Goal: Task Accomplishment & Management: Use online tool/utility

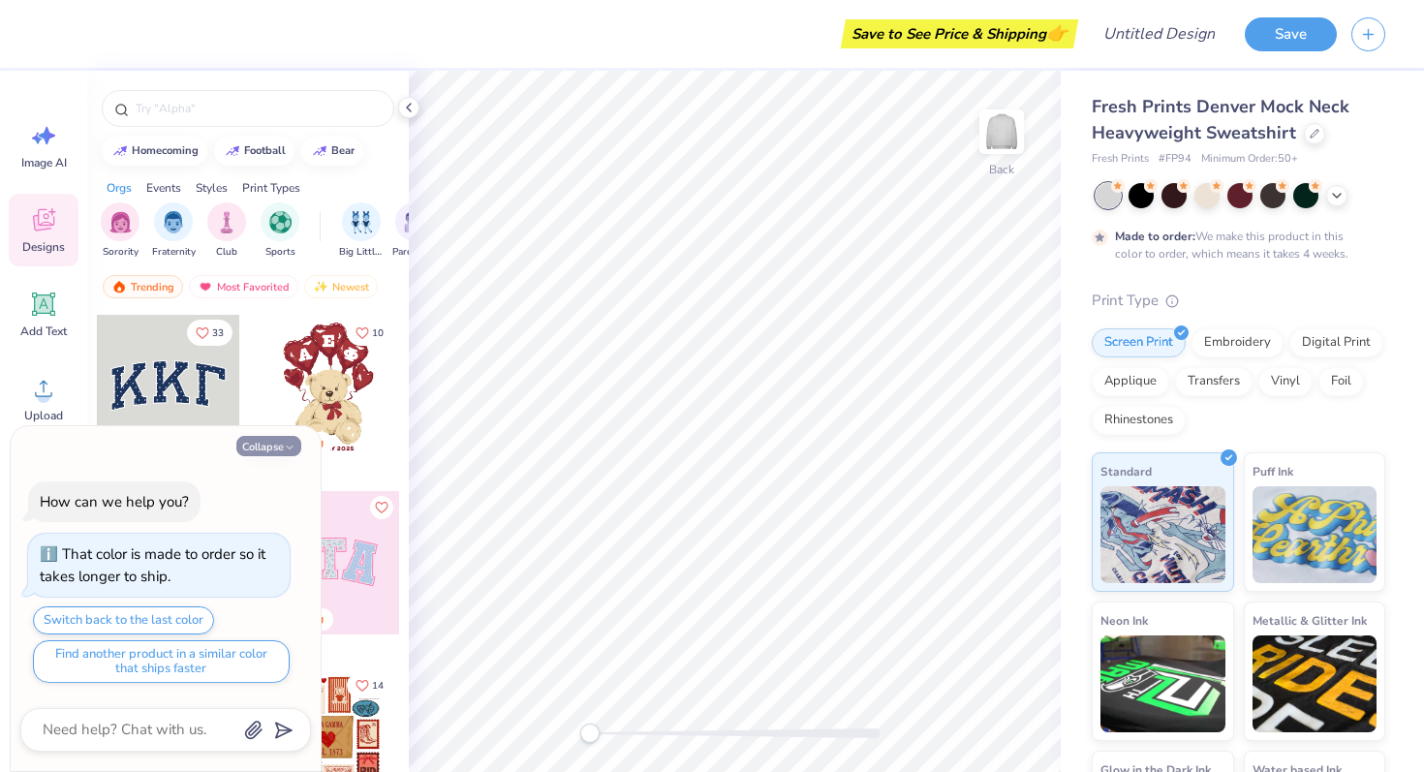
click at [275, 449] on button "Collapse" at bounding box center [268, 446] width 65 height 20
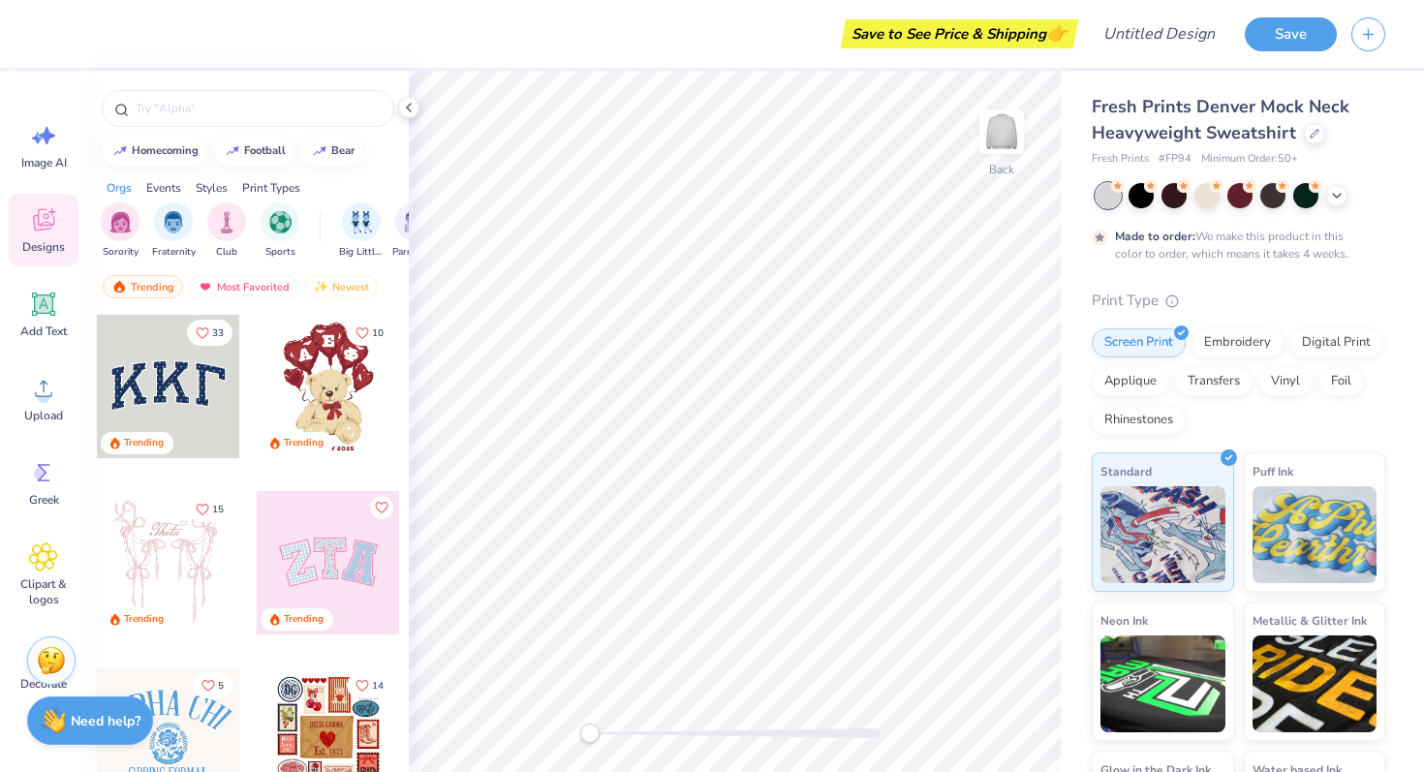
click at [187, 359] on div at bounding box center [168, 386] width 143 height 143
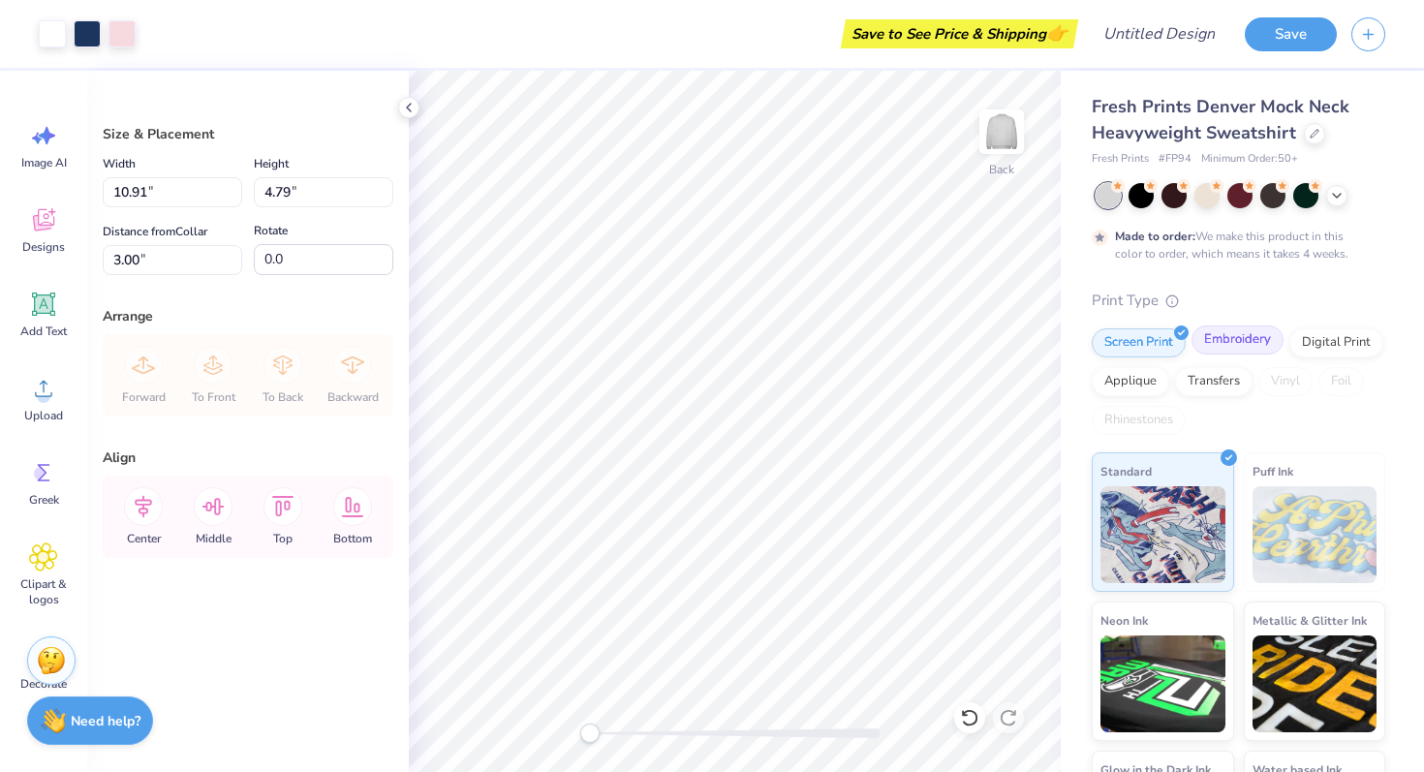
click at [1235, 350] on div "Embroidery" at bounding box center [1237, 339] width 92 height 29
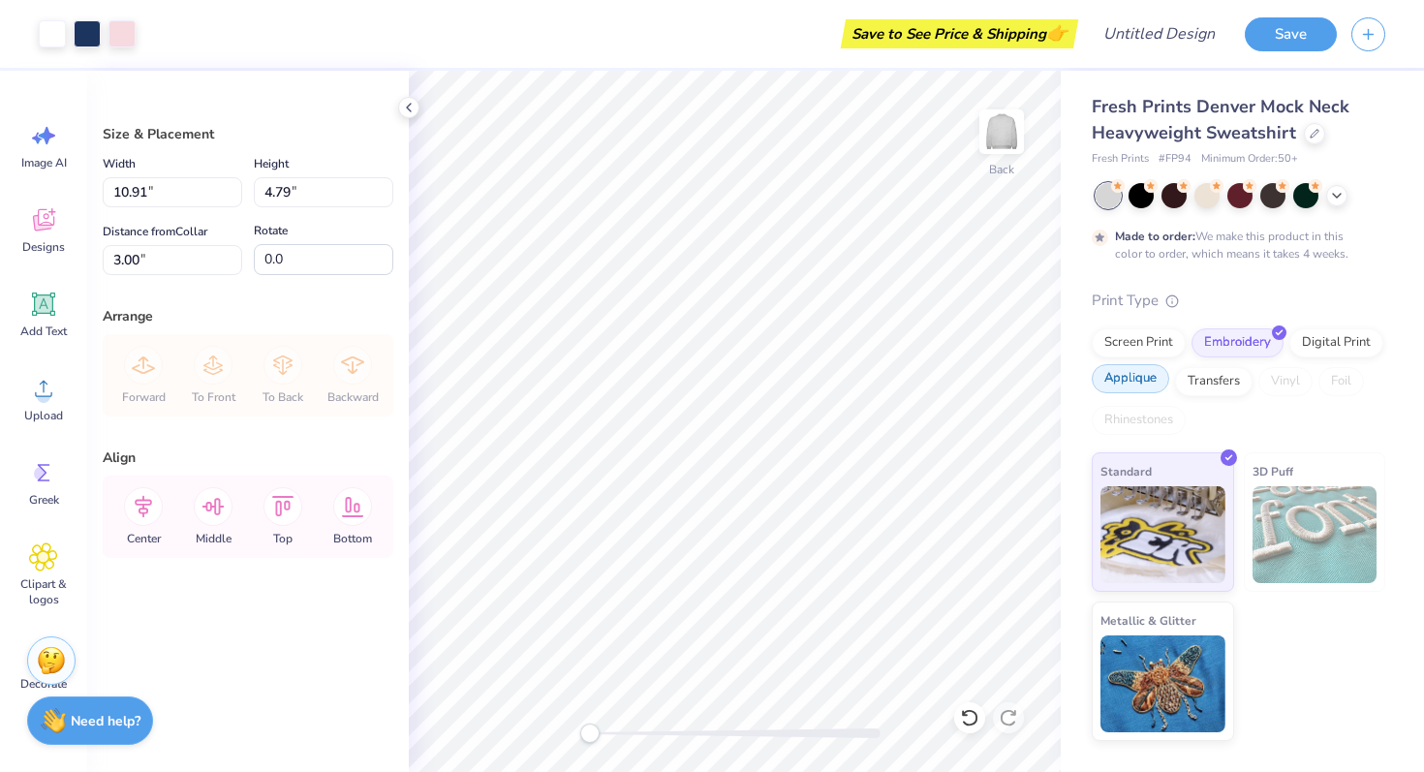
click at [1126, 382] on div "Applique" at bounding box center [1129, 378] width 77 height 29
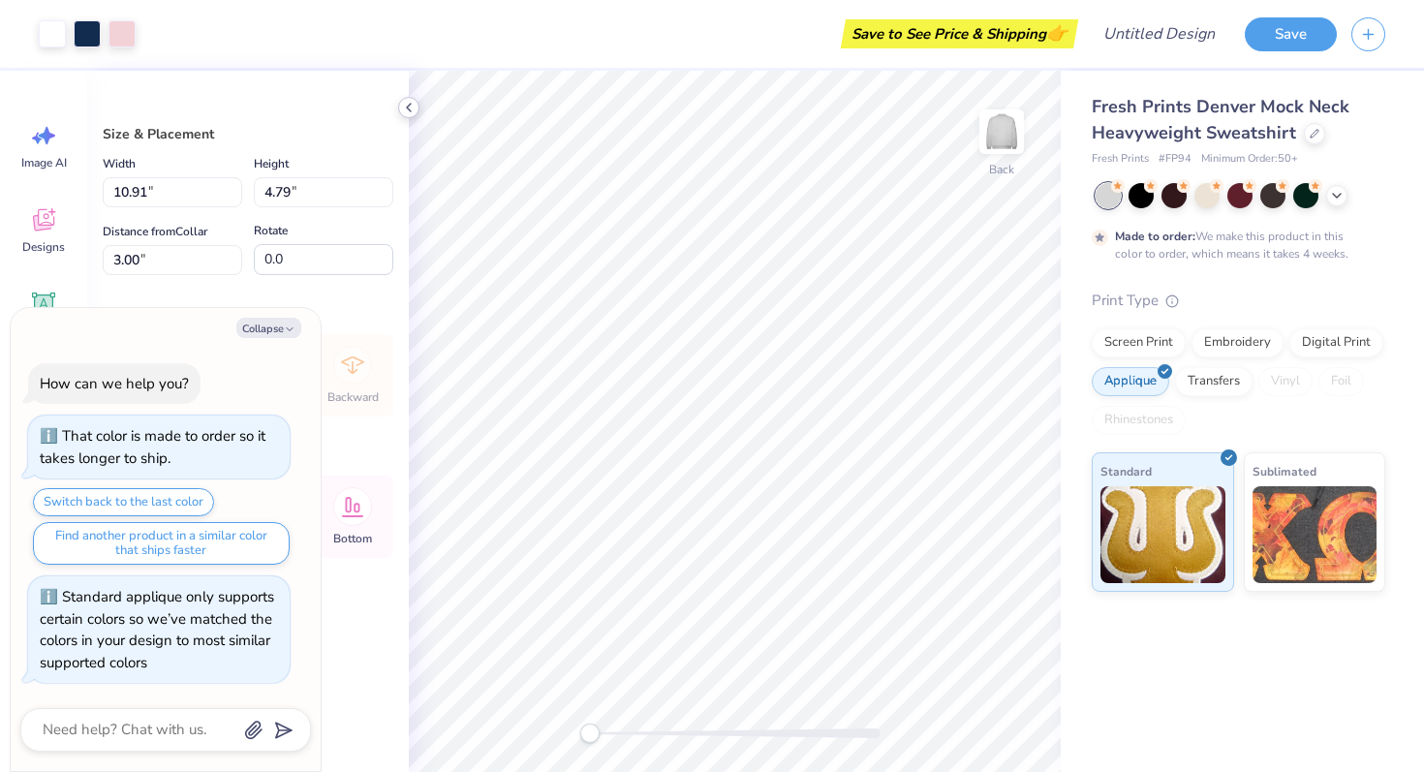
click at [410, 105] on icon at bounding box center [408, 107] width 15 height 15
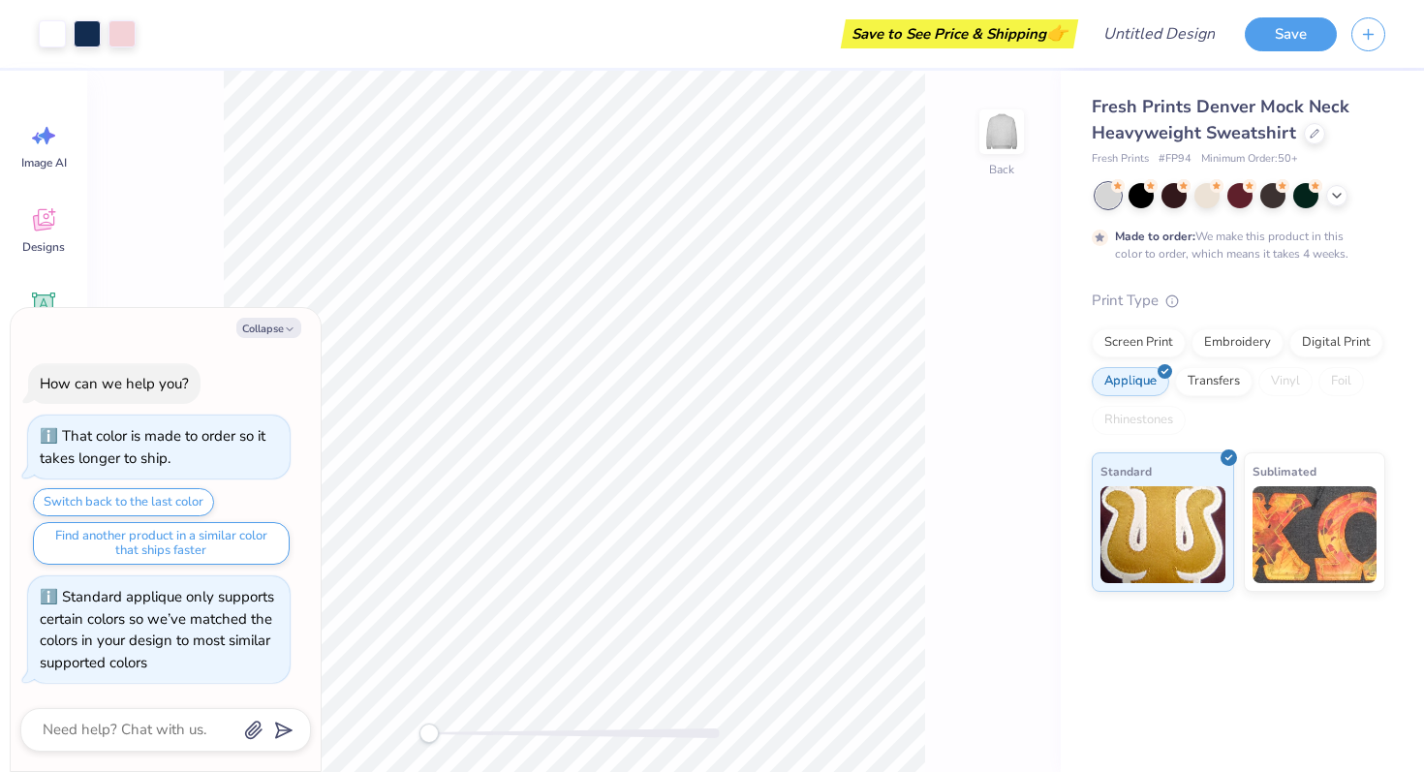
click at [278, 316] on div "Collapse How can we help you? That color is made to order so it takes longer to…" at bounding box center [166, 540] width 310 height 464
click at [268, 331] on button "Collapse" at bounding box center [268, 328] width 65 height 20
type textarea "x"
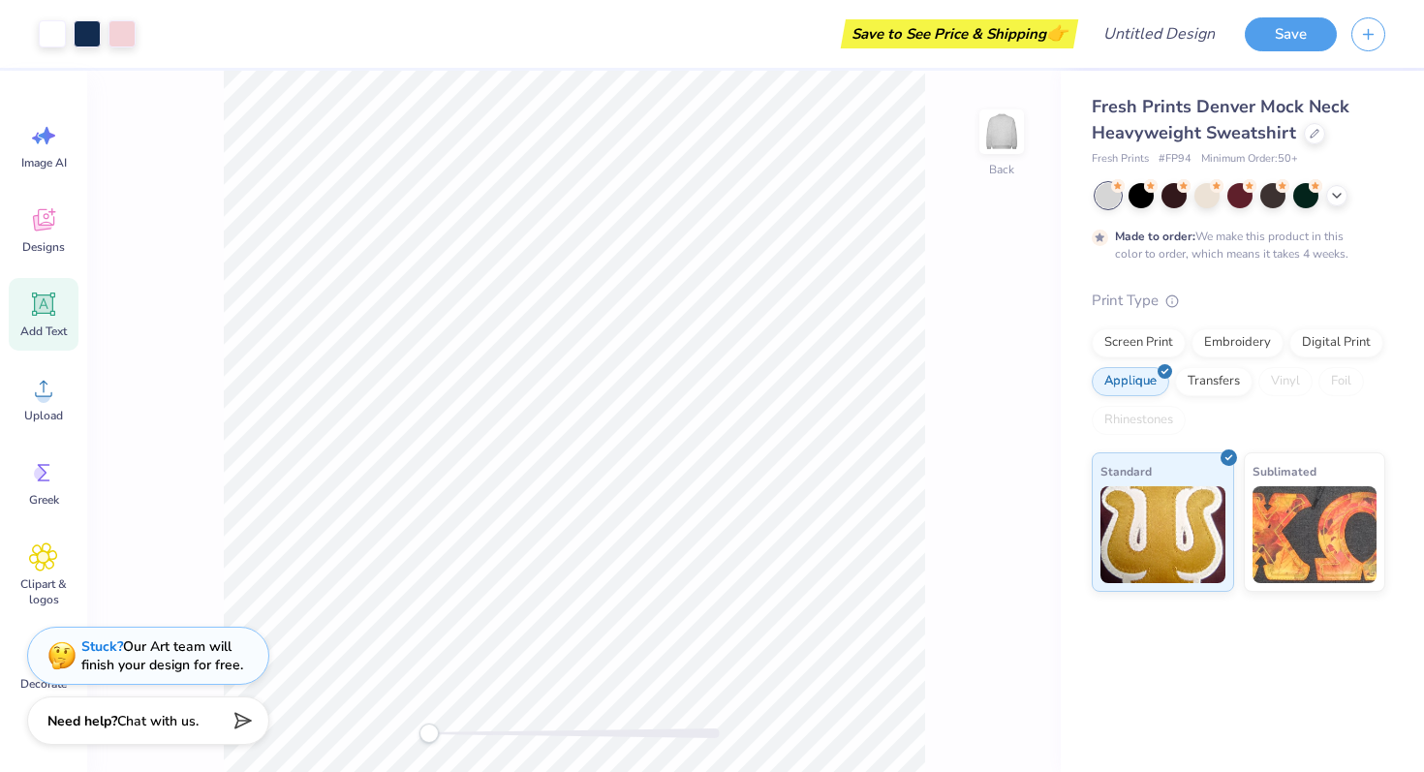
click at [43, 314] on icon at bounding box center [43, 304] width 29 height 29
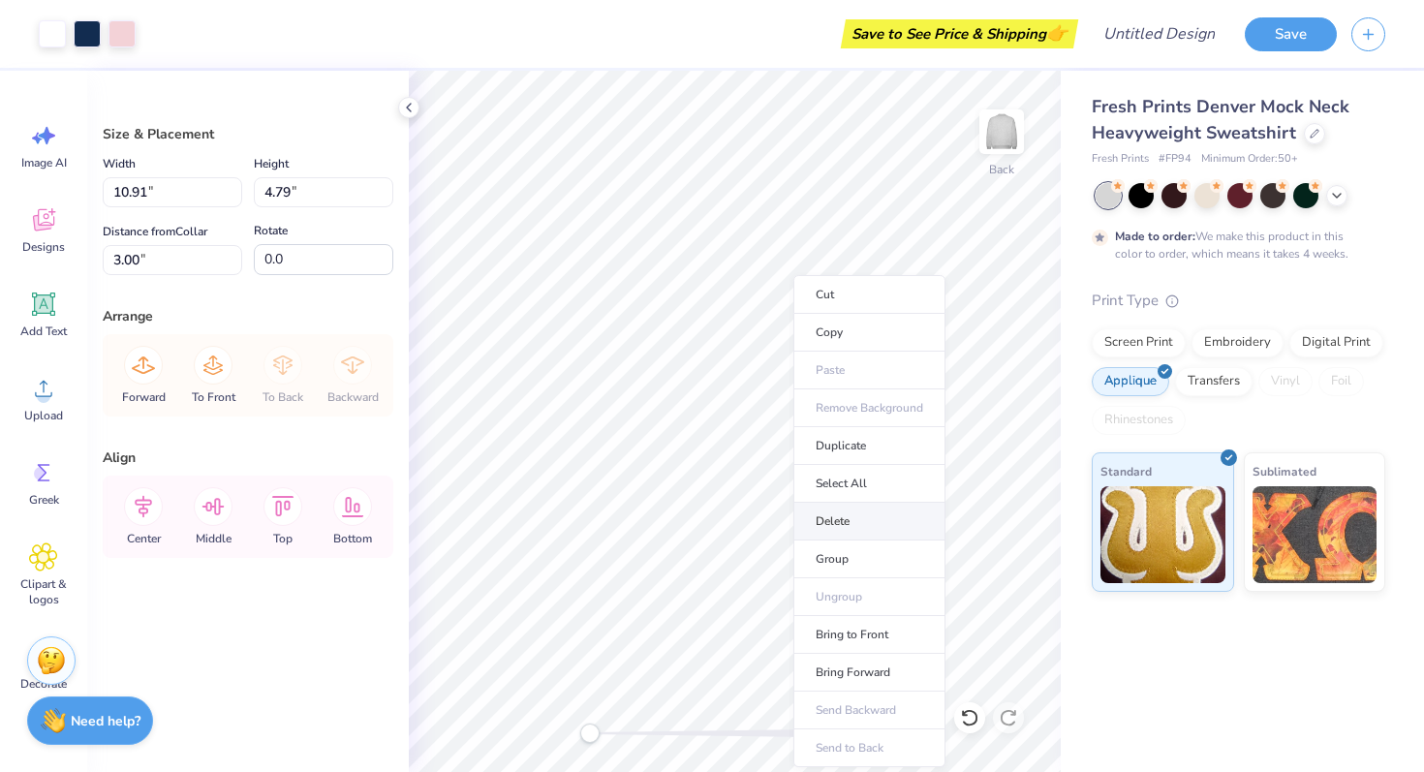
click at [849, 527] on li "Delete" at bounding box center [869, 522] width 152 height 38
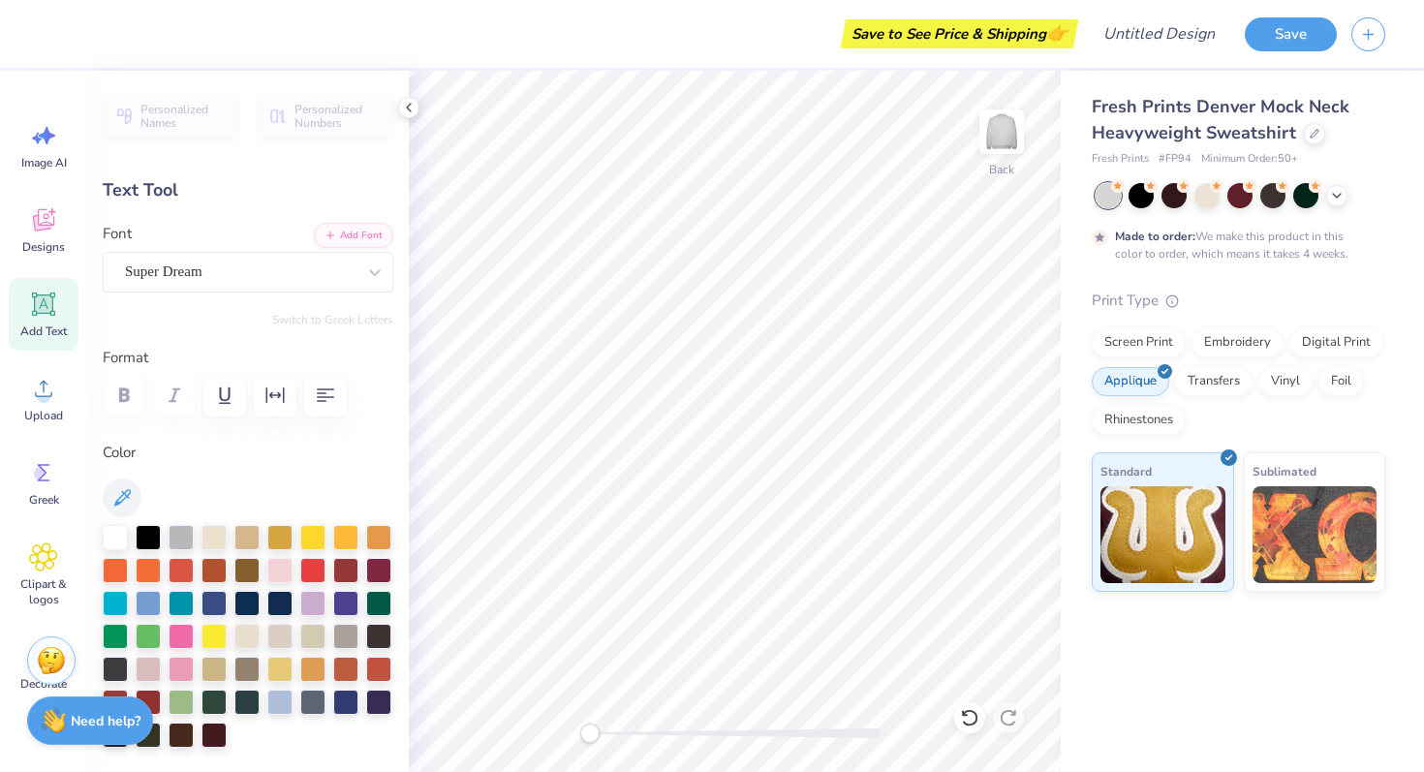
type textarea "FUWR"
click at [1130, 414] on div "Rhinestones" at bounding box center [1138, 417] width 94 height 29
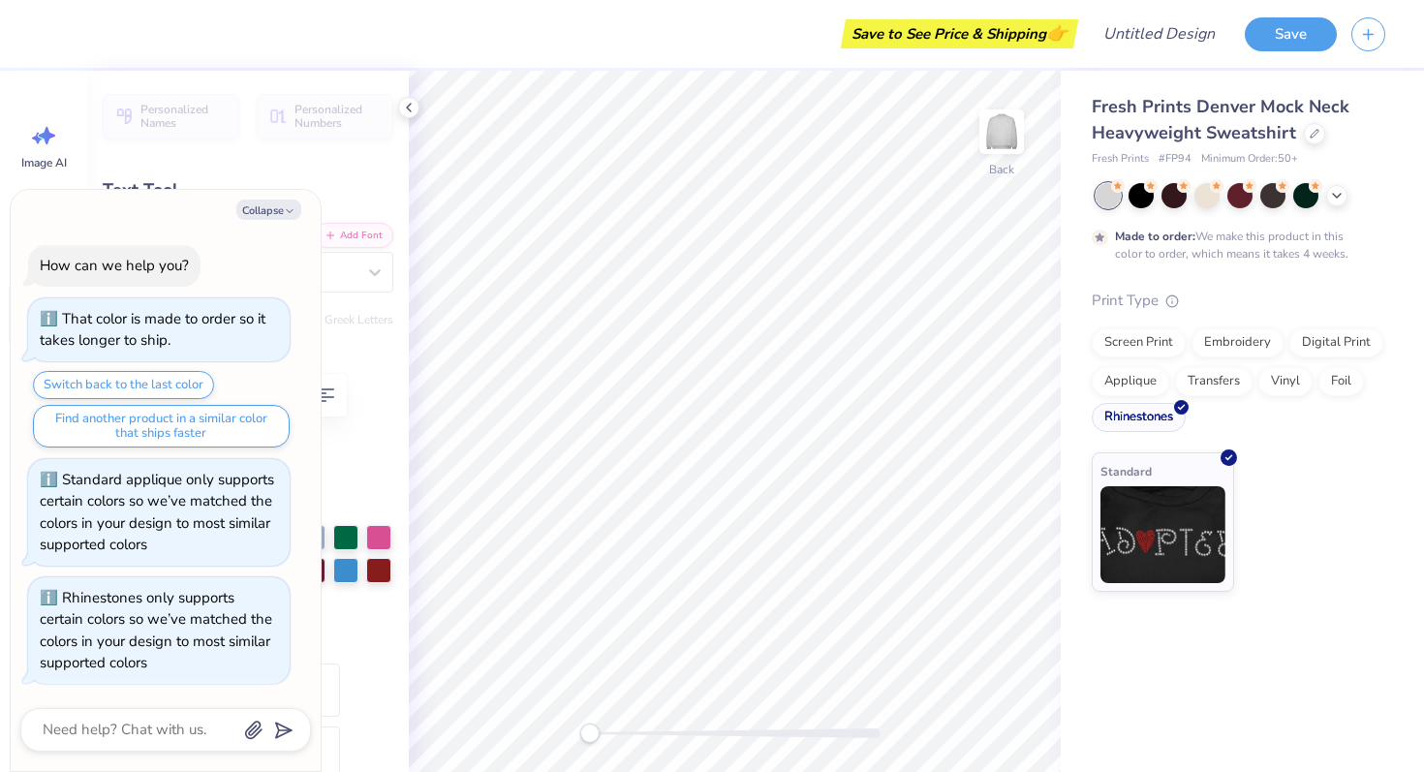
scroll to position [0, 0]
click at [1196, 377] on div "Transfers" at bounding box center [1213, 378] width 77 height 29
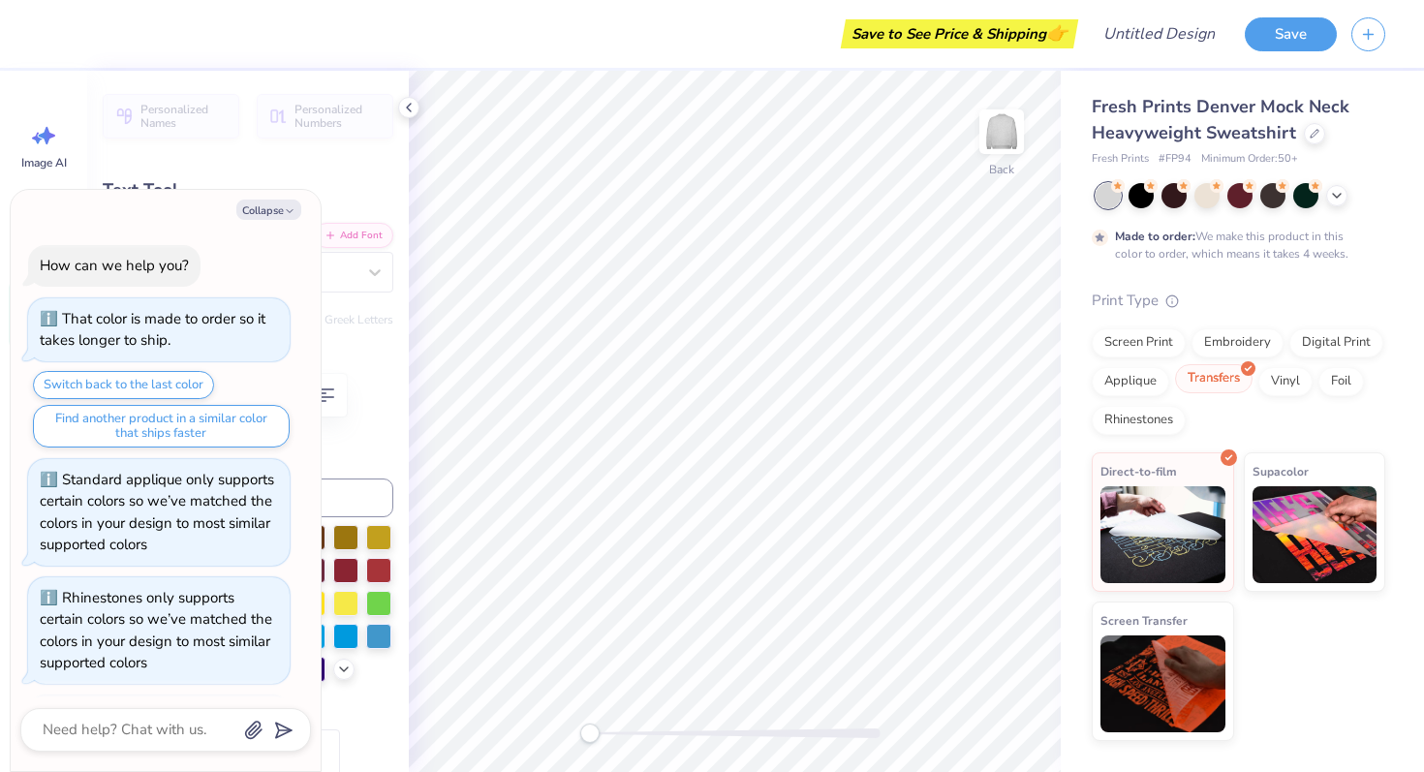
scroll to position [118, 0]
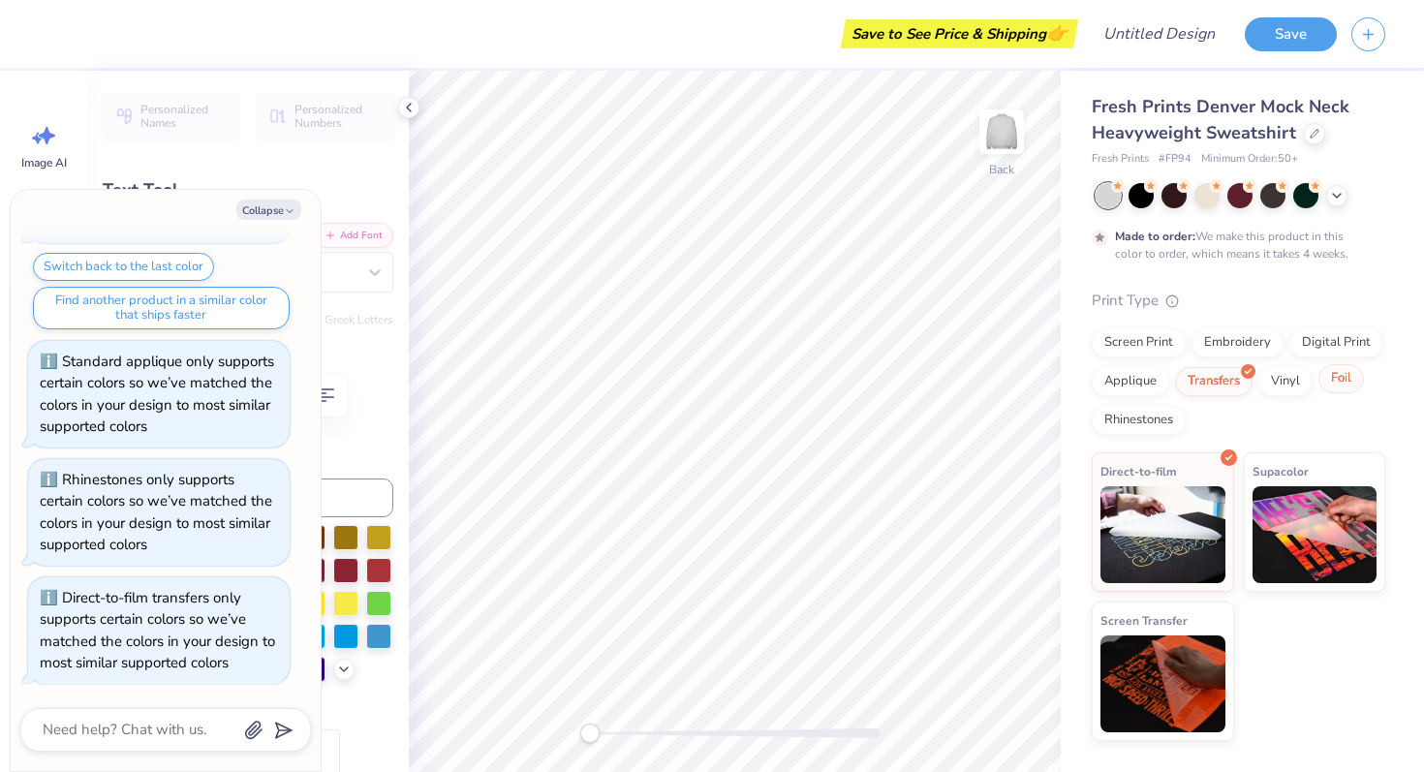
click at [1331, 380] on div "Foil" at bounding box center [1341, 378] width 46 height 29
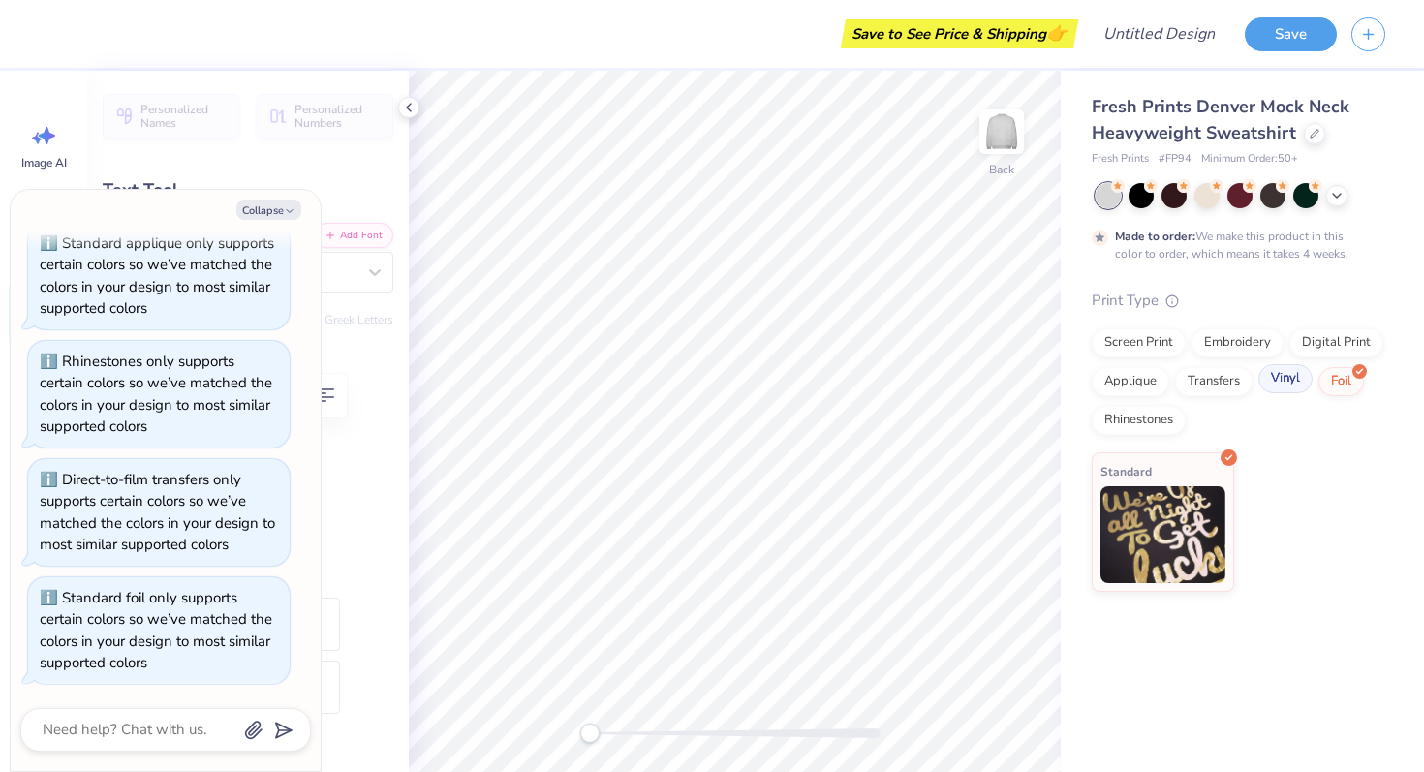
click at [1290, 376] on div "Vinyl" at bounding box center [1285, 378] width 54 height 29
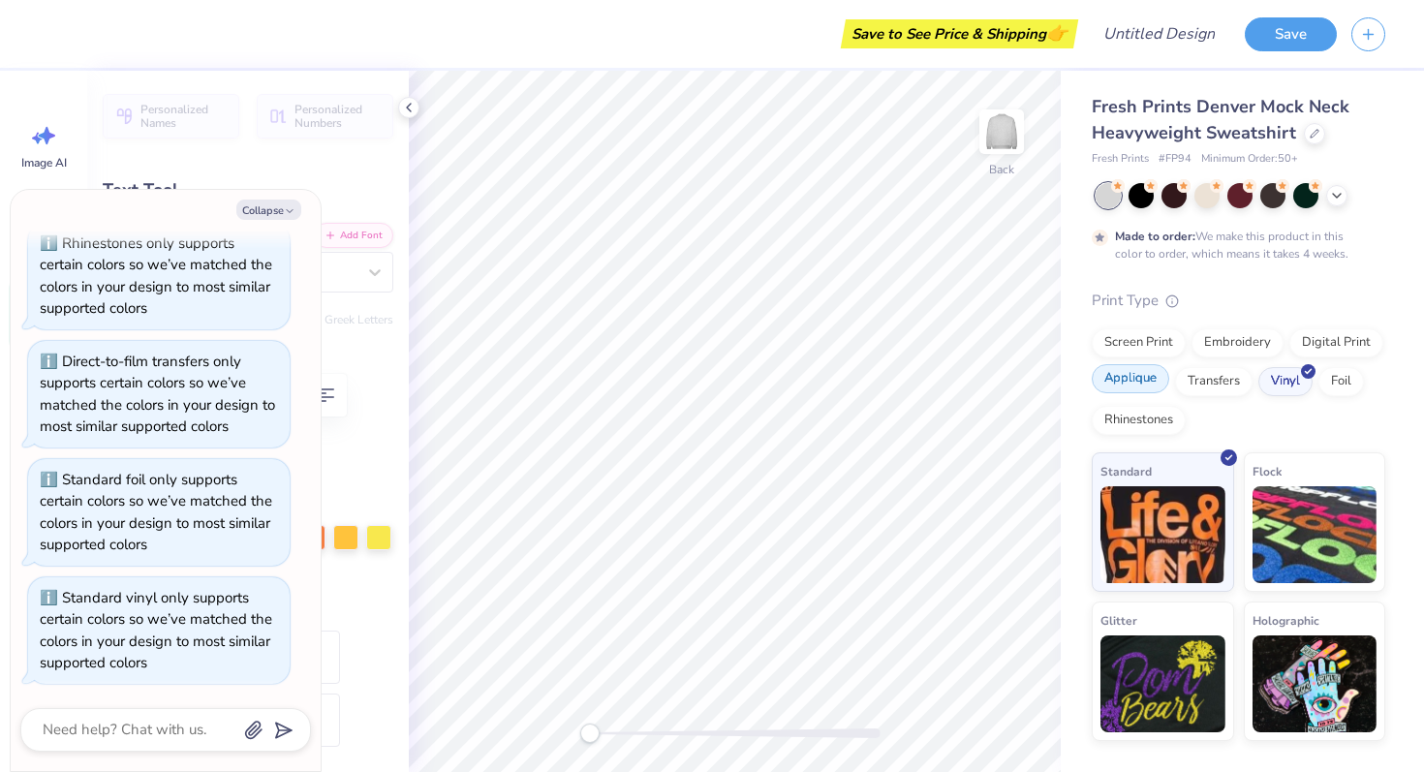
click at [1143, 383] on div "Applique" at bounding box center [1129, 378] width 77 height 29
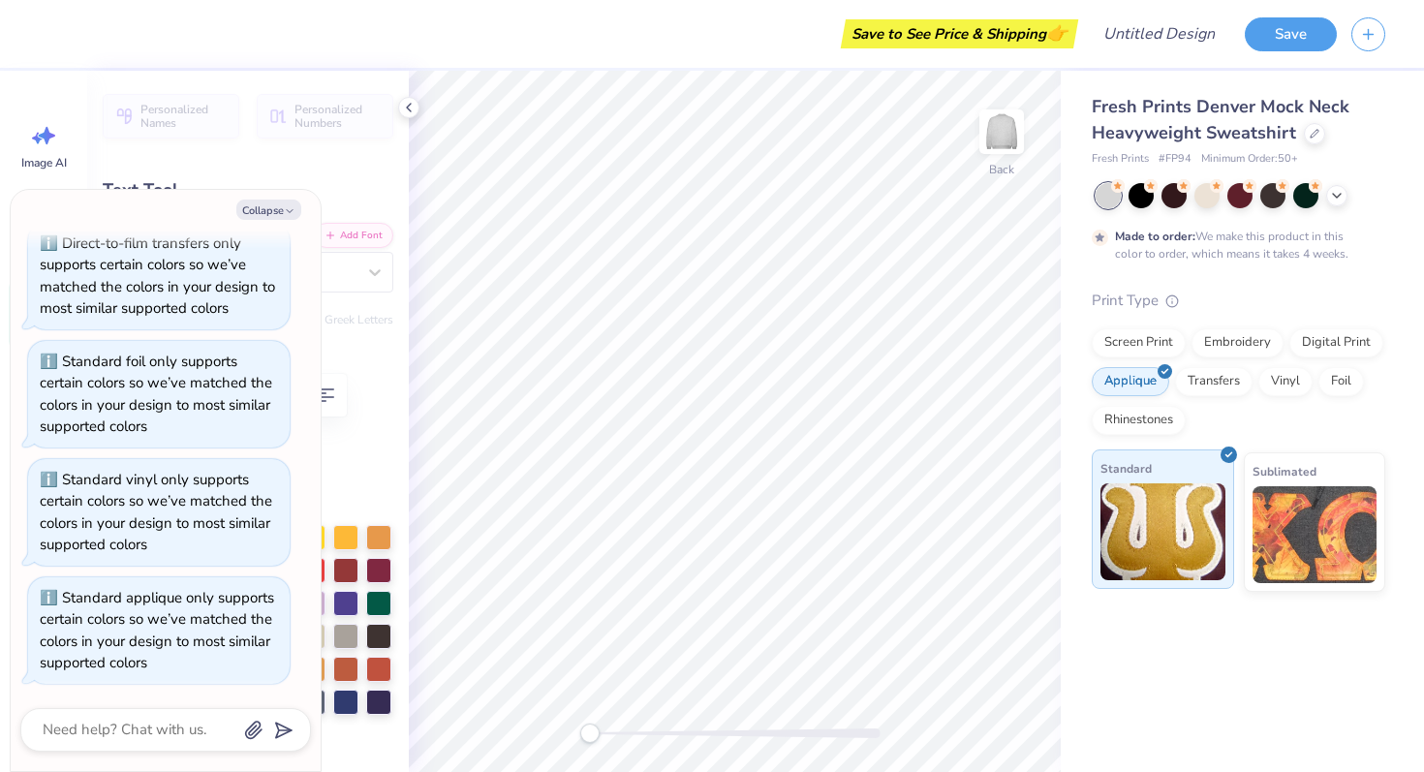
click at [1147, 527] on img at bounding box center [1162, 531] width 125 height 97
click at [291, 206] on icon "button" at bounding box center [290, 211] width 12 height 12
type textarea "x"
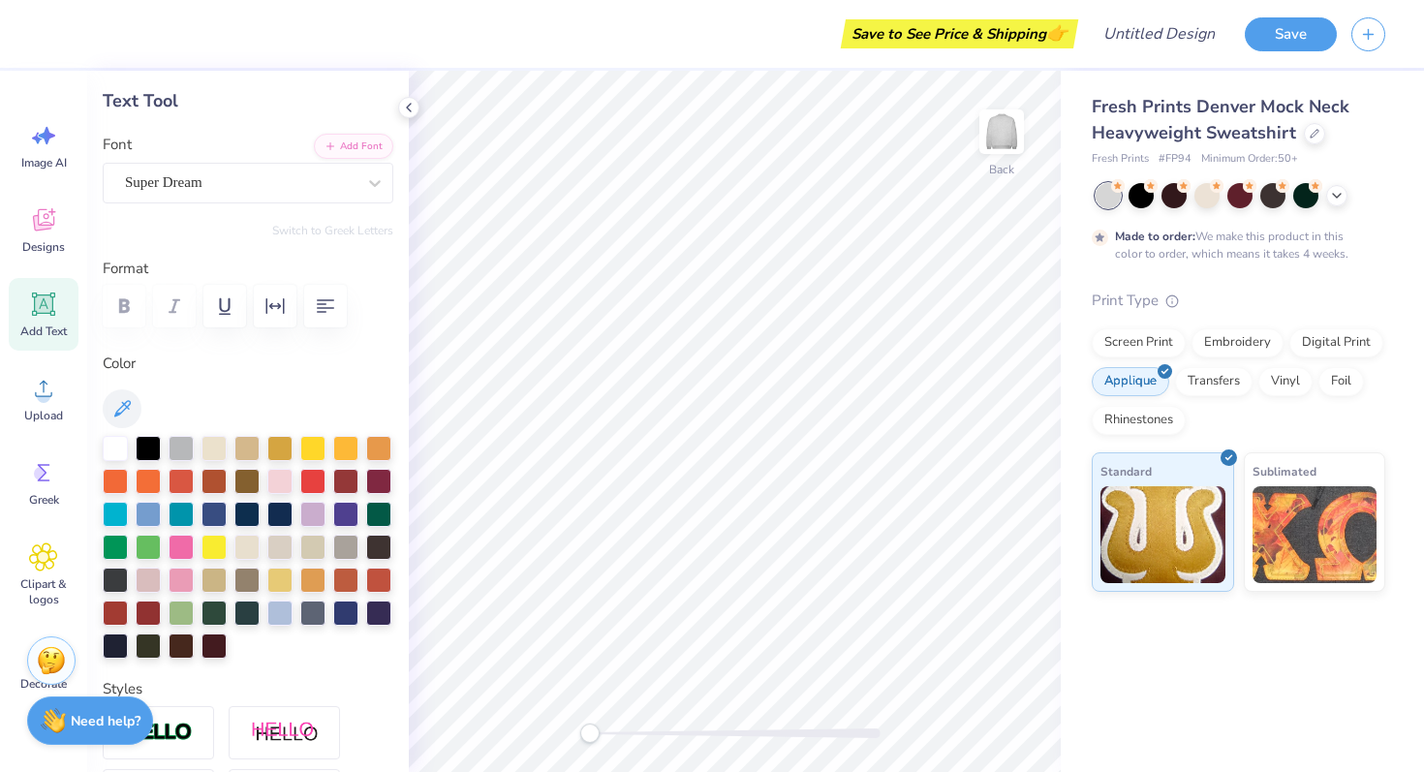
scroll to position [102, 0]
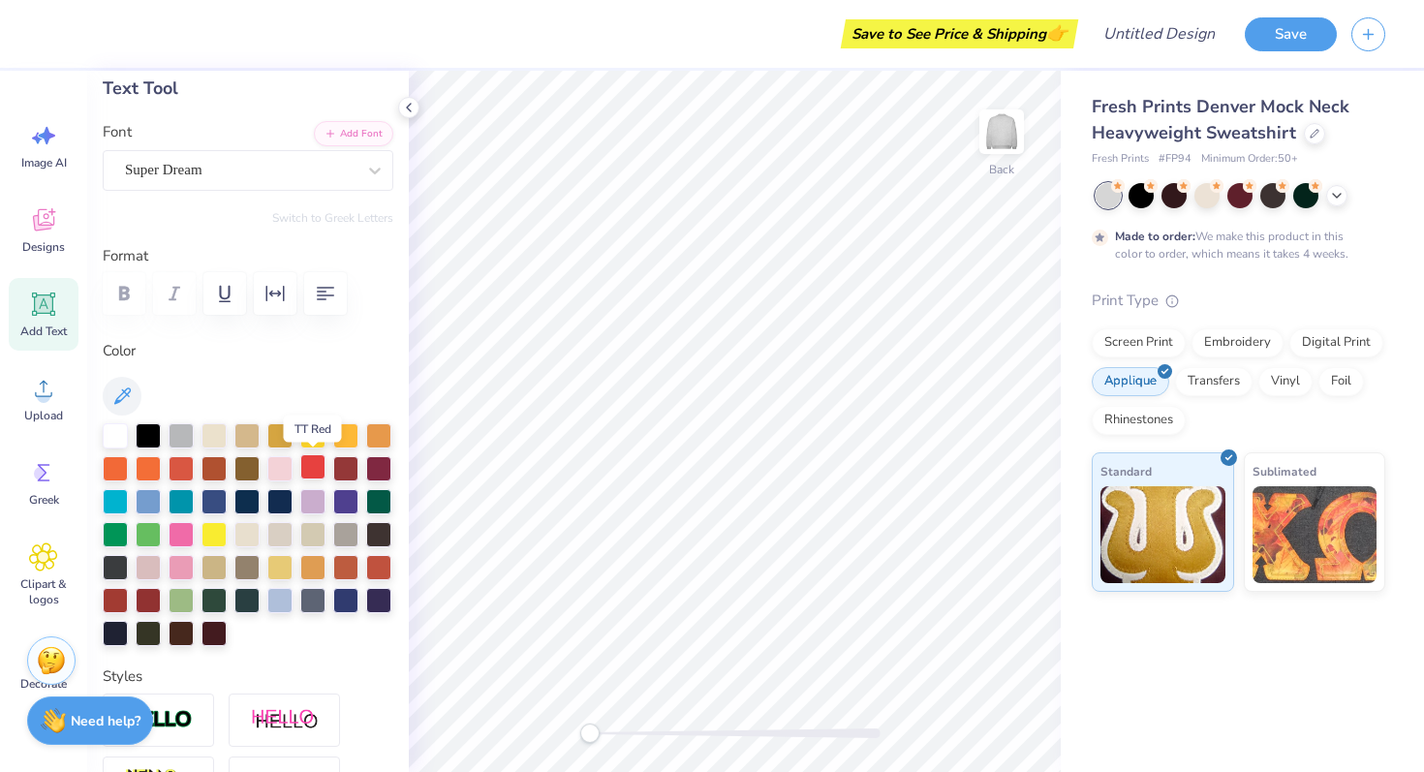
click at [315, 469] on div at bounding box center [312, 466] width 25 height 25
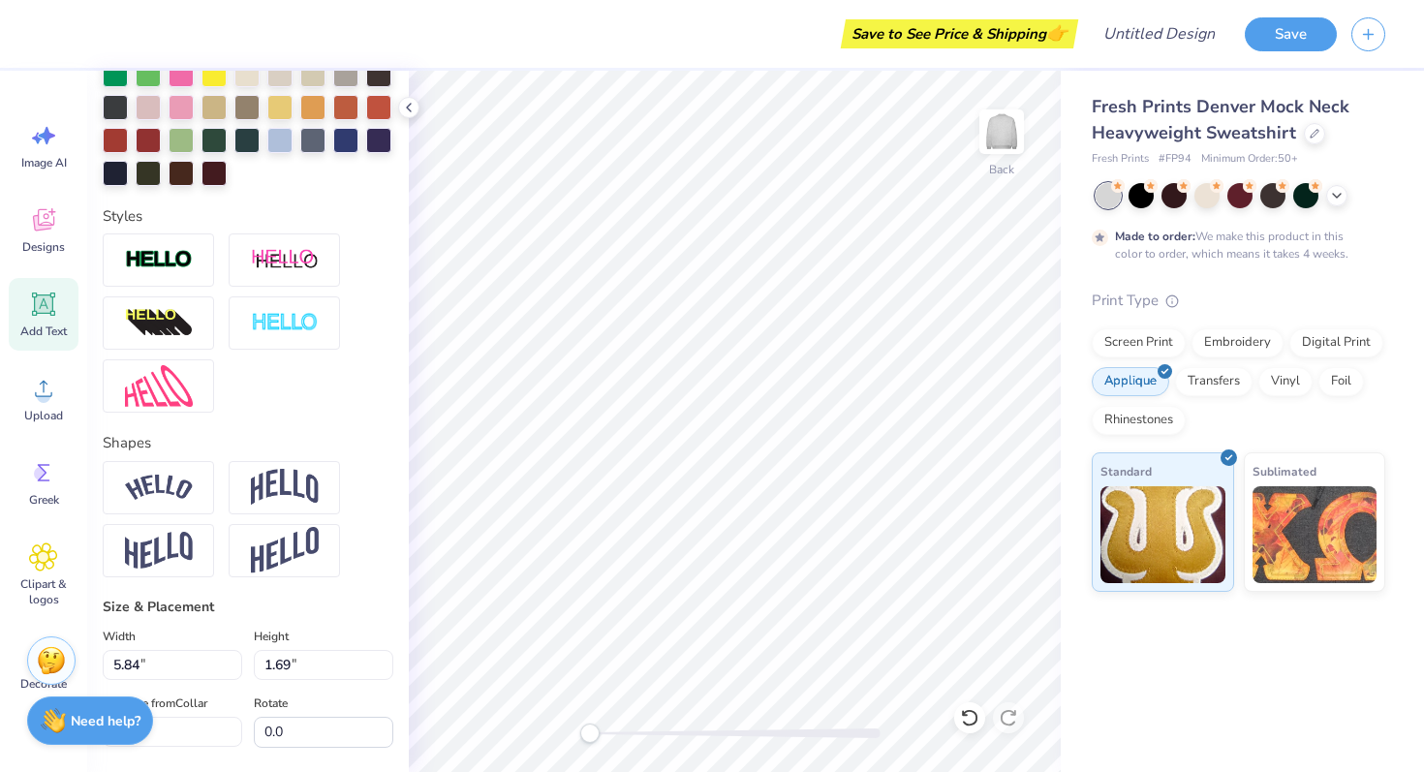
scroll to position [564, 0]
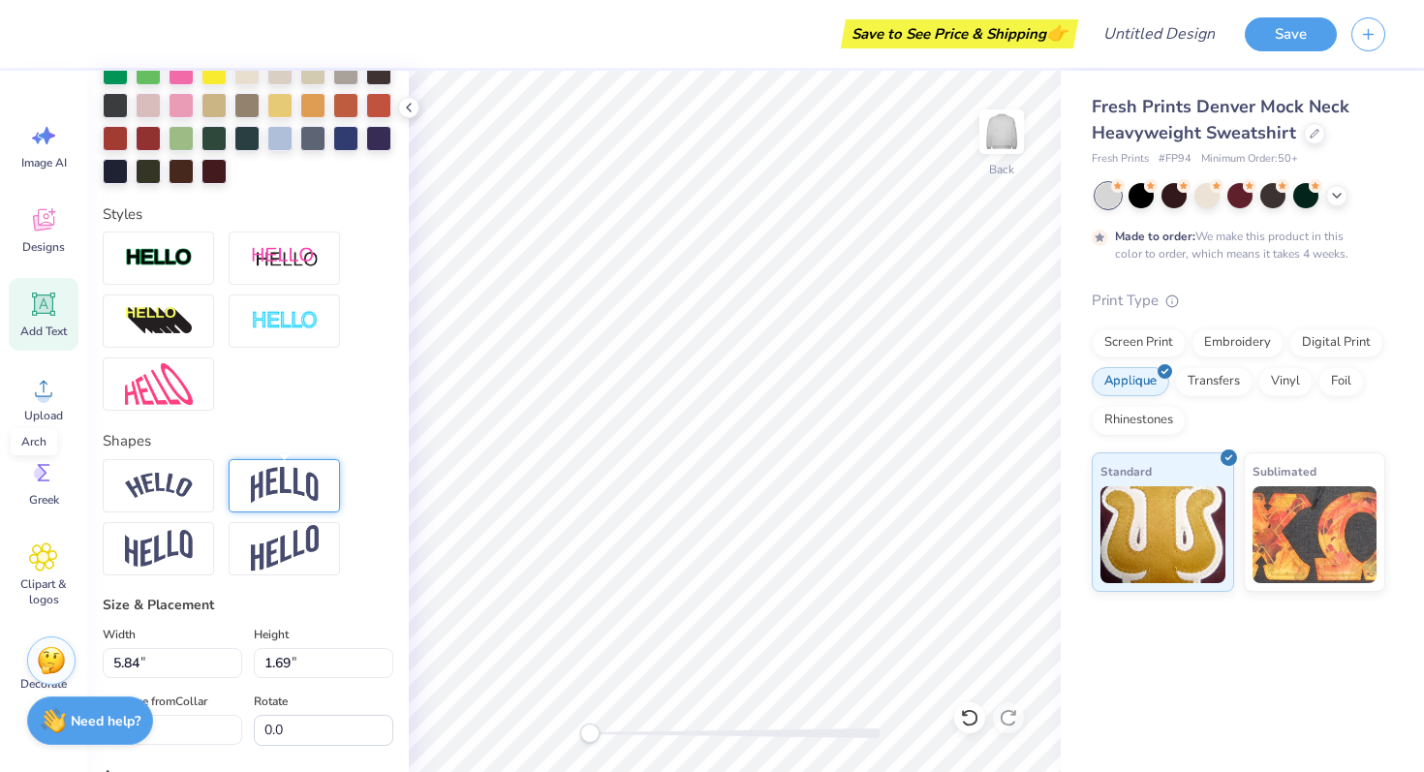
click at [299, 469] on img at bounding box center [285, 485] width 68 height 37
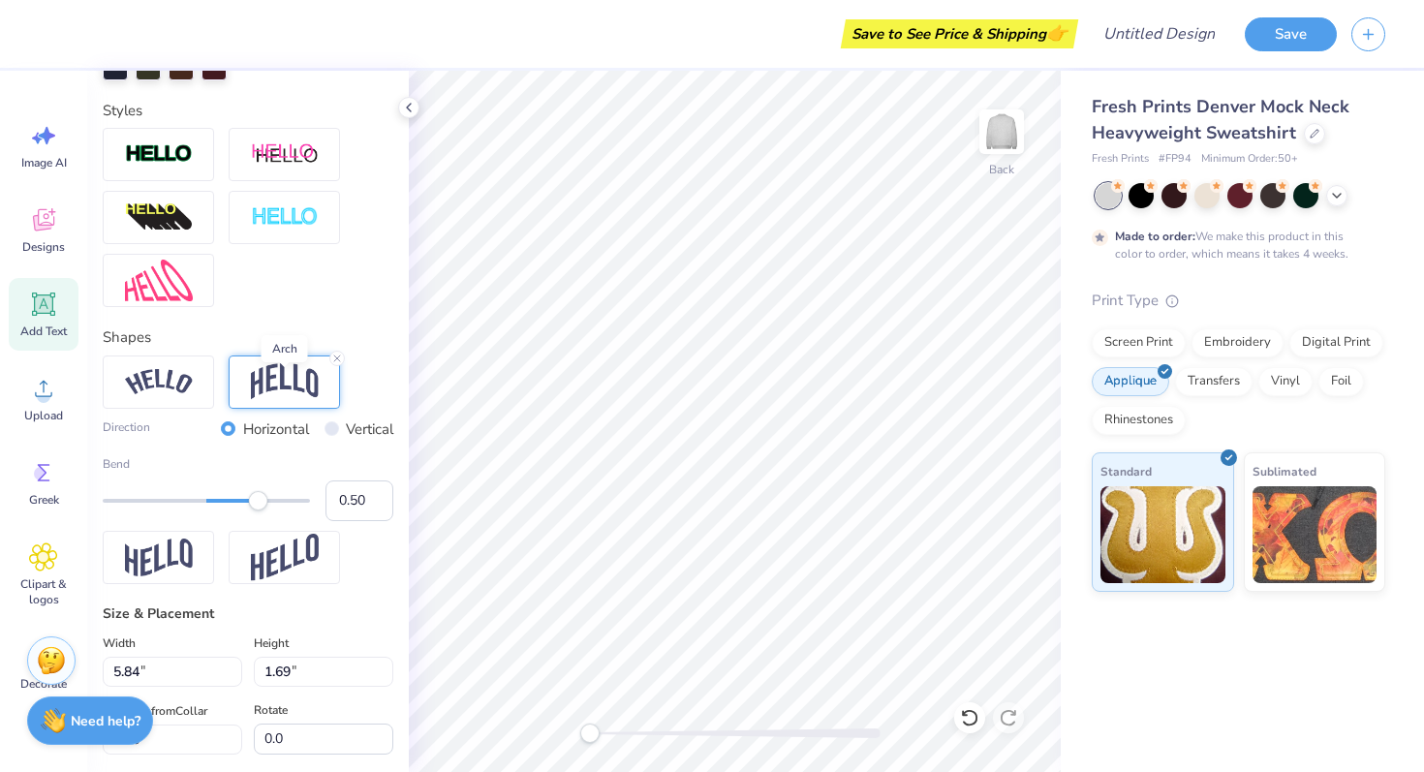
scroll to position [672, 0]
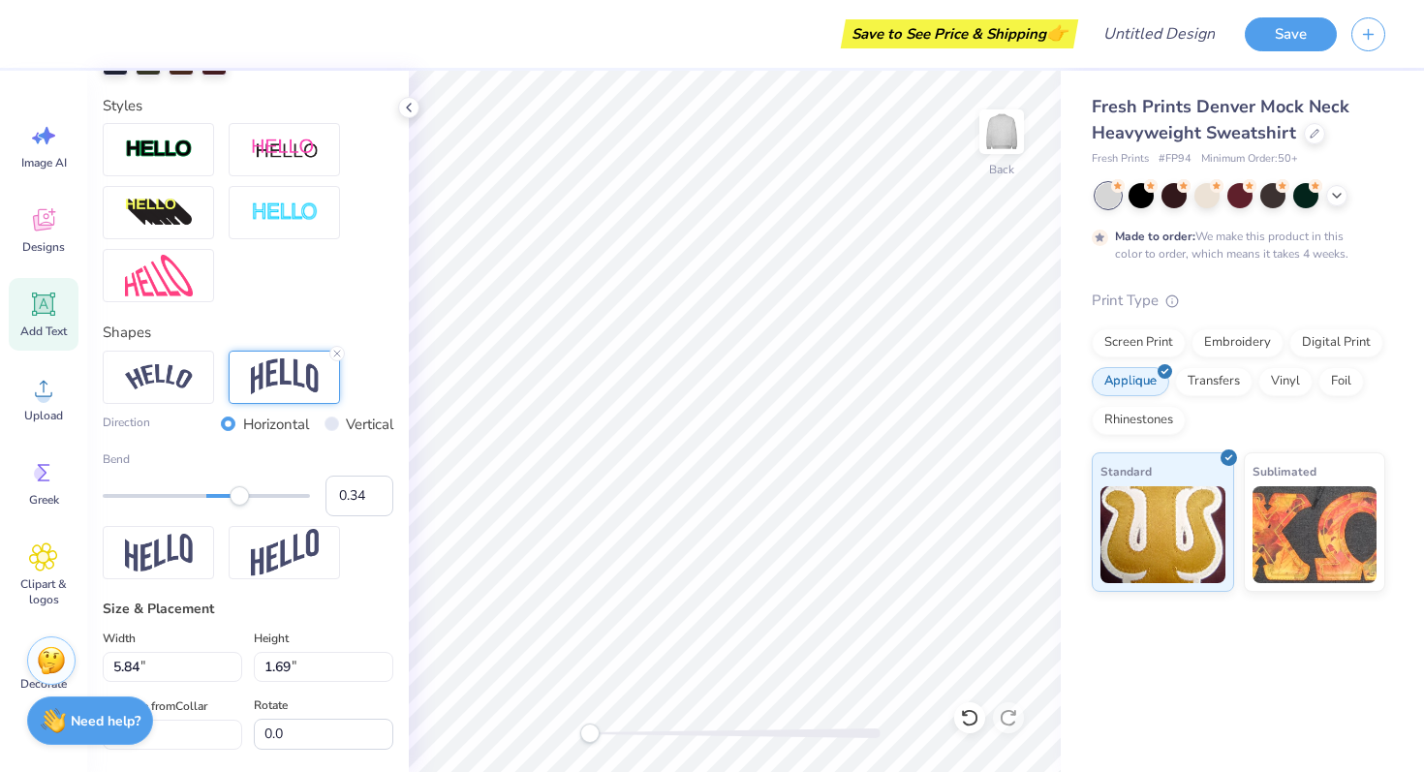
type input "0.35"
drag, startPoint x: 265, startPoint y: 490, endPoint x: 241, endPoint y: 494, distance: 24.5
click at [242, 494] on div "Accessibility label" at bounding box center [239, 495] width 19 height 19
type input "0.44"
drag, startPoint x: 241, startPoint y: 494, endPoint x: 252, endPoint y: 494, distance: 10.7
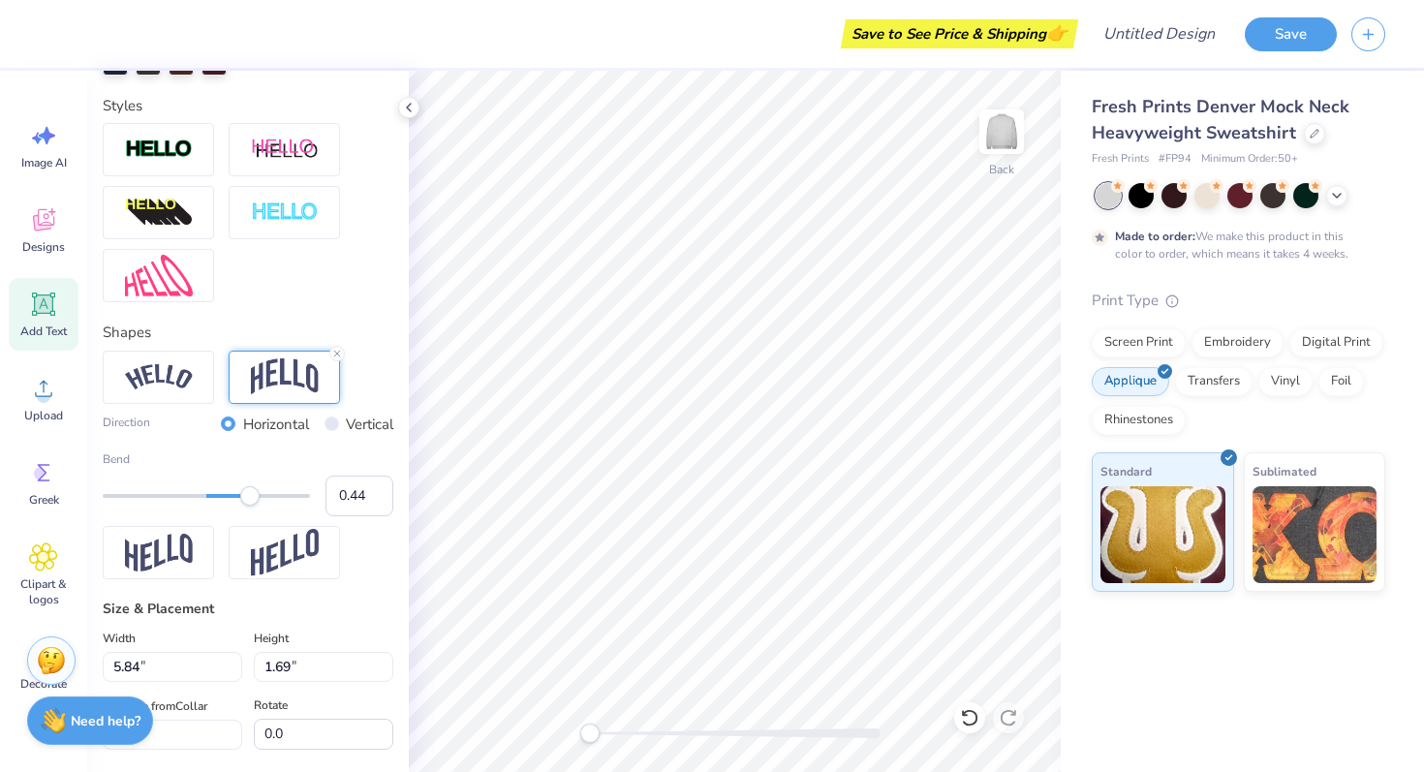
click at [252, 494] on div "Accessibility label" at bounding box center [249, 495] width 19 height 19
type input "6.21"
type input "2.69"
type input "8.66"
type input "10.33"
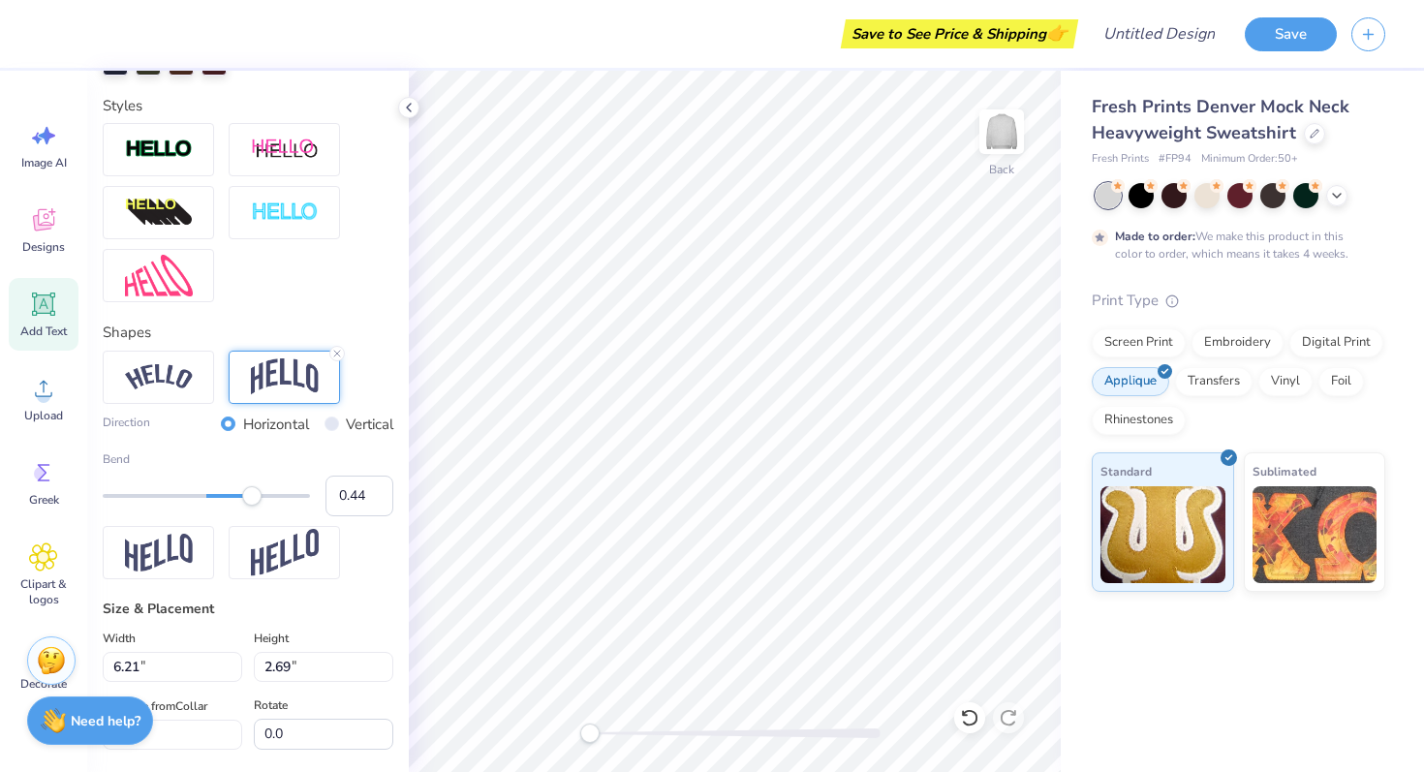
type input "4.47"
type input "6.87"
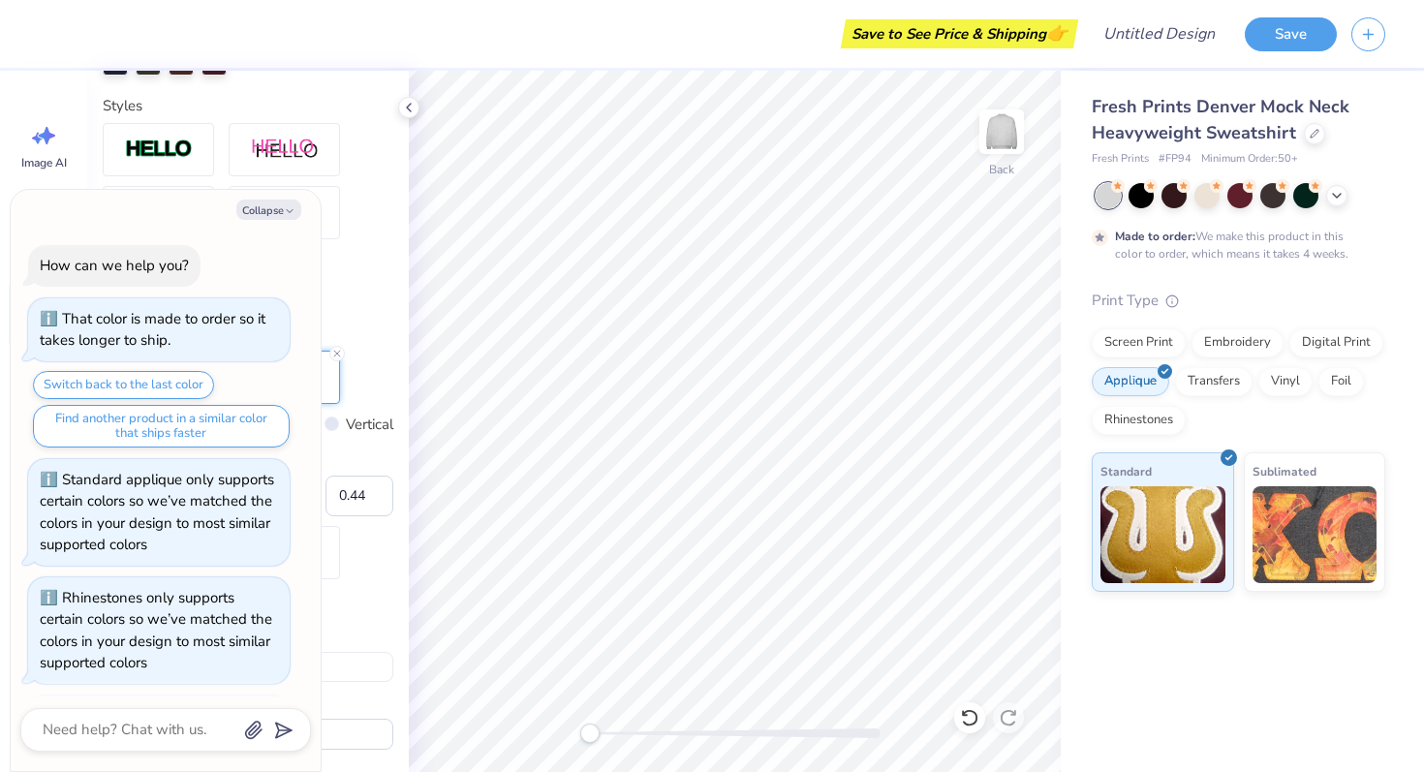
scroll to position [633, 0]
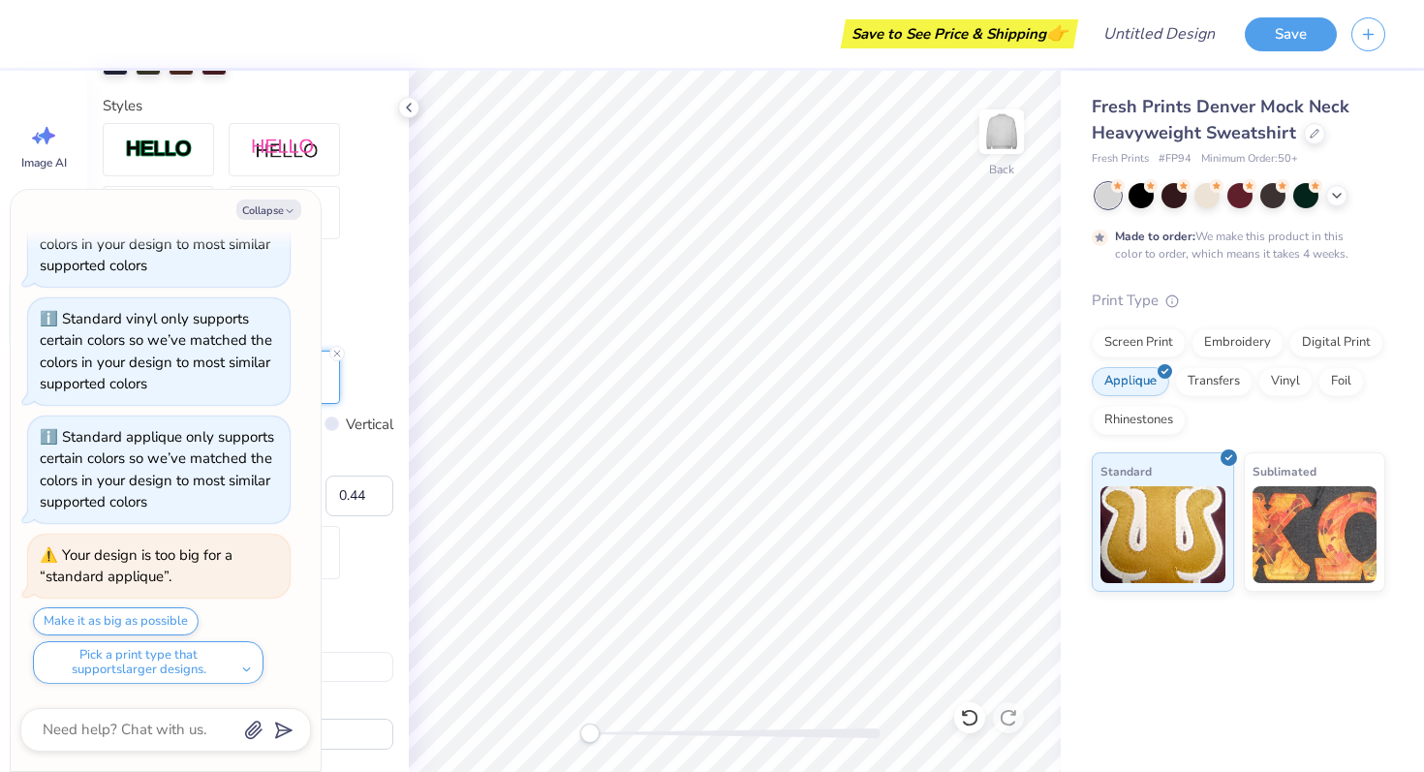
type textarea "x"
type input "3.00"
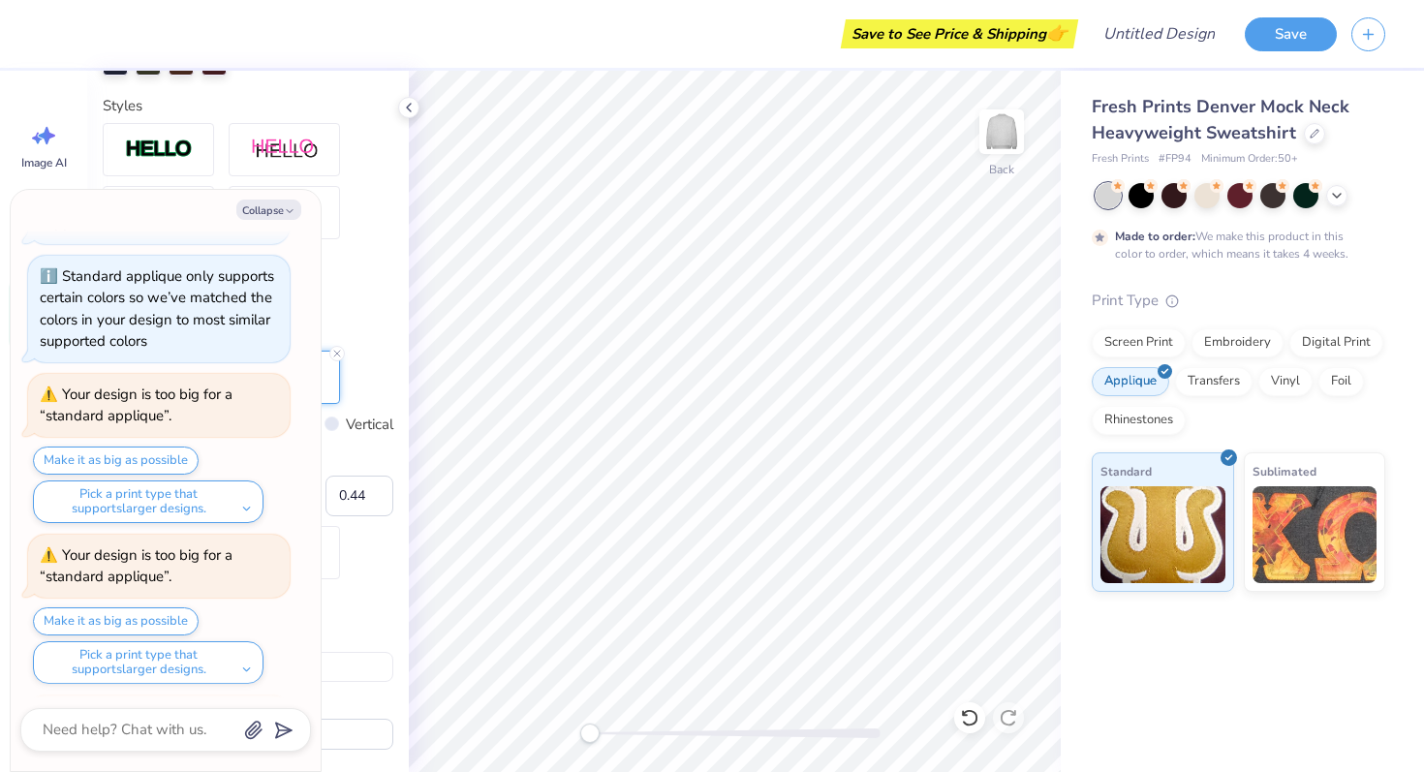
scroll to position [955, 0]
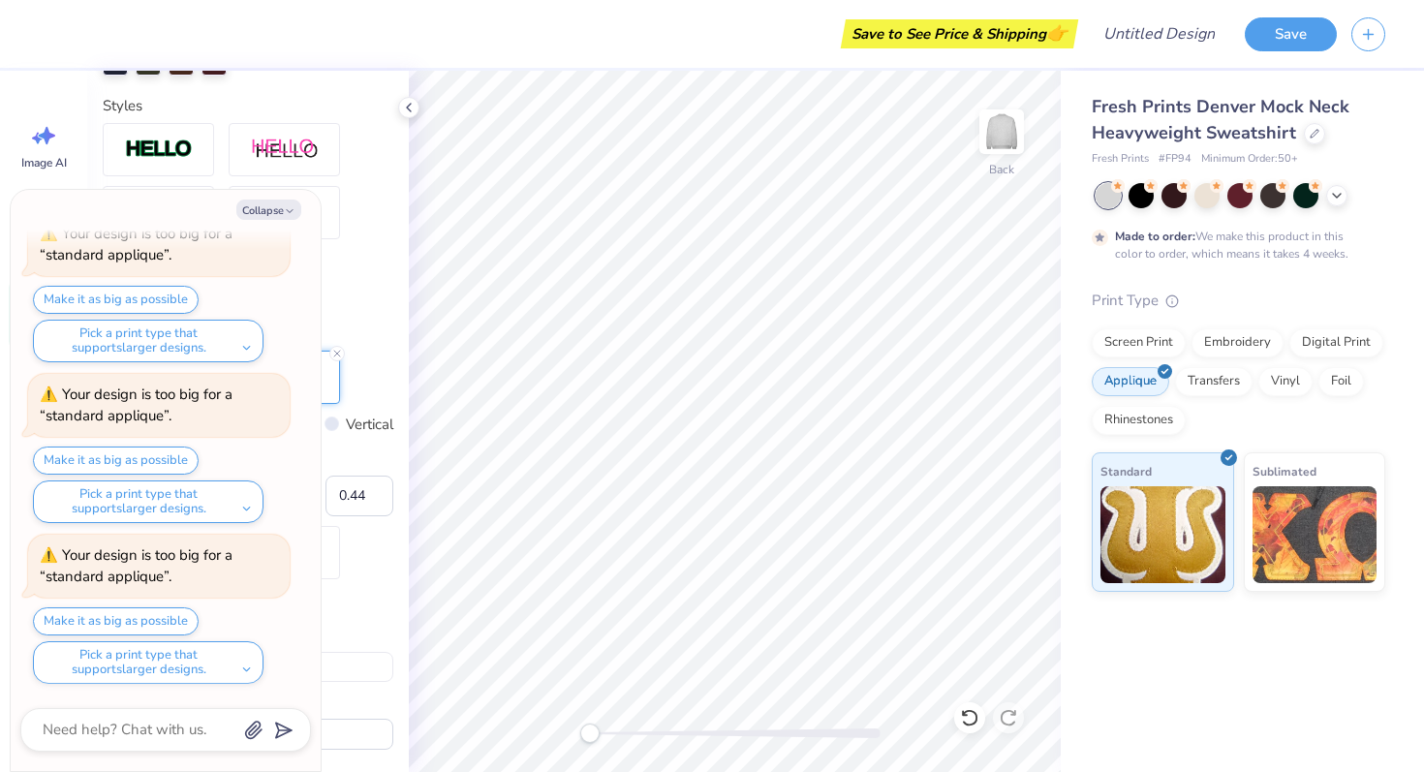
type textarea "x"
type input "11.97"
type input "5.18"
click at [291, 205] on icon "button" at bounding box center [290, 211] width 12 height 12
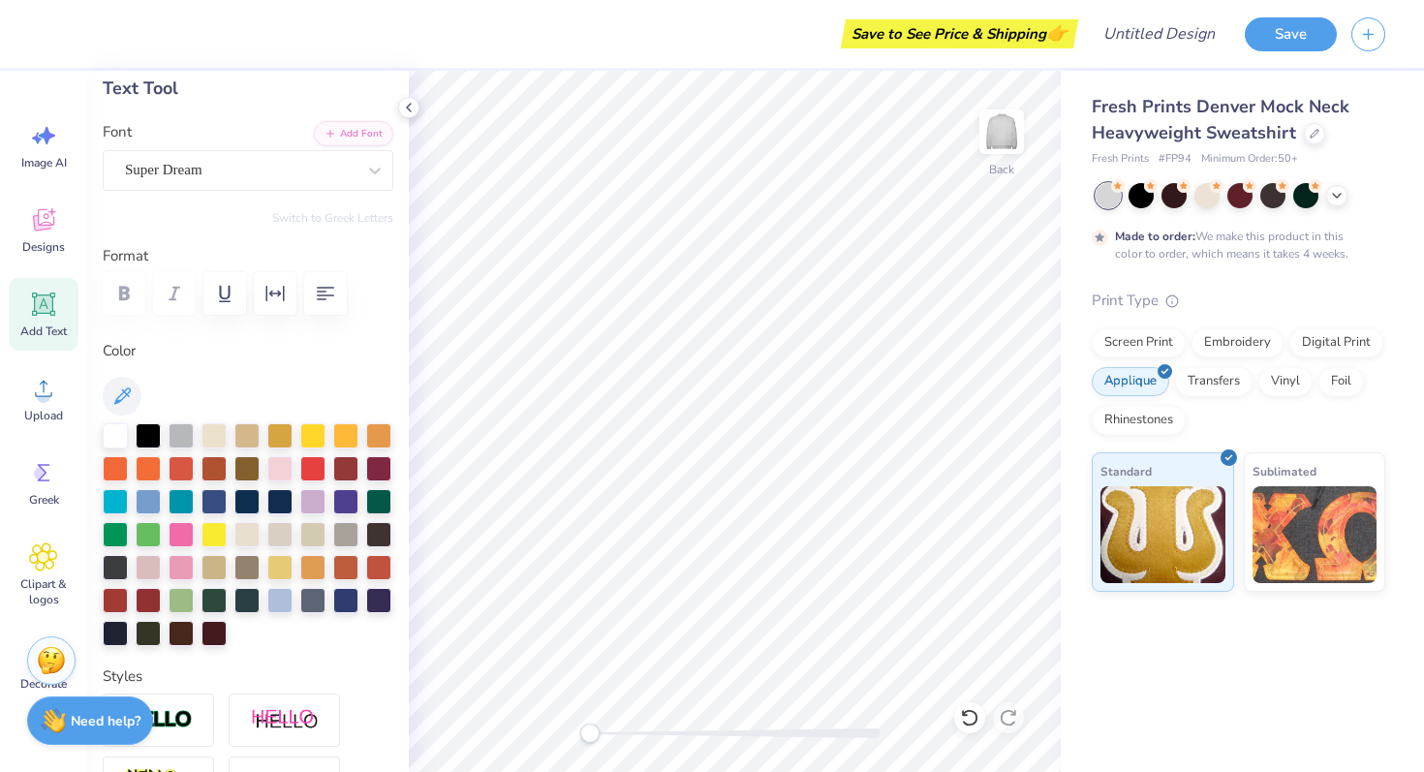
scroll to position [0, 0]
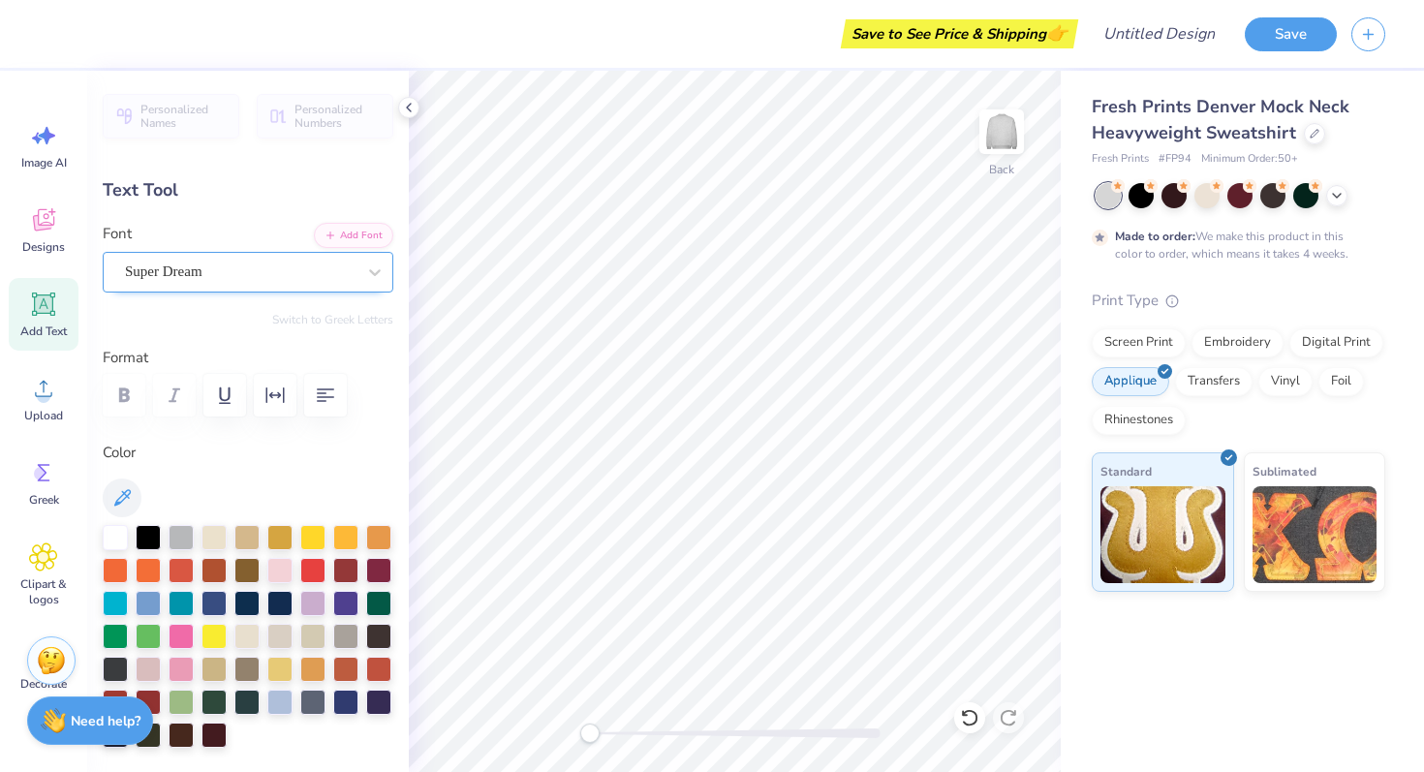
click at [261, 273] on div "Super Dream" at bounding box center [240, 272] width 234 height 30
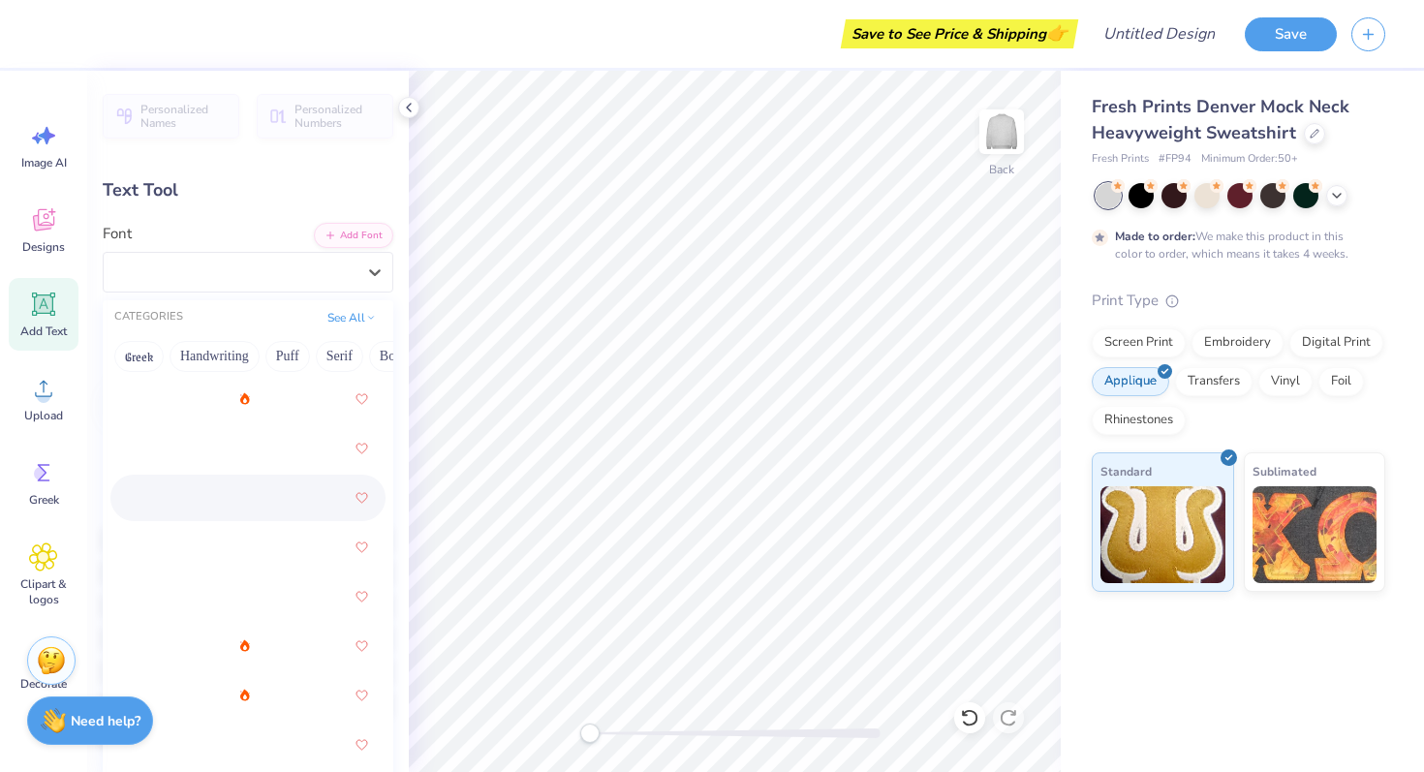
scroll to position [3346, 0]
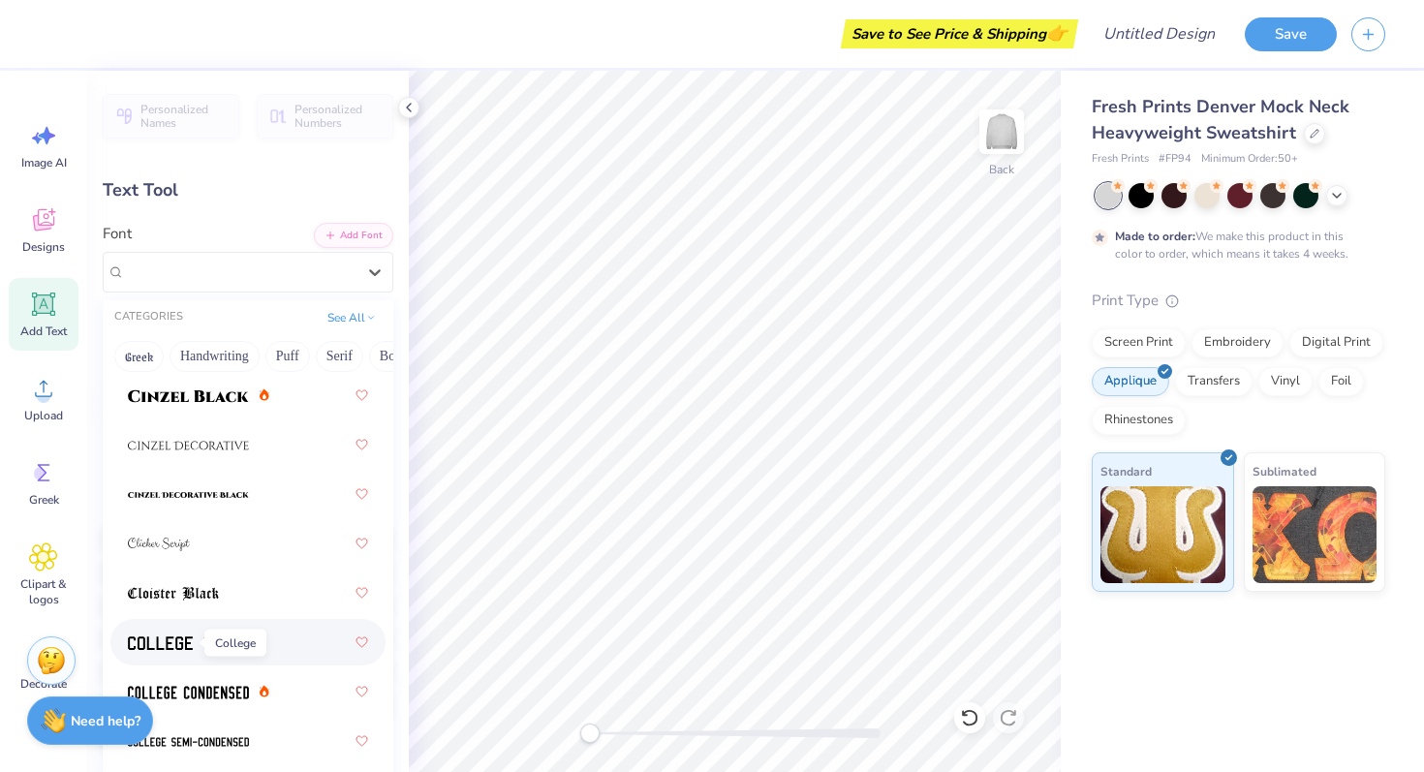
click at [175, 638] on img at bounding box center [160, 643] width 65 height 14
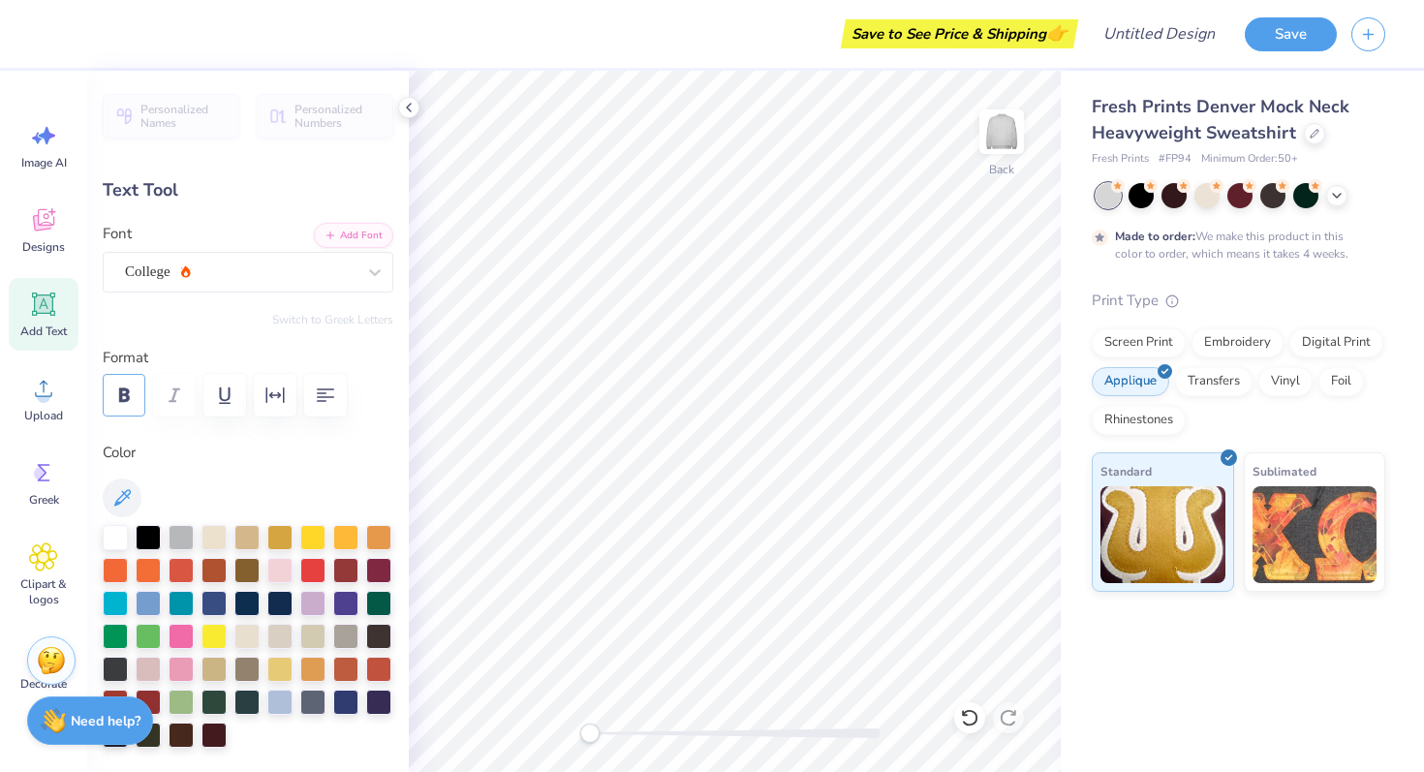
click at [110, 397] on button "button" at bounding box center [124, 395] width 43 height 43
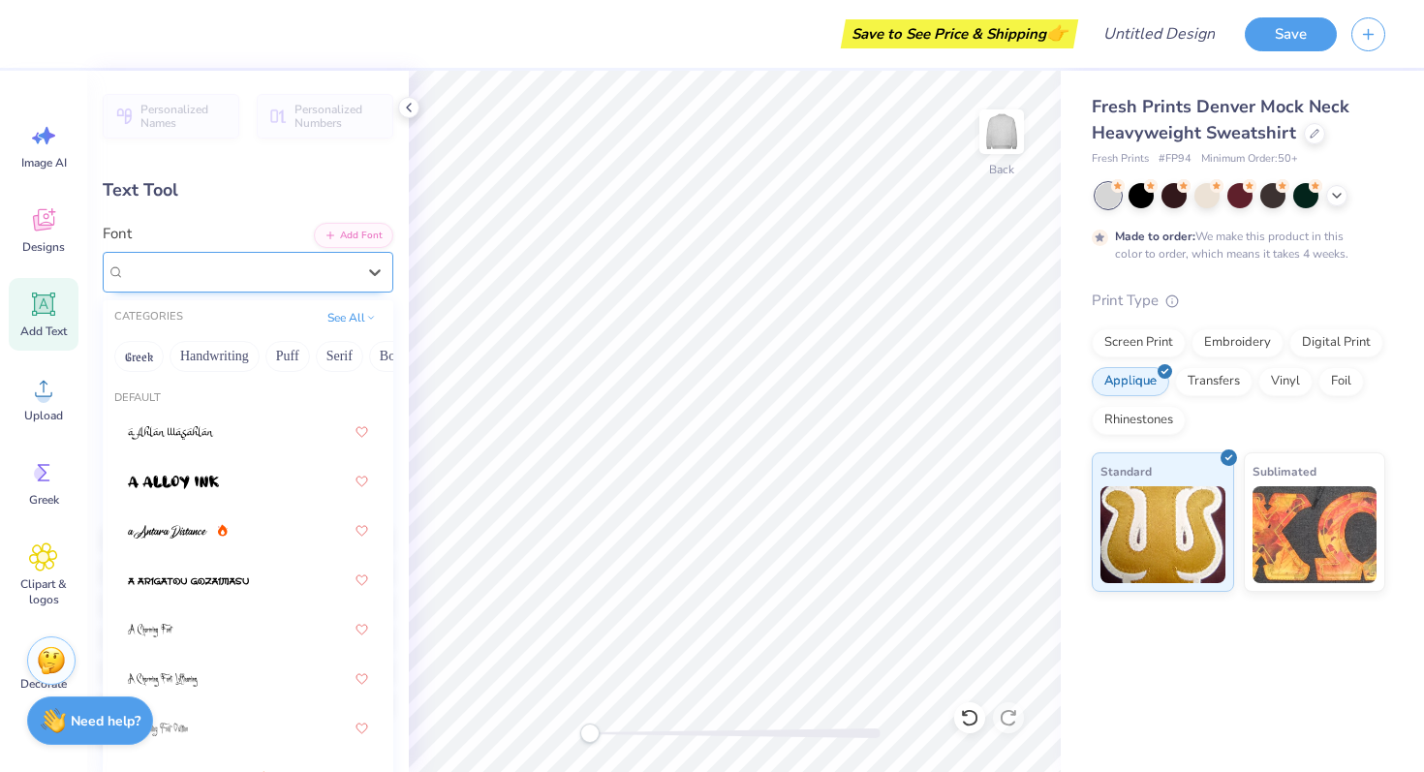
click at [214, 275] on div "College" at bounding box center [240, 272] width 234 height 30
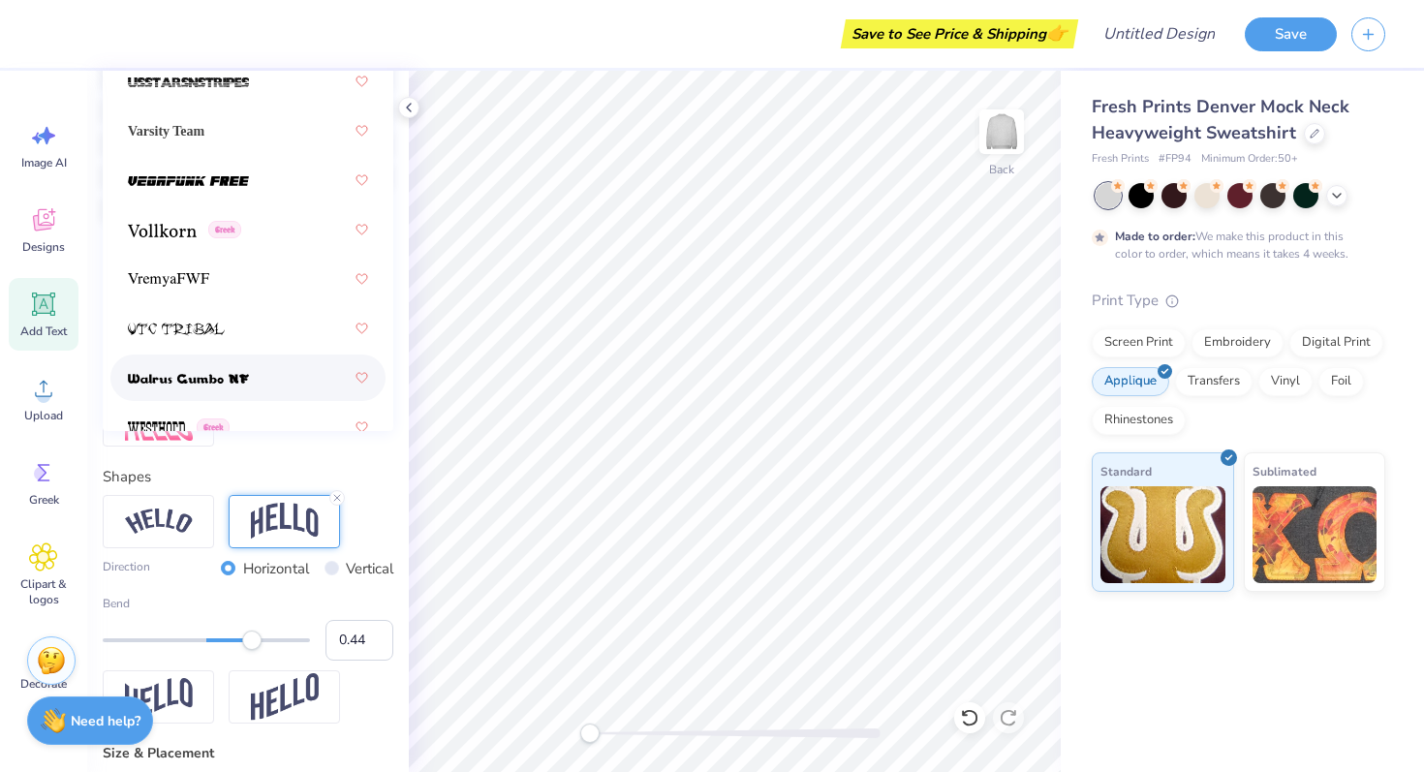
scroll to position [14824, 0]
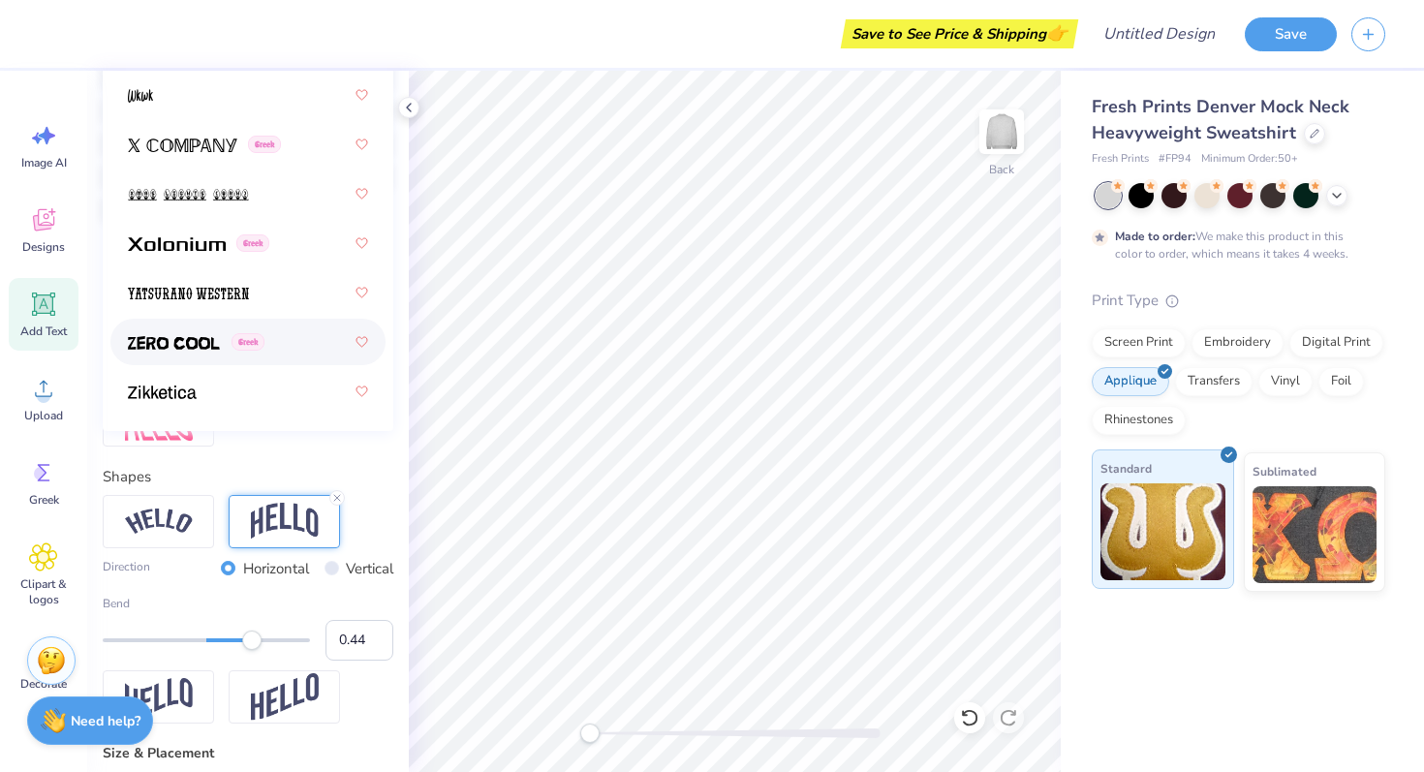
click at [1169, 500] on img at bounding box center [1162, 531] width 125 height 97
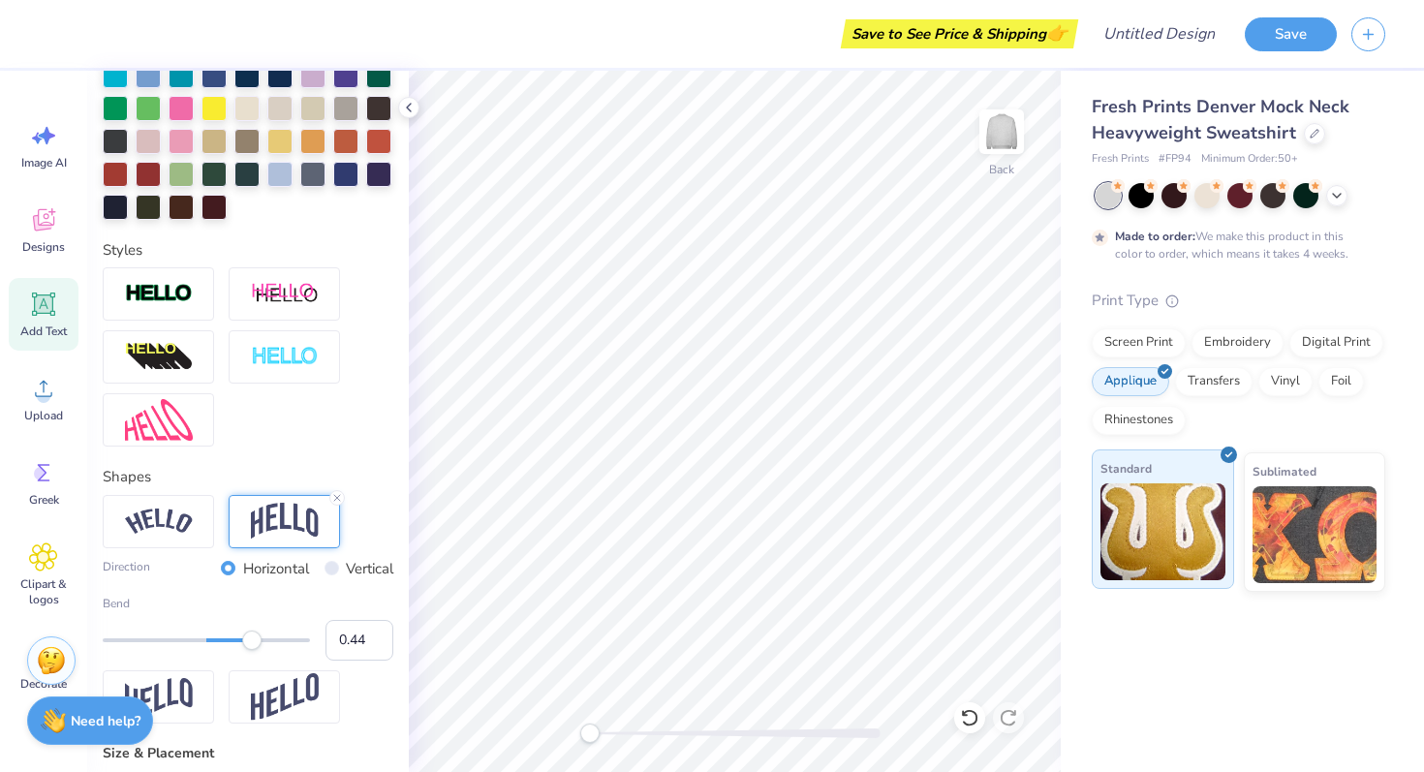
click at [1169, 500] on img at bounding box center [1162, 531] width 125 height 97
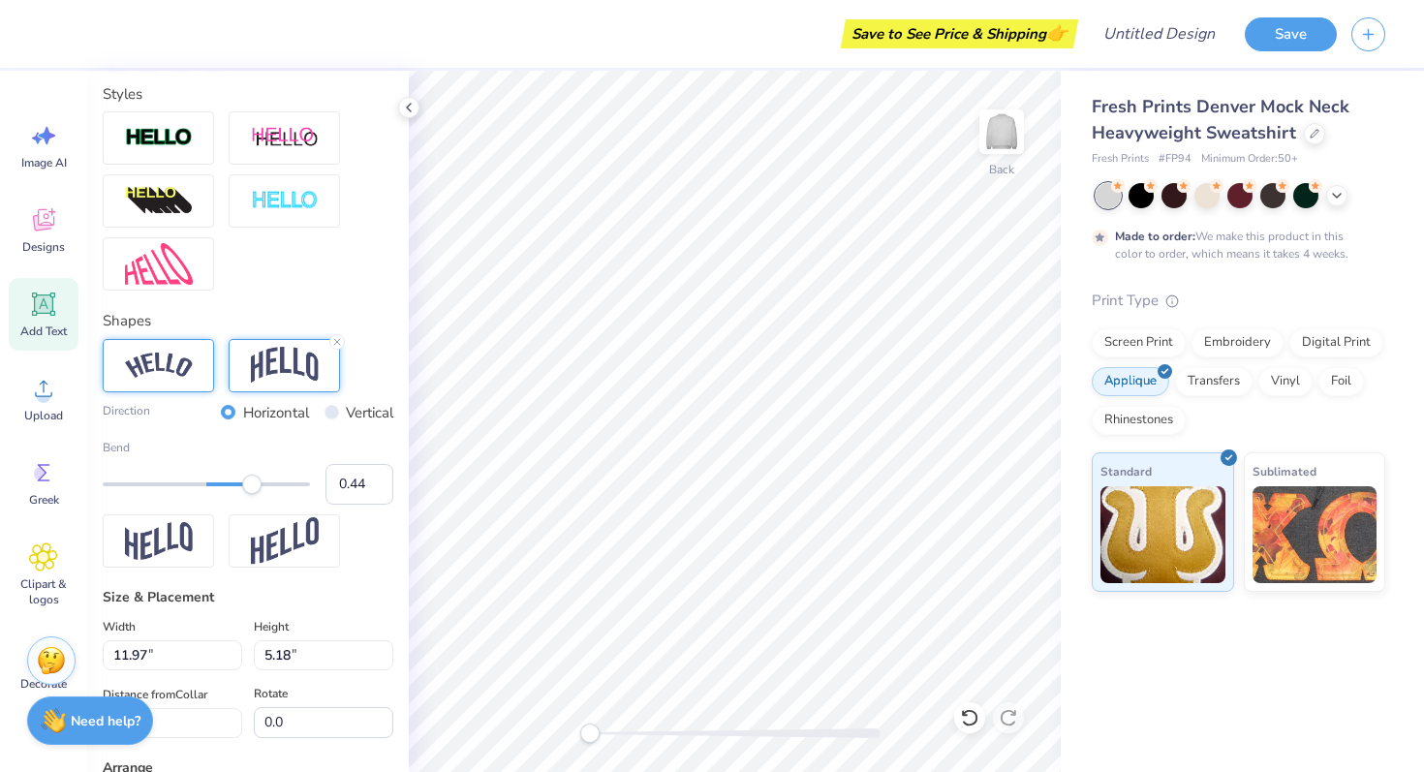
scroll to position [0, 0]
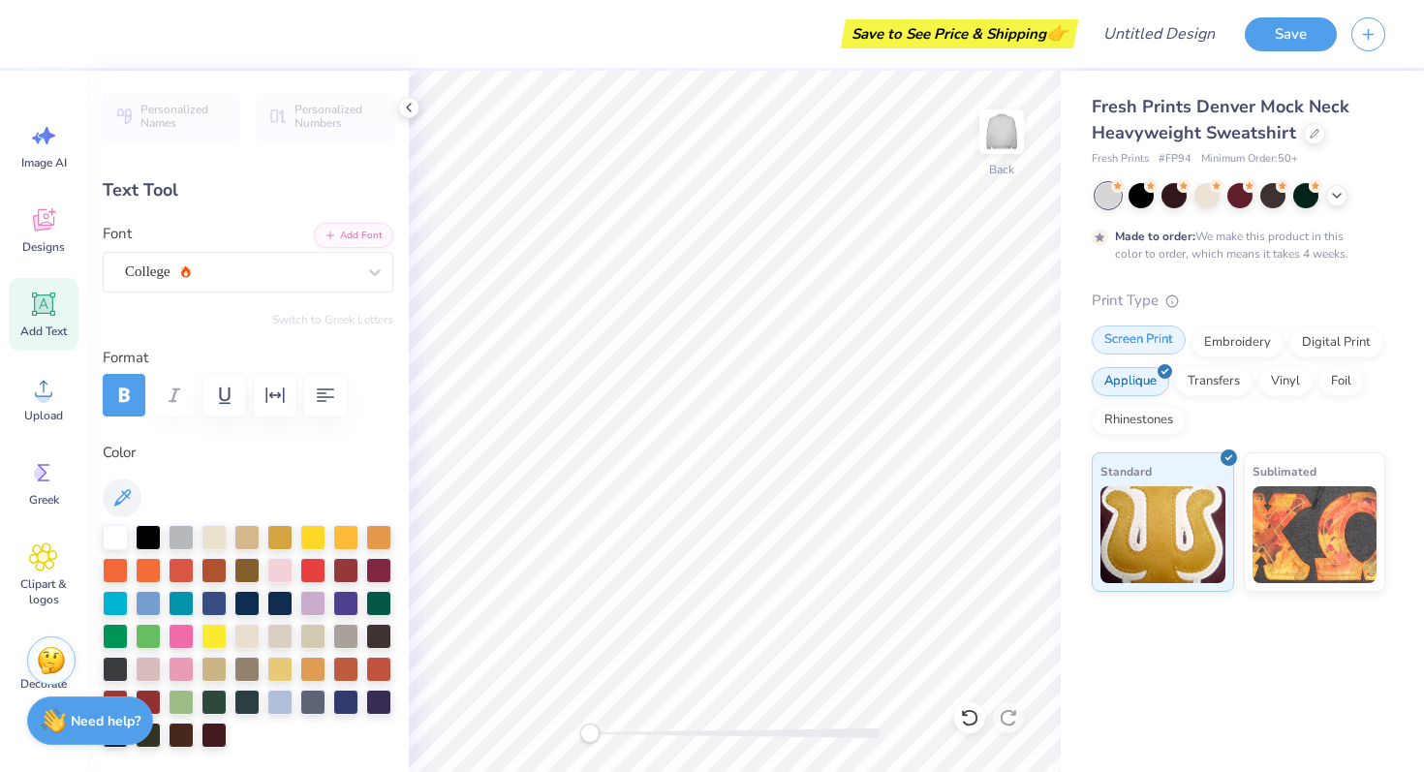
click at [1151, 348] on div "Screen Print" at bounding box center [1138, 339] width 94 height 29
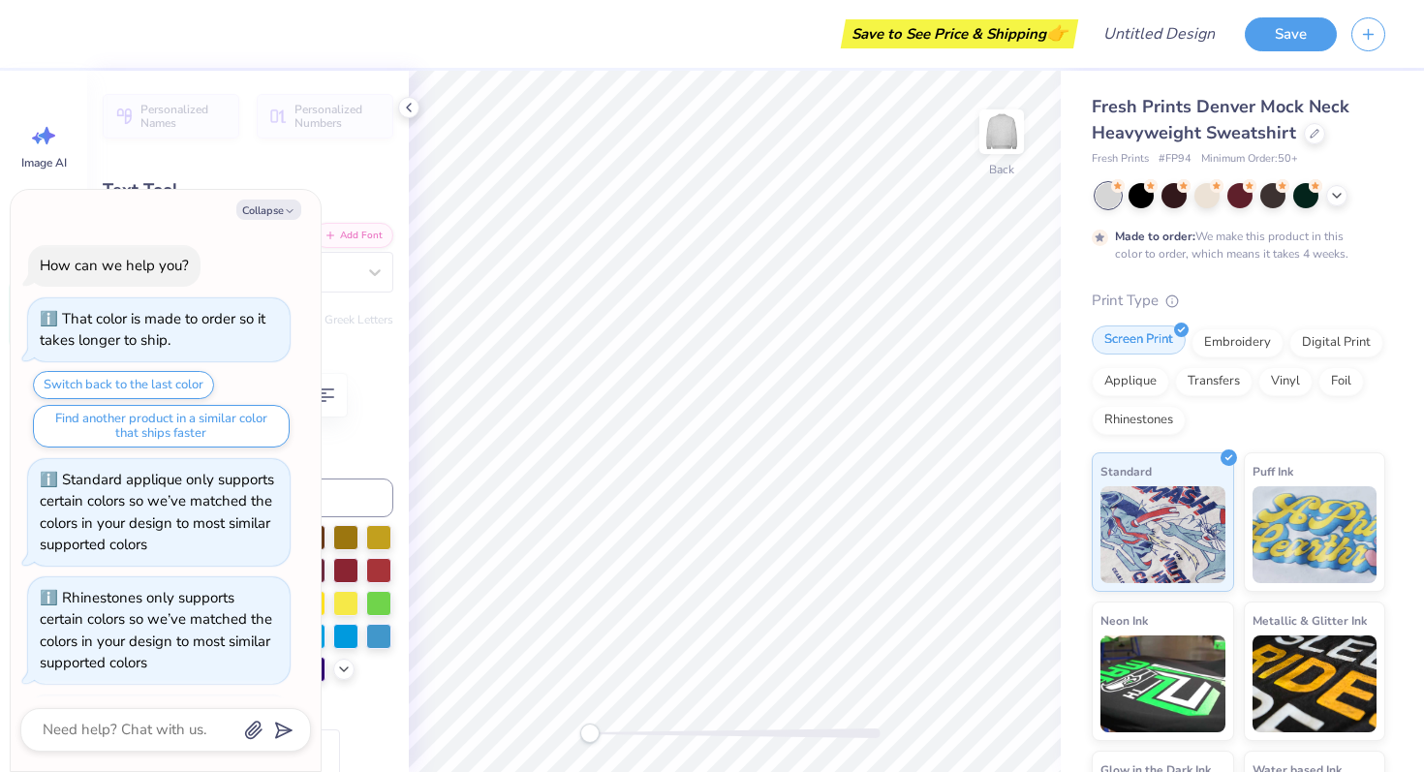
scroll to position [1073, 0]
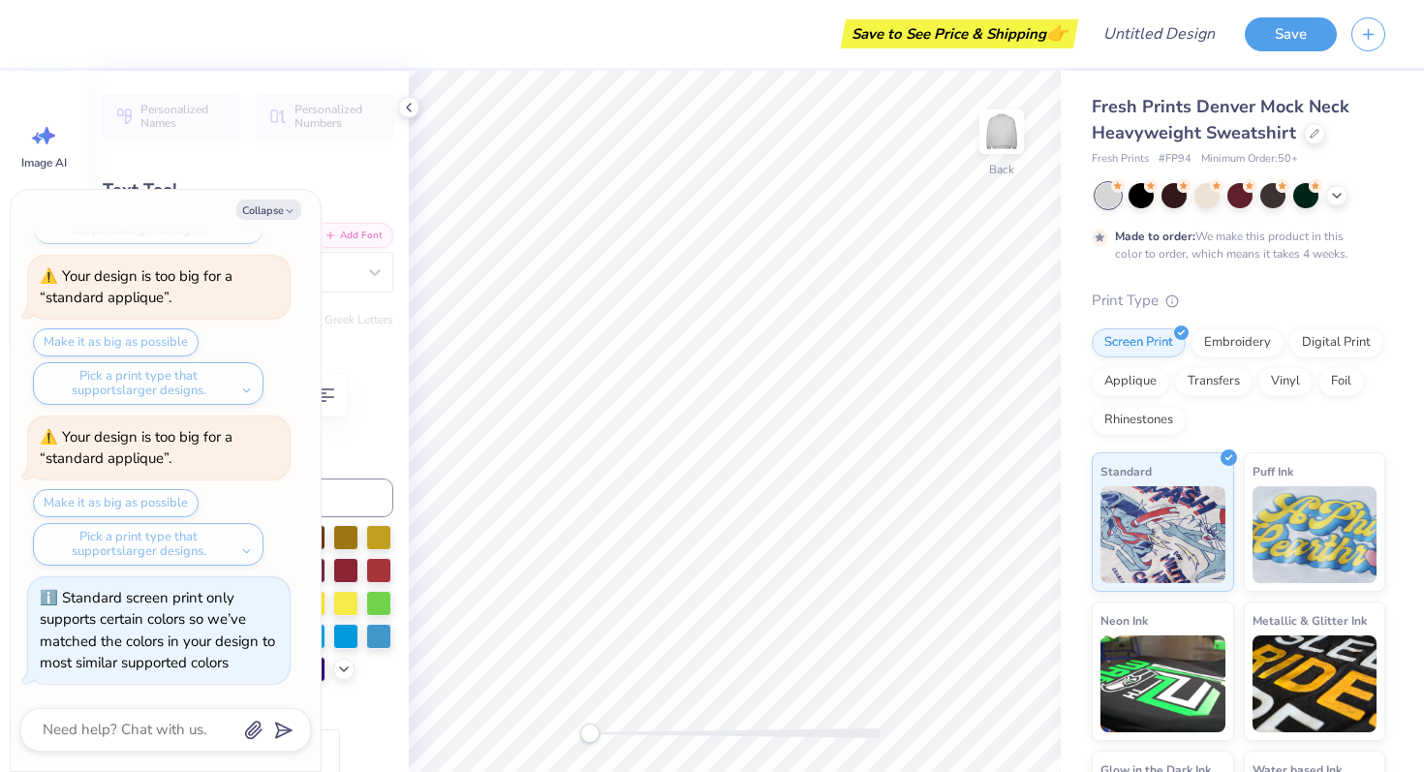
click at [224, 445] on div "Your design is too big for a “standard applique”." at bounding box center [159, 448] width 238 height 44
click at [234, 541] on div "Pick a print type that supports larger designs." at bounding box center [148, 544] width 230 height 43
click at [273, 207] on button "Collapse" at bounding box center [268, 209] width 65 height 20
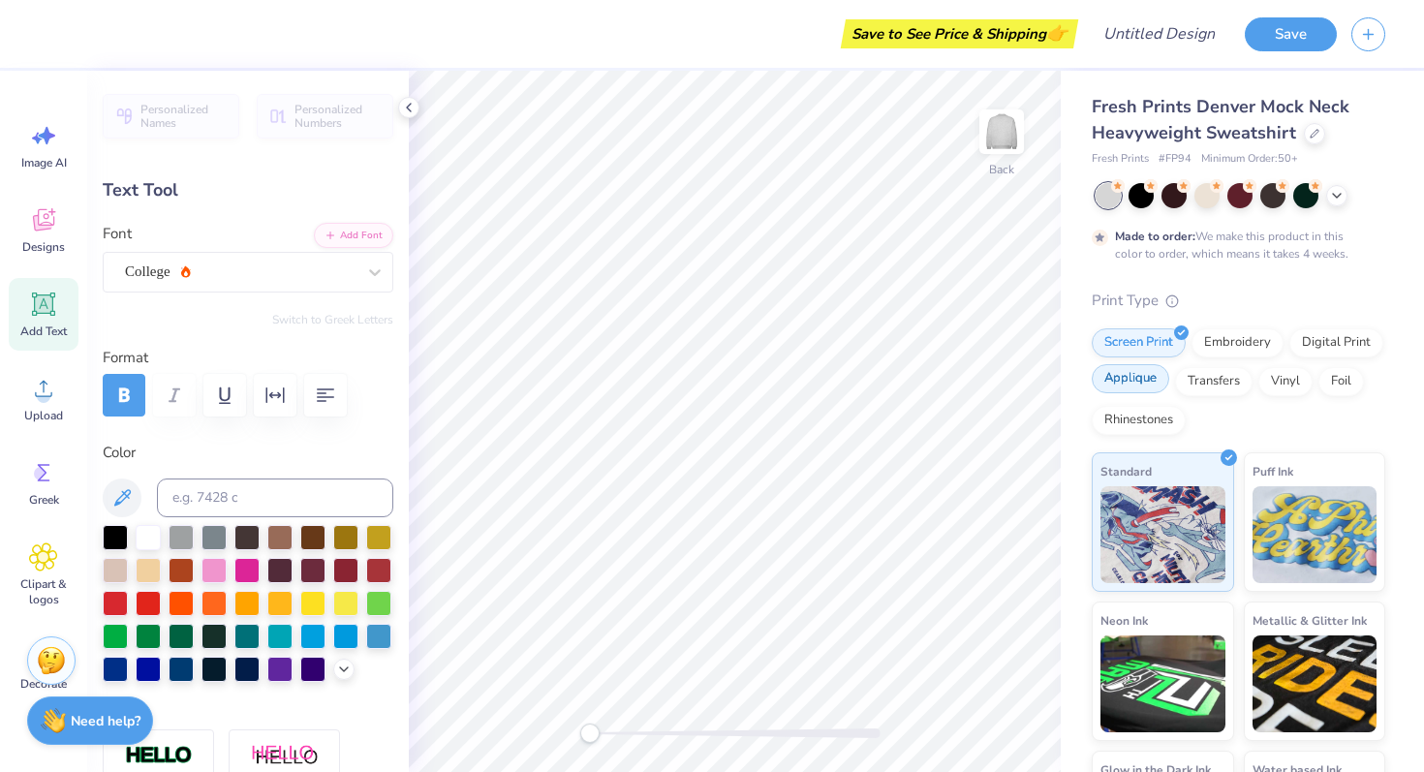
click at [1141, 383] on div "Applique" at bounding box center [1129, 378] width 77 height 29
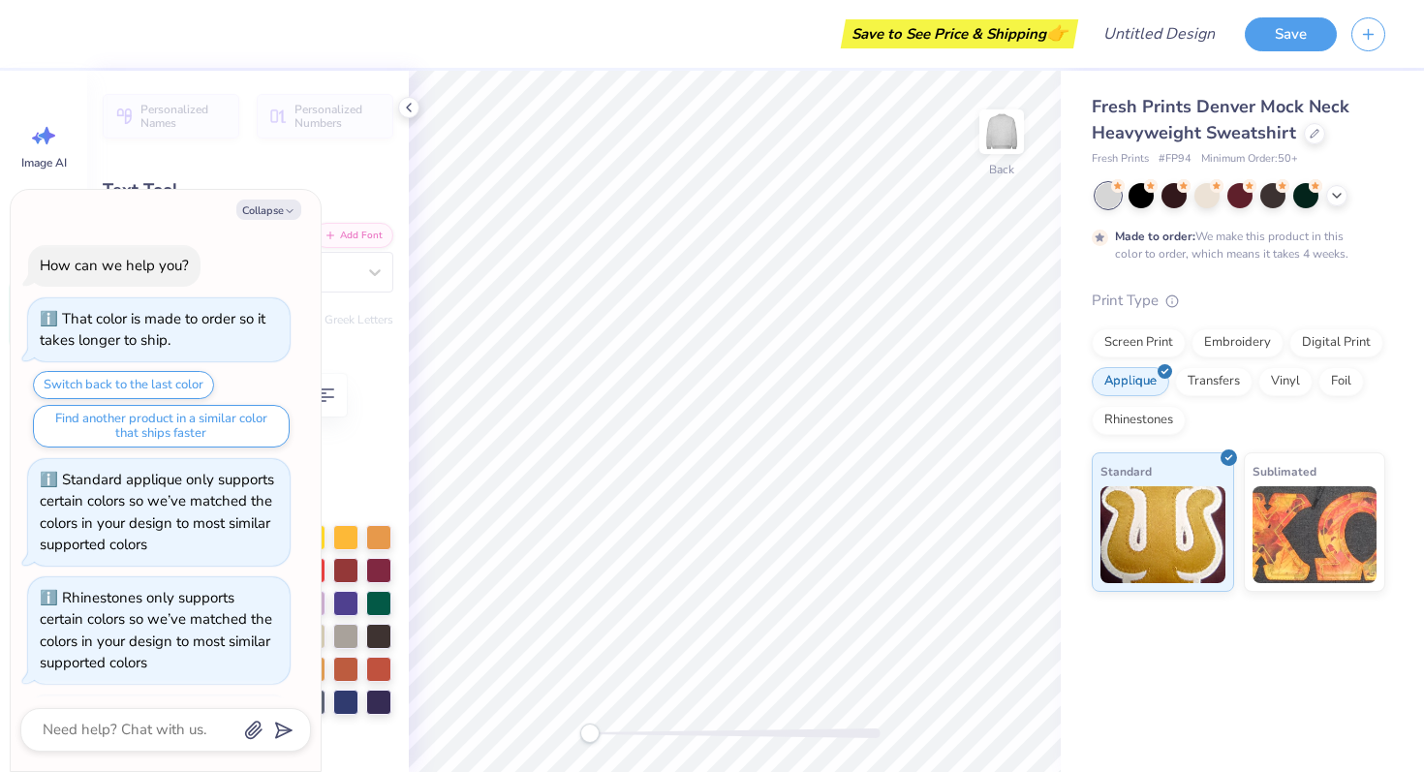
scroll to position [1191, 0]
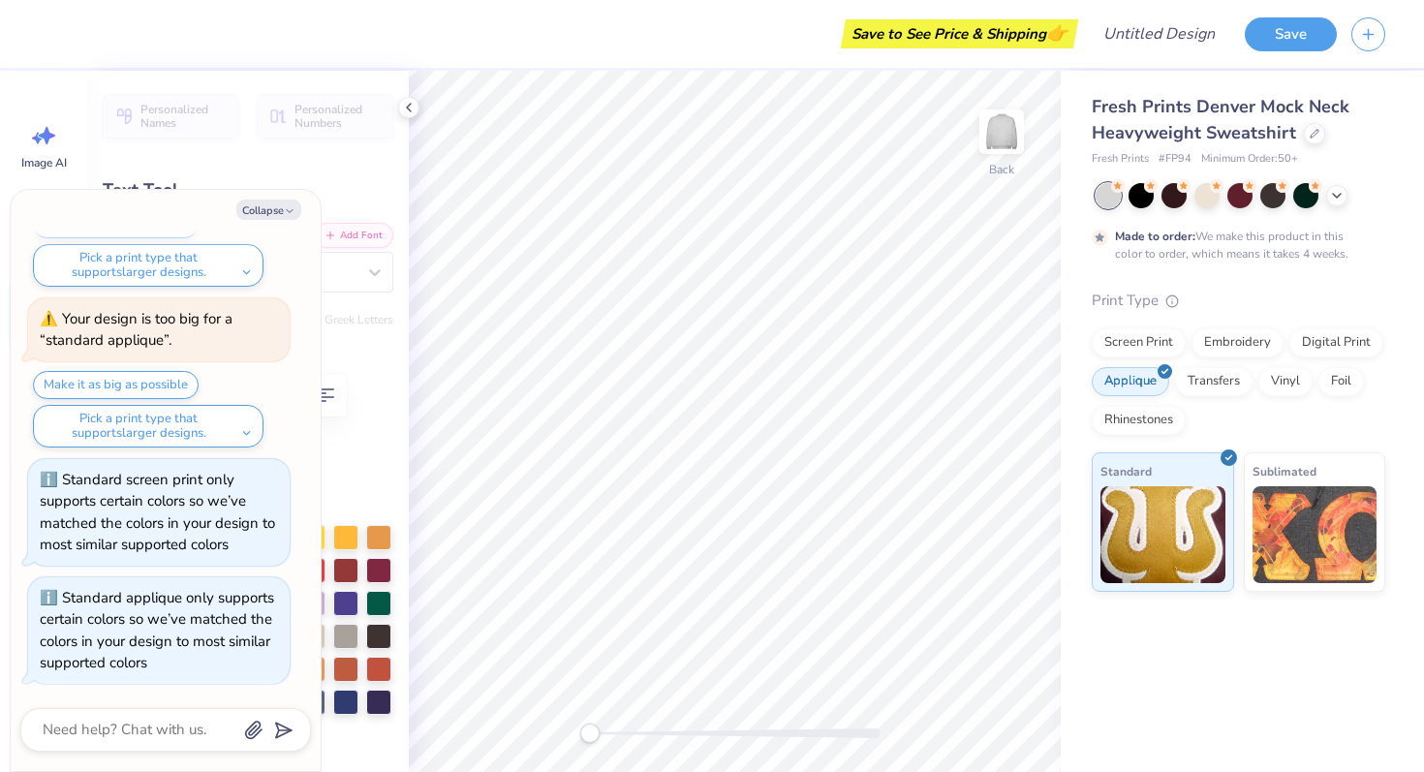
type textarea "x"
type input "8.71"
type input "3.90"
type input "2.37"
click at [367, 447] on label "Color" at bounding box center [248, 453] width 291 height 22
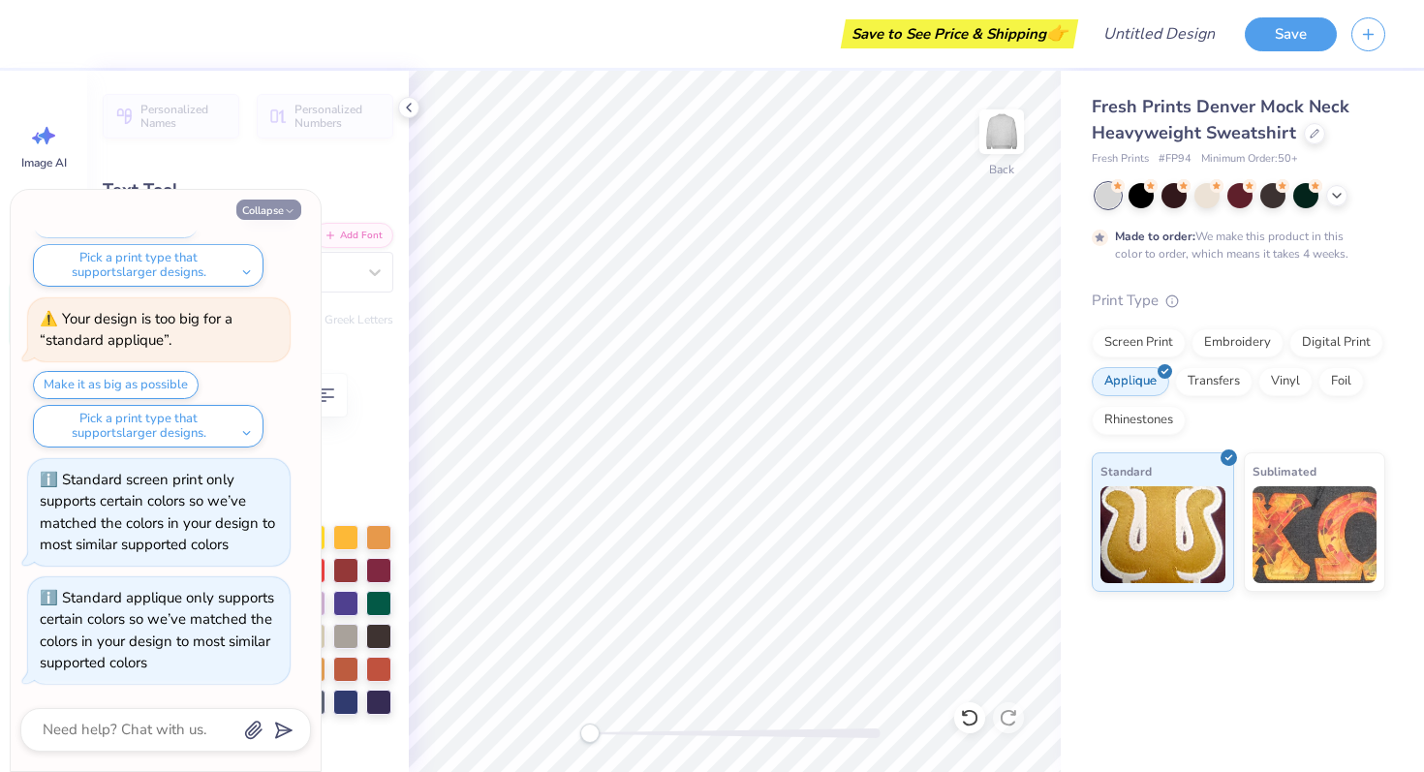
click at [287, 202] on button "Collapse" at bounding box center [268, 209] width 65 height 20
type textarea "x"
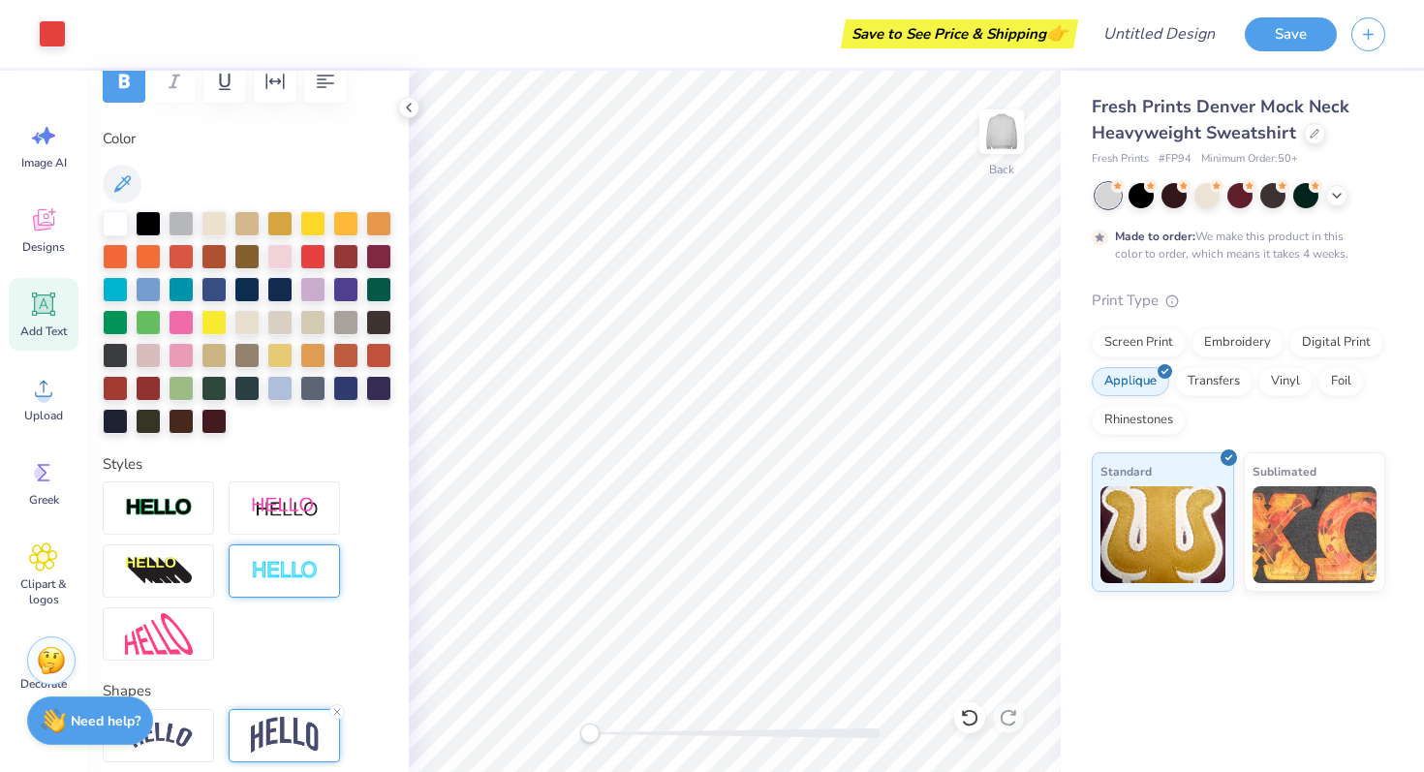
scroll to position [315, 0]
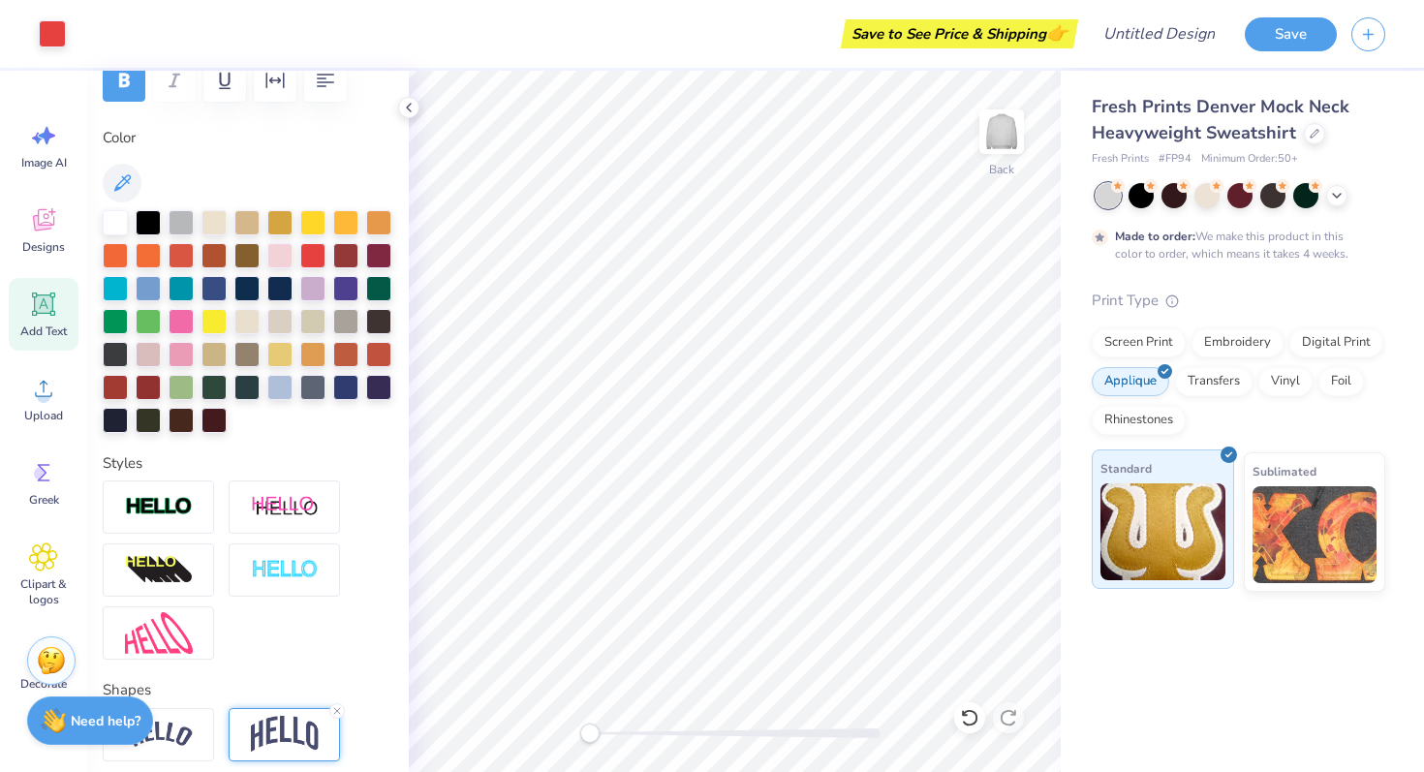
click at [1198, 529] on img at bounding box center [1162, 531] width 125 height 97
type input "2.52"
type input "11.03"
type input "4.95"
click at [1290, 18] on button "Save" at bounding box center [1290, 32] width 92 height 34
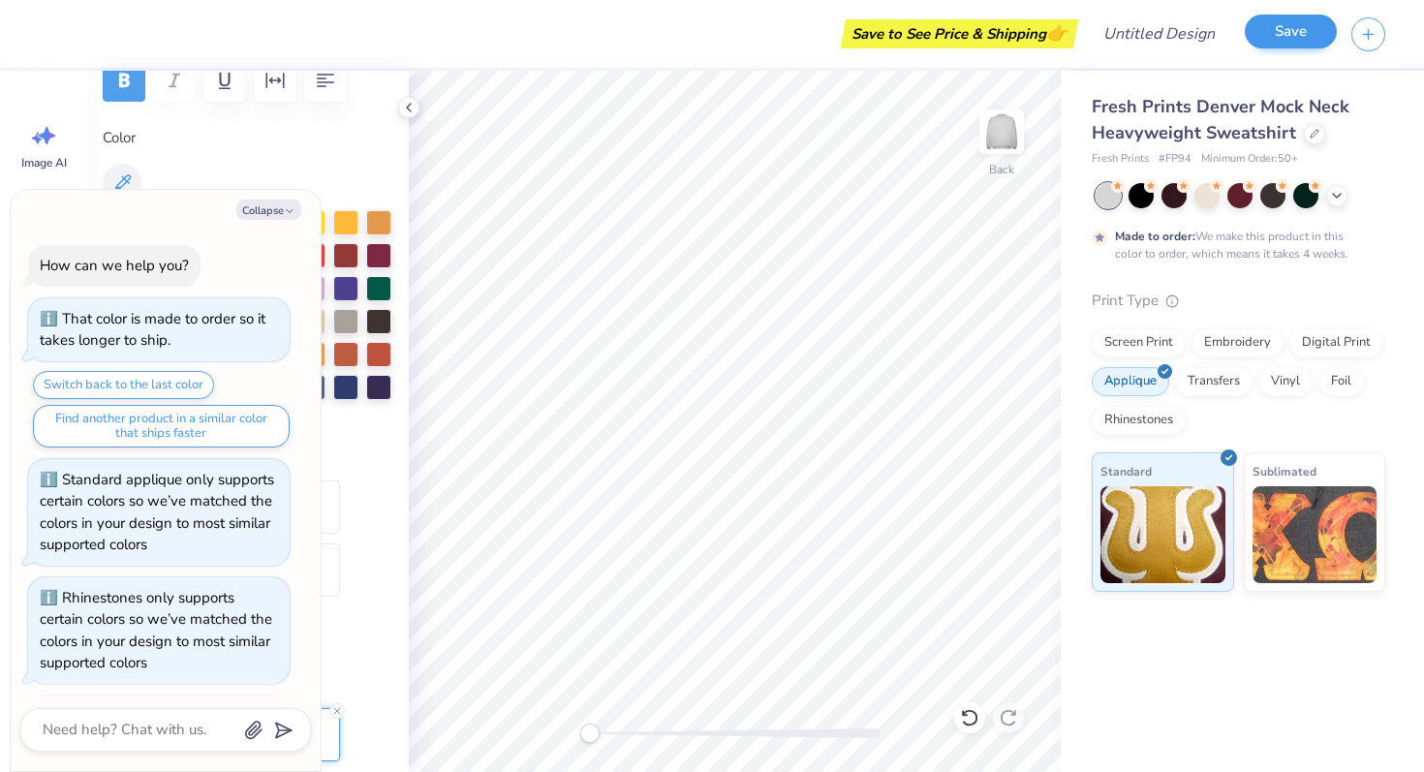
scroll to position [1244, 0]
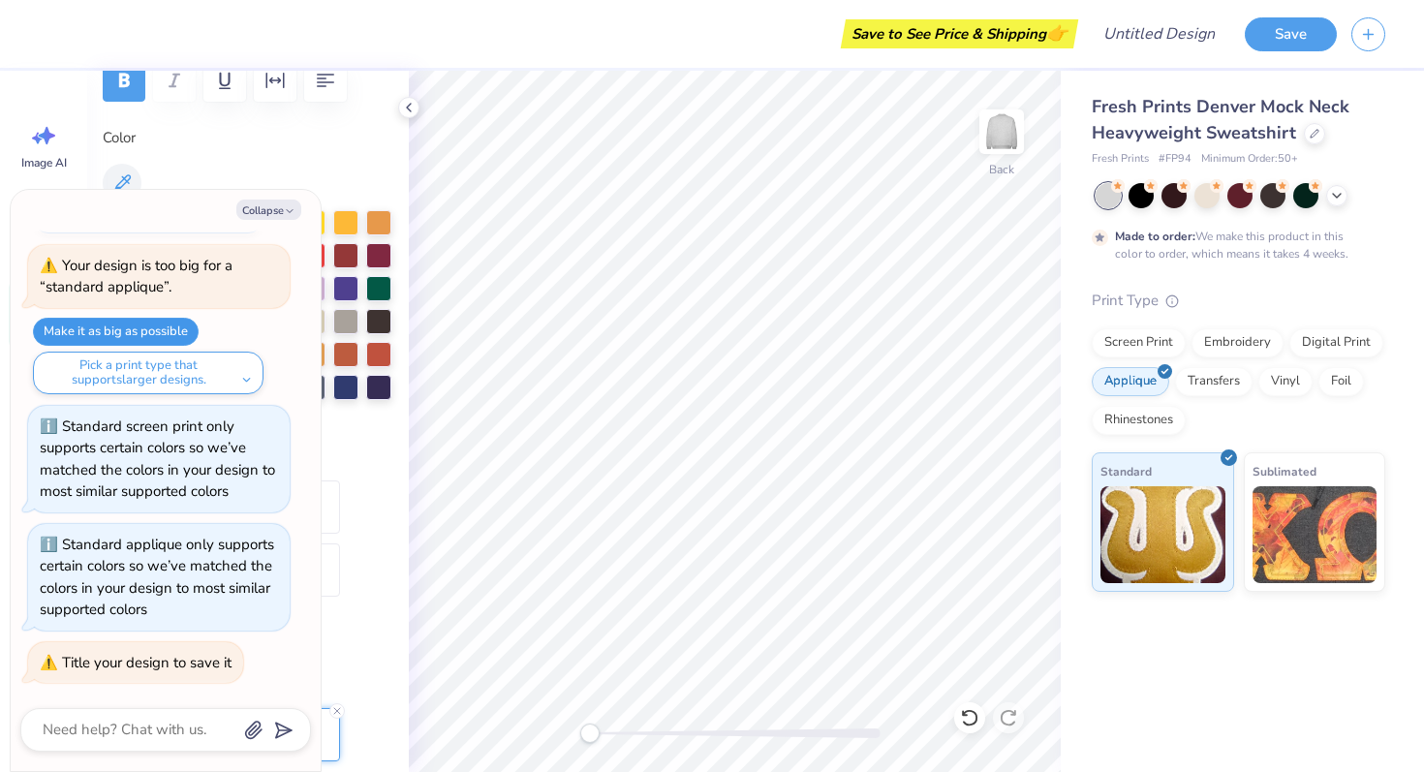
click at [184, 330] on button "Make it as big as possible" at bounding box center [116, 332] width 166 height 28
type textarea "x"
type input "11.90"
type input "5.33"
type input "2.93"
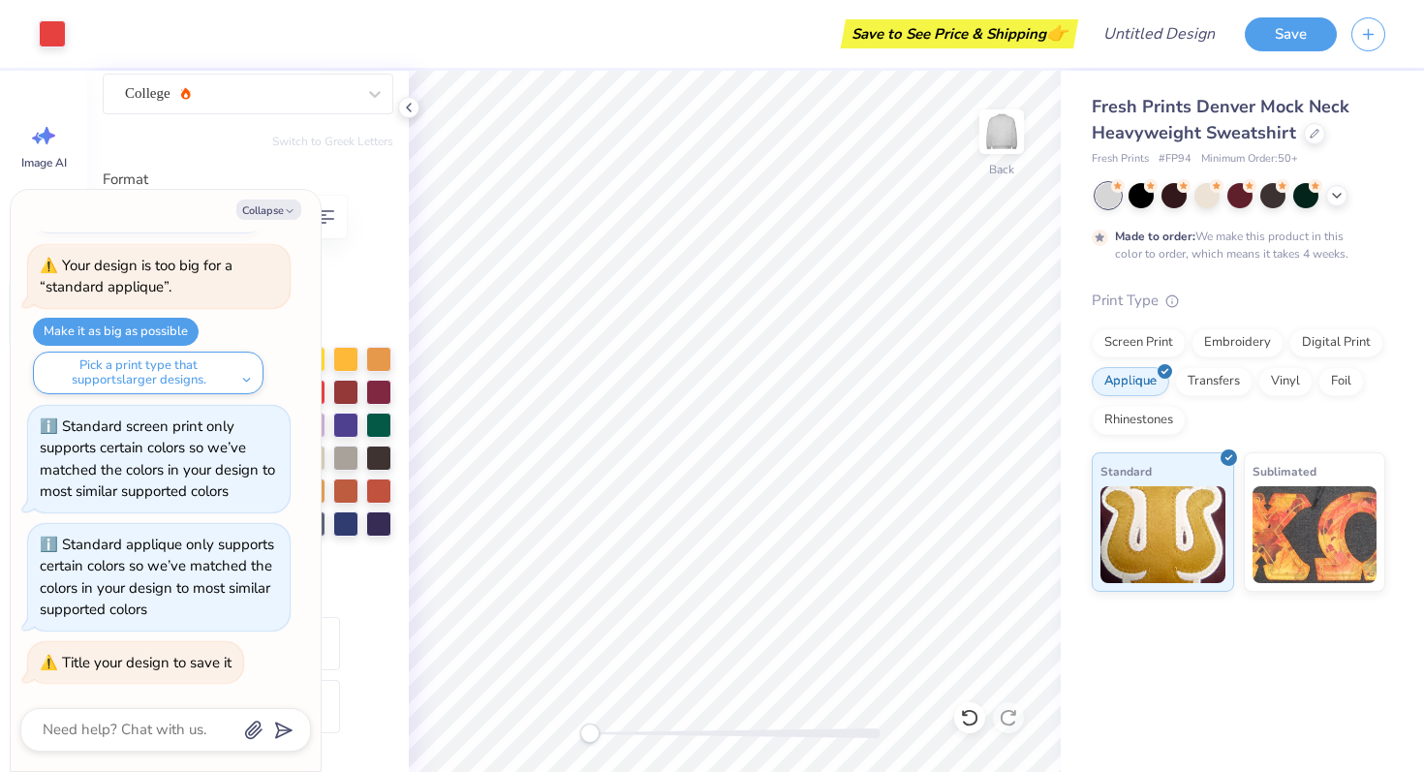
scroll to position [0, 0]
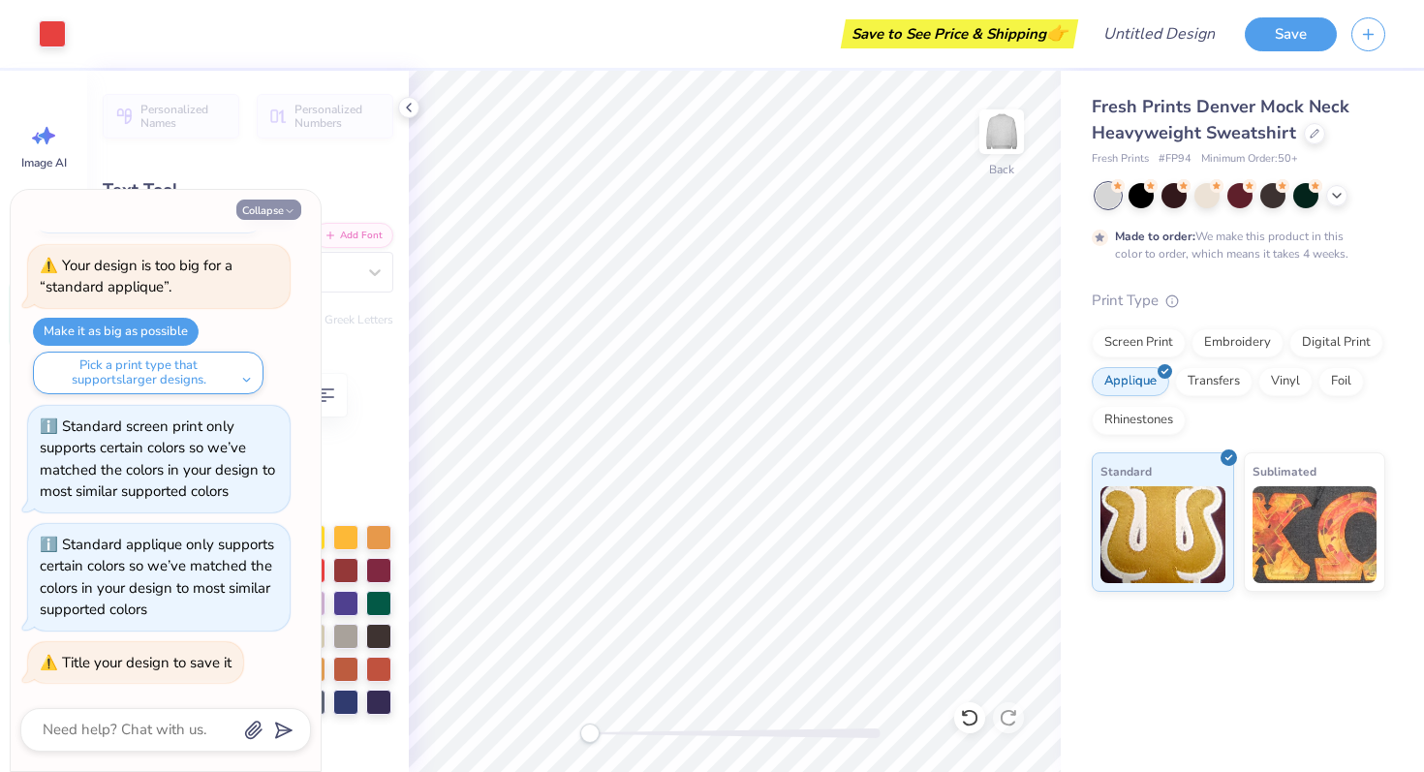
click at [275, 207] on button "Collapse" at bounding box center [268, 209] width 65 height 20
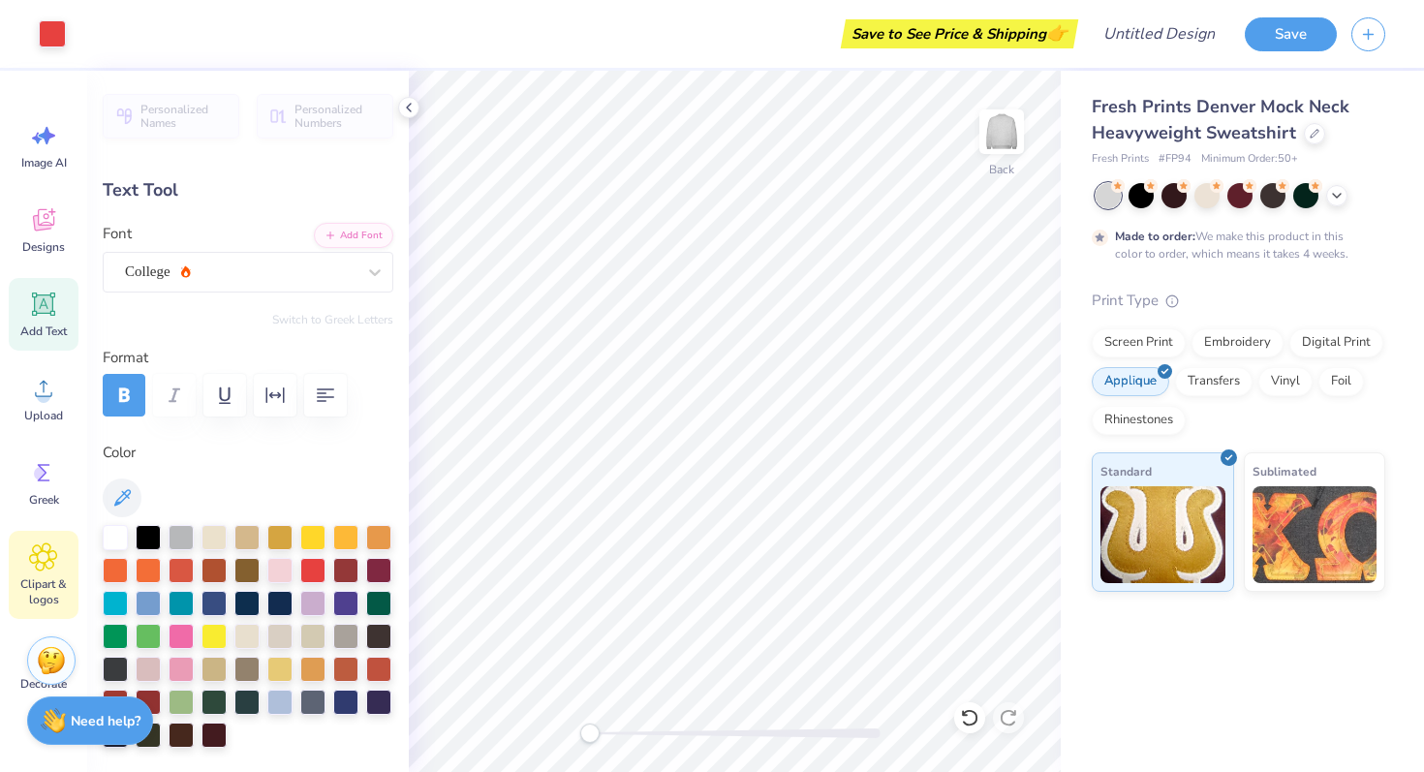
scroll to position [77, 0]
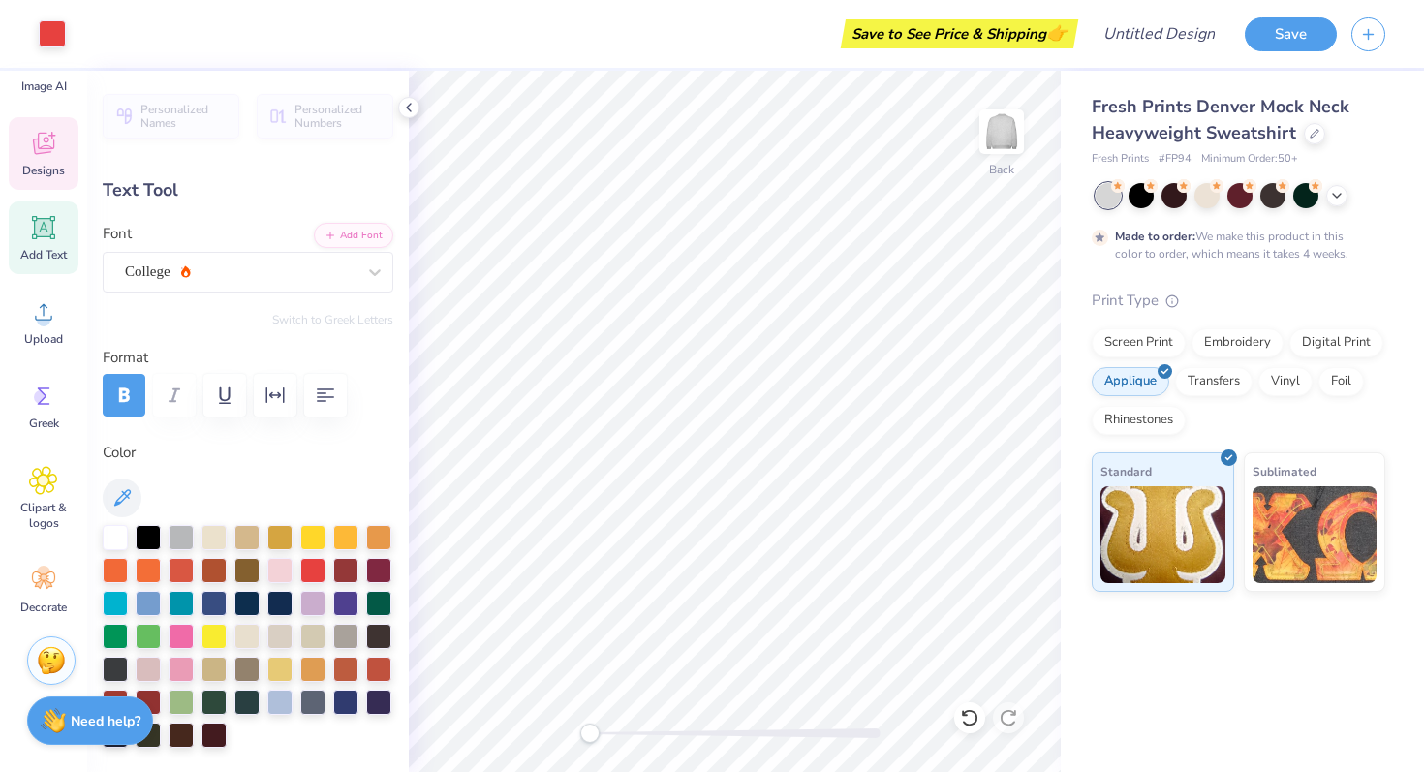
click at [48, 149] on icon at bounding box center [43, 145] width 18 height 15
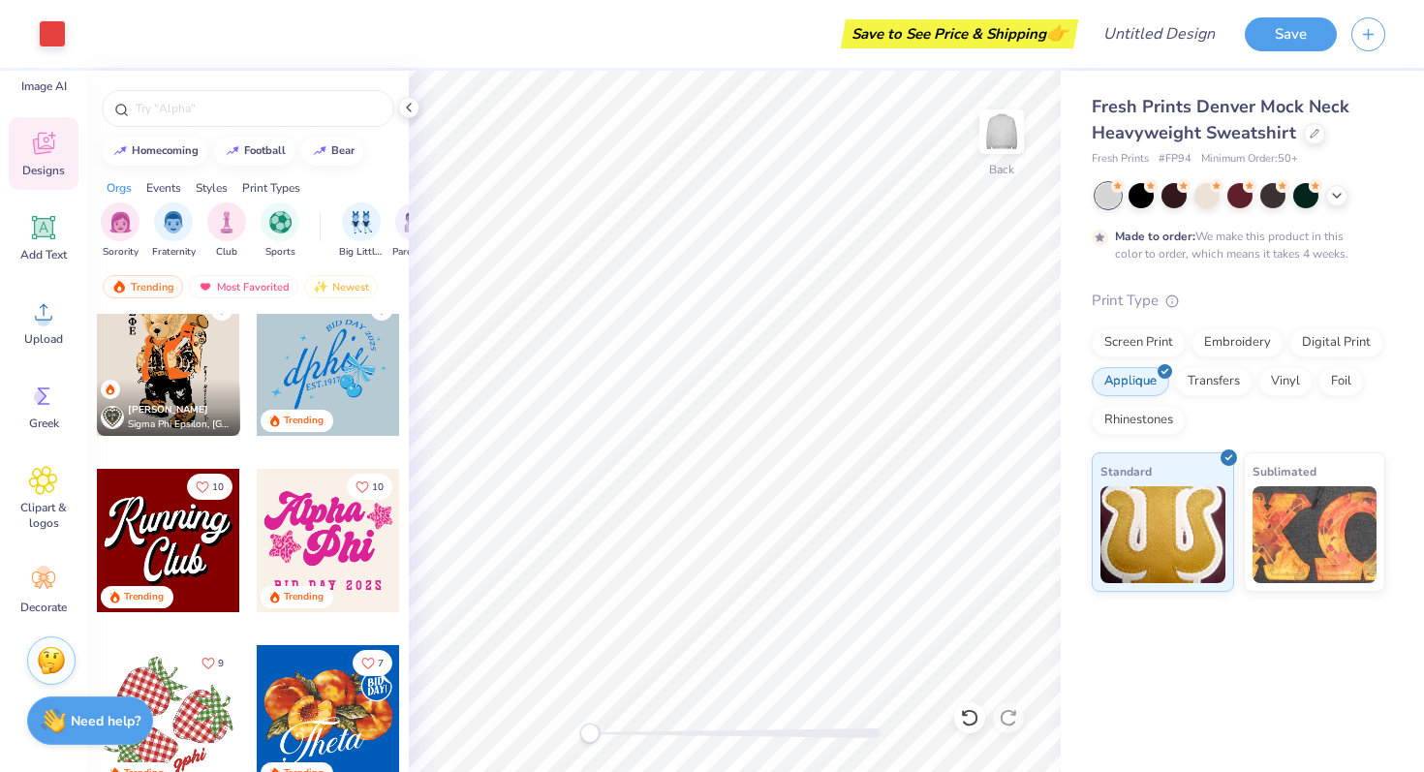
scroll to position [1786, 0]
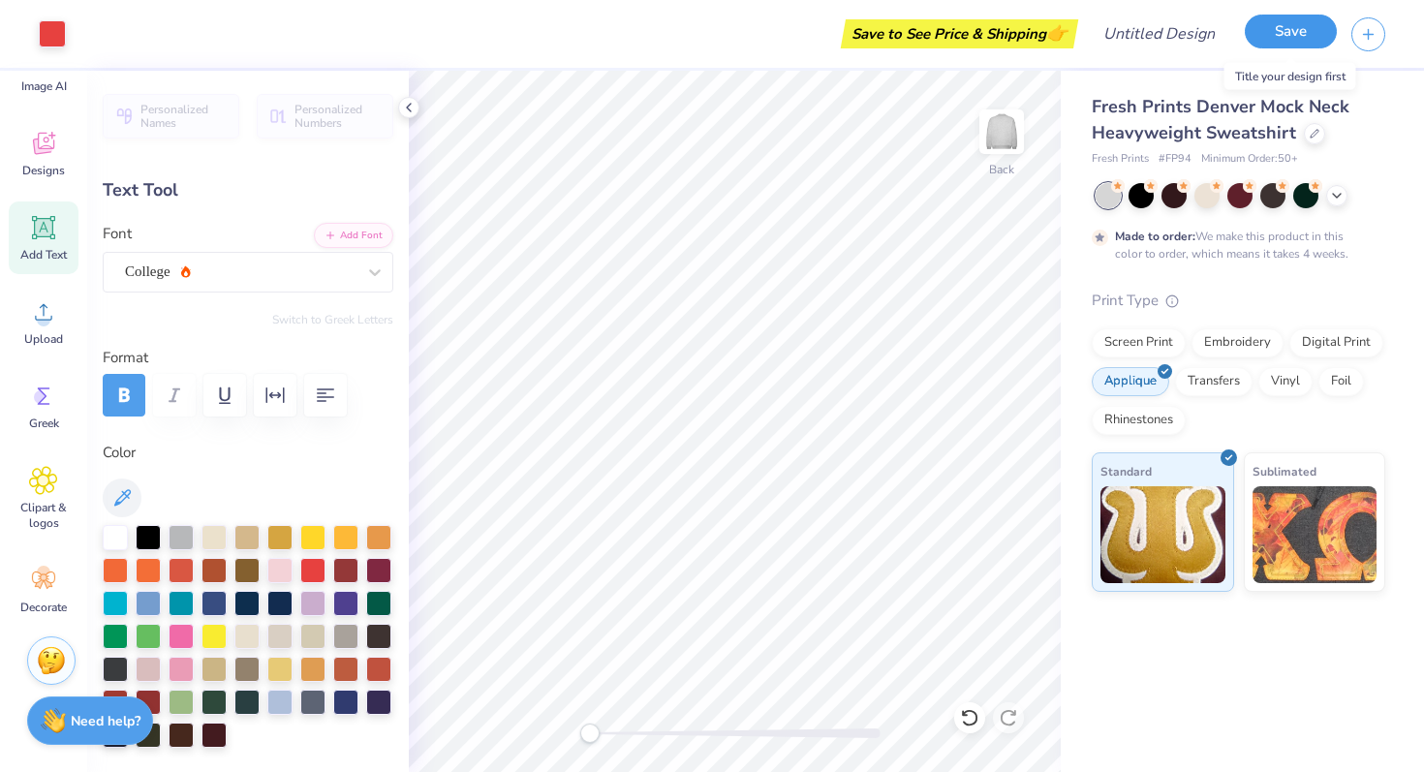
click at [1276, 38] on button "Save" at bounding box center [1290, 32] width 92 height 34
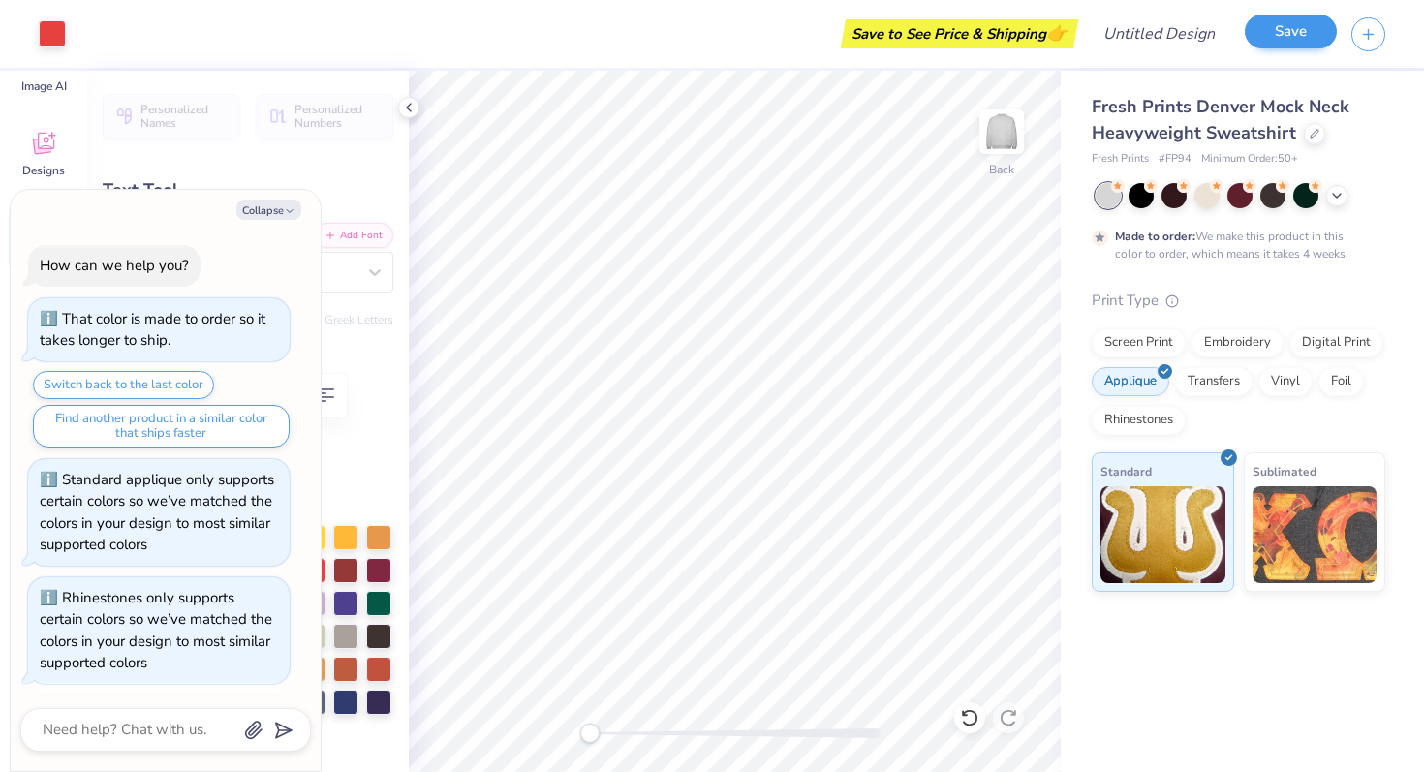
scroll to position [1297, 0]
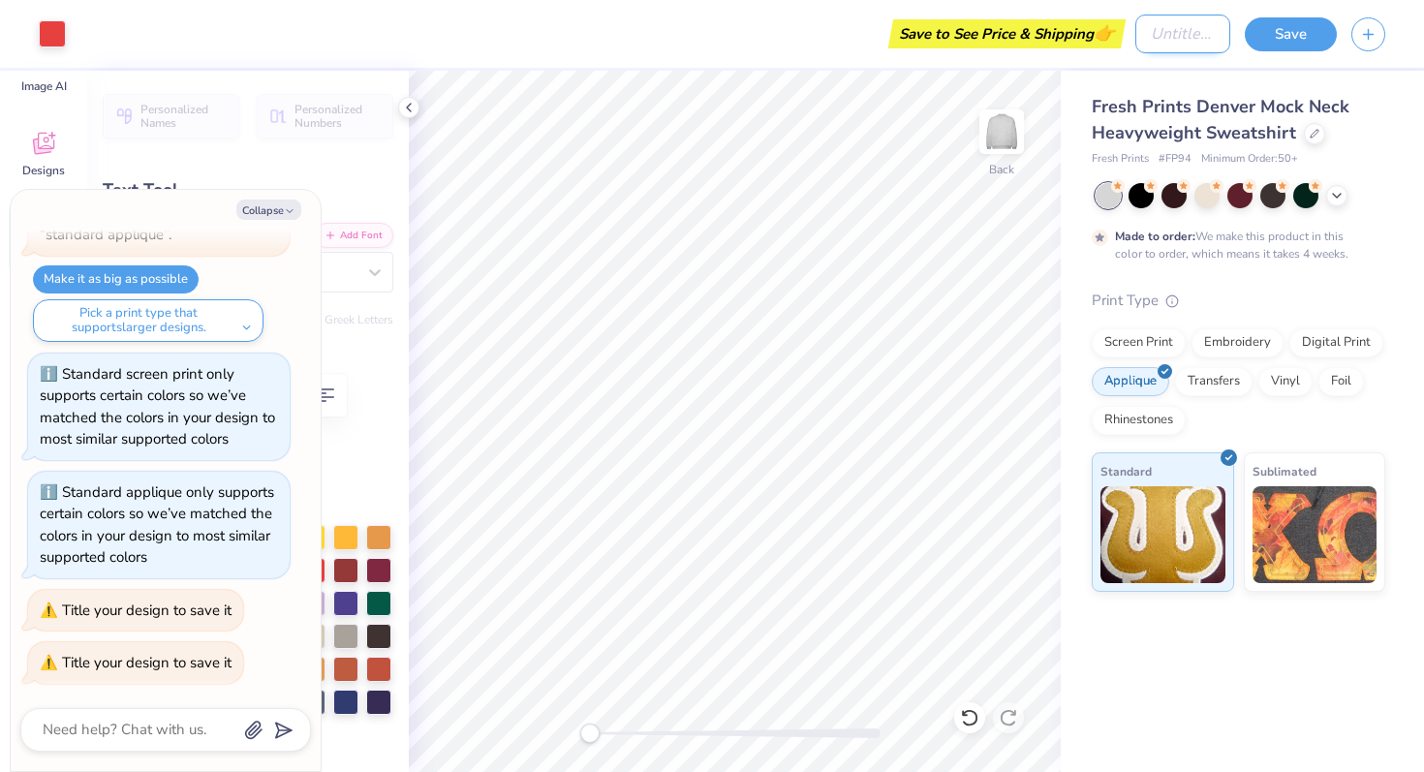
click at [1168, 47] on input "Design Title" at bounding box center [1182, 34] width 95 height 39
type textarea "x"
type input "F"
type textarea "x"
type input "FU"
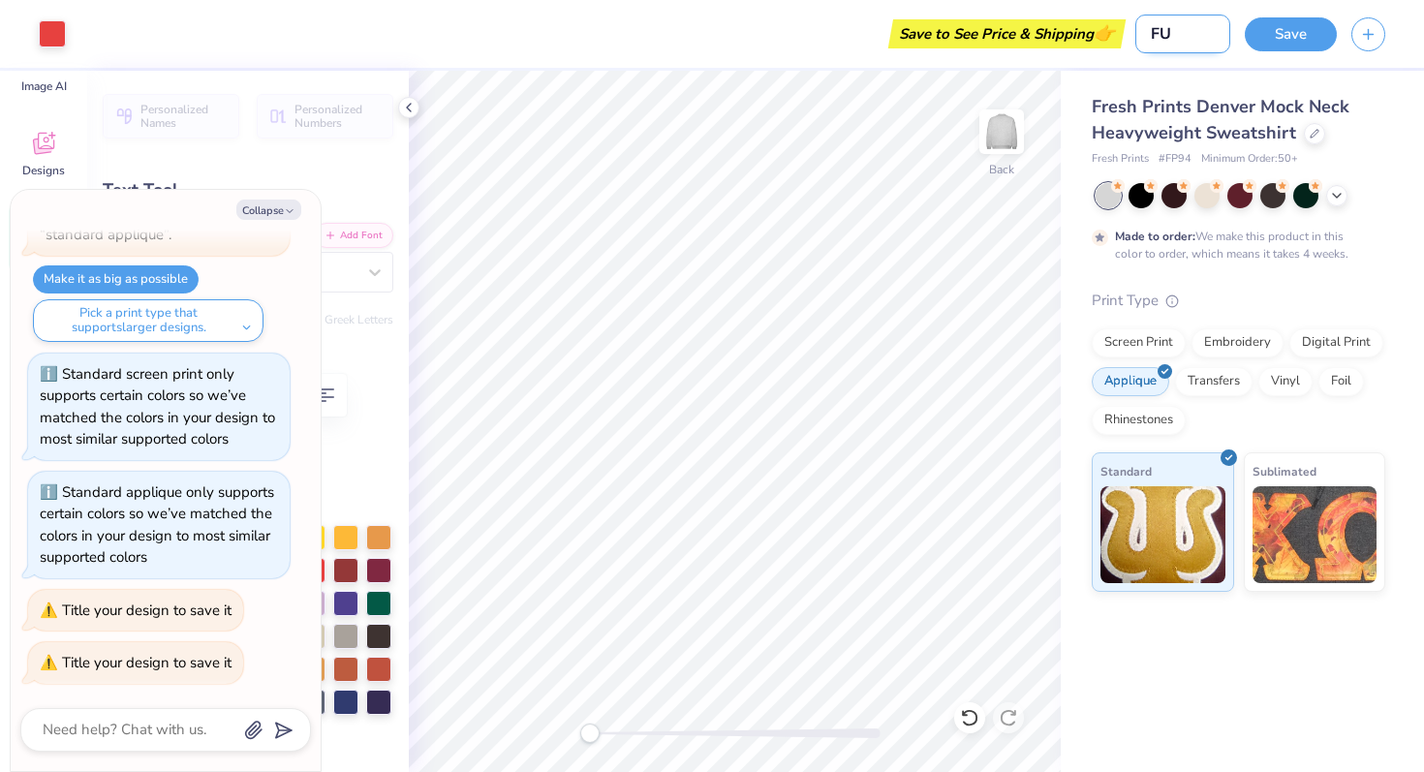
type textarea "x"
type input "FUW"
type textarea "x"
type input "FUWR"
type textarea "x"
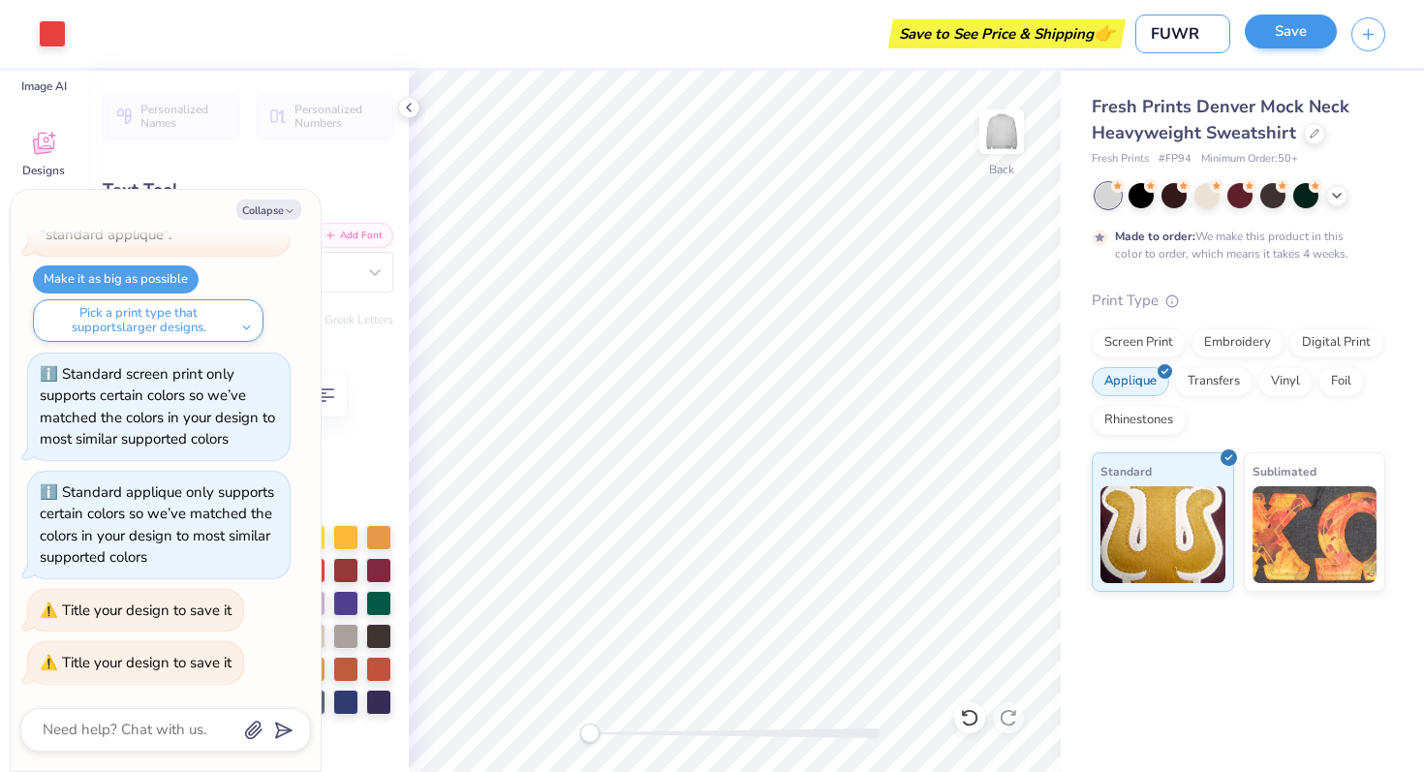
type input "FUWR"
click at [1271, 30] on button "Save" at bounding box center [1290, 32] width 92 height 34
type textarea "x"
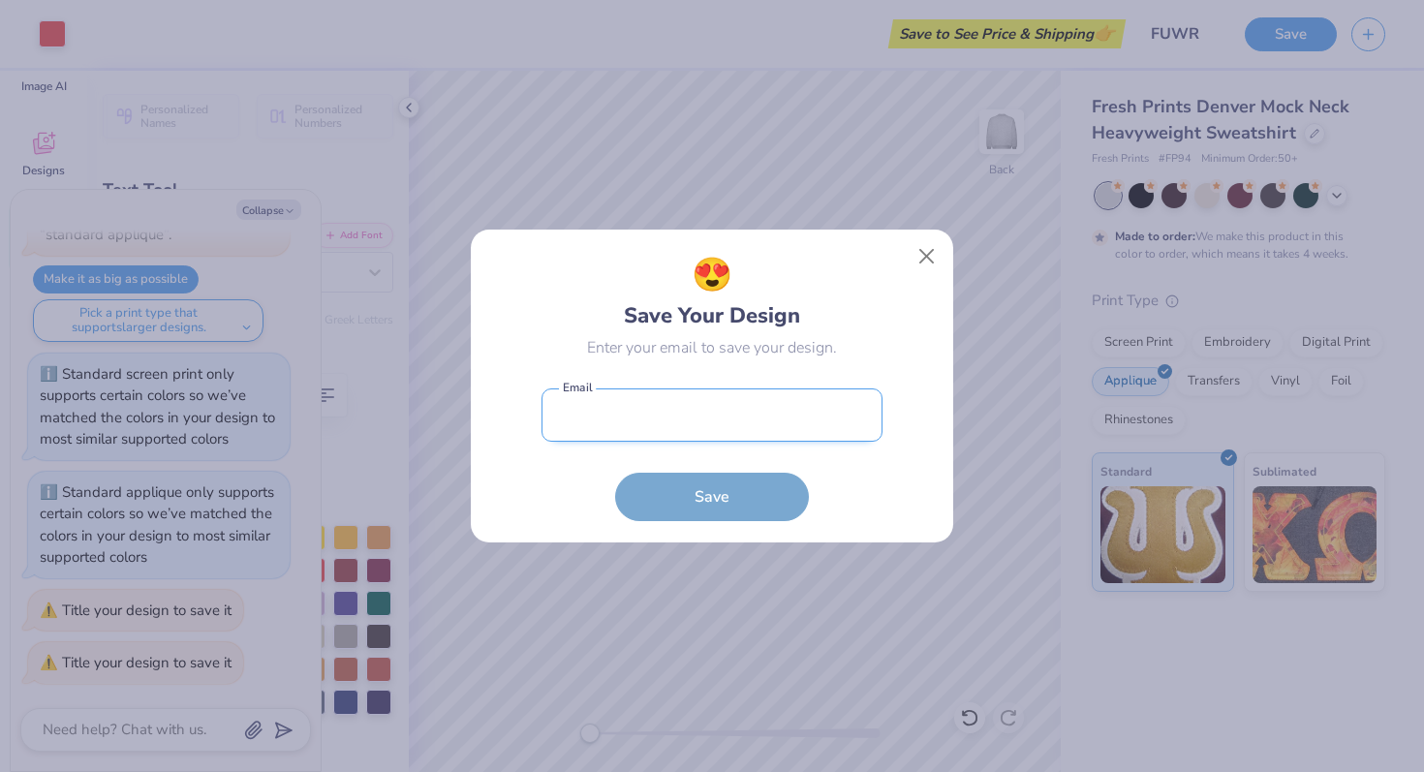
click at [629, 403] on input "email" at bounding box center [711, 414] width 341 height 53
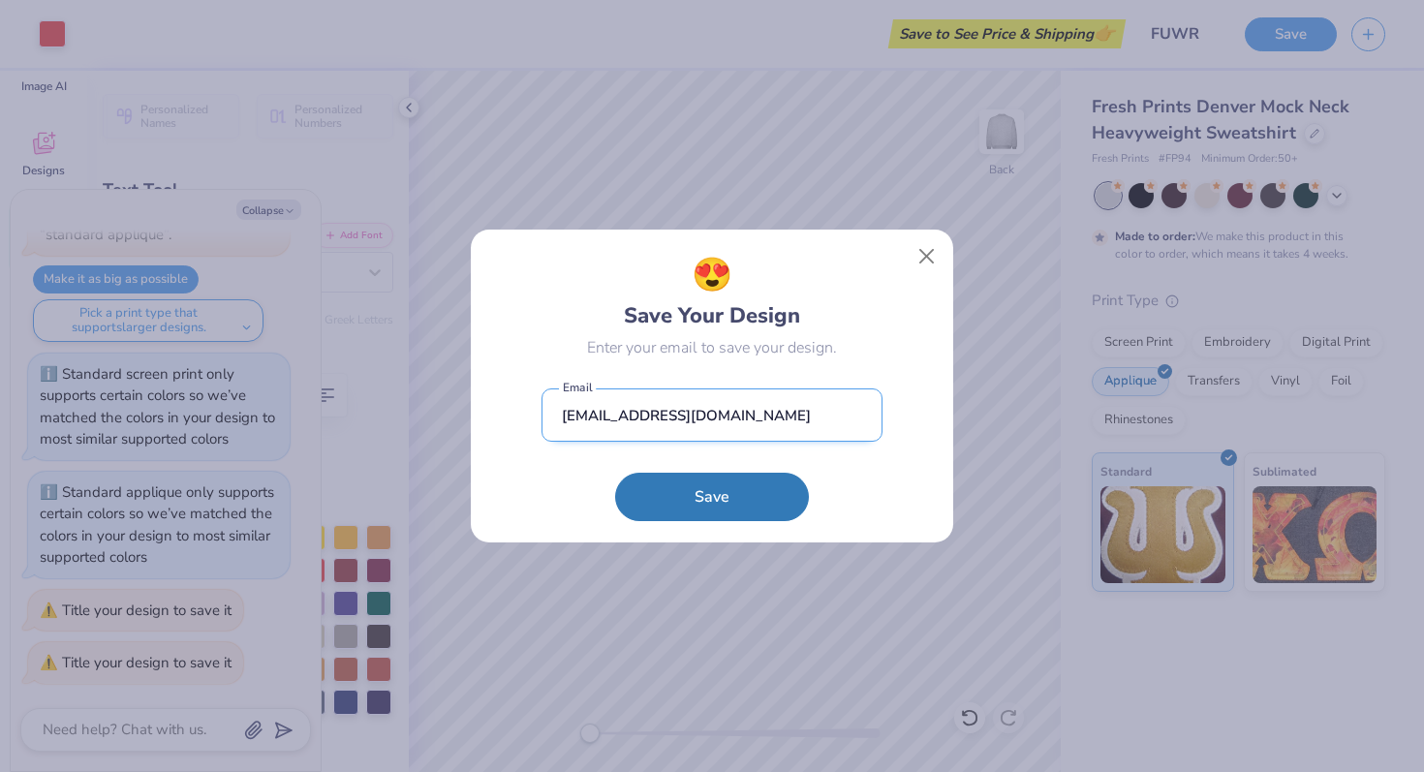
type input "[EMAIL_ADDRESS][DOMAIN_NAME]"
click at [615, 473] on button "Save" at bounding box center [712, 497] width 194 height 48
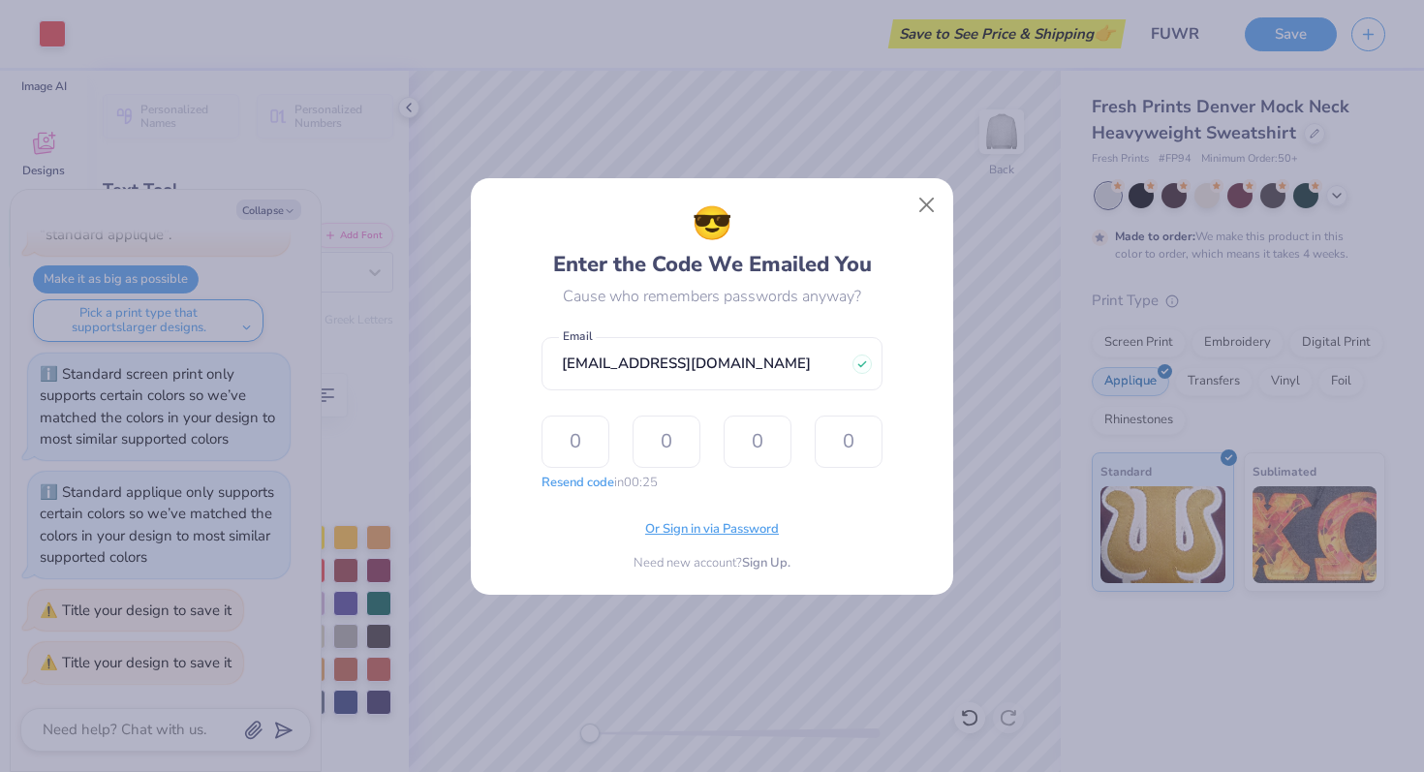
click at [712, 522] on span "Or Sign in via Password" at bounding box center [712, 529] width 134 height 19
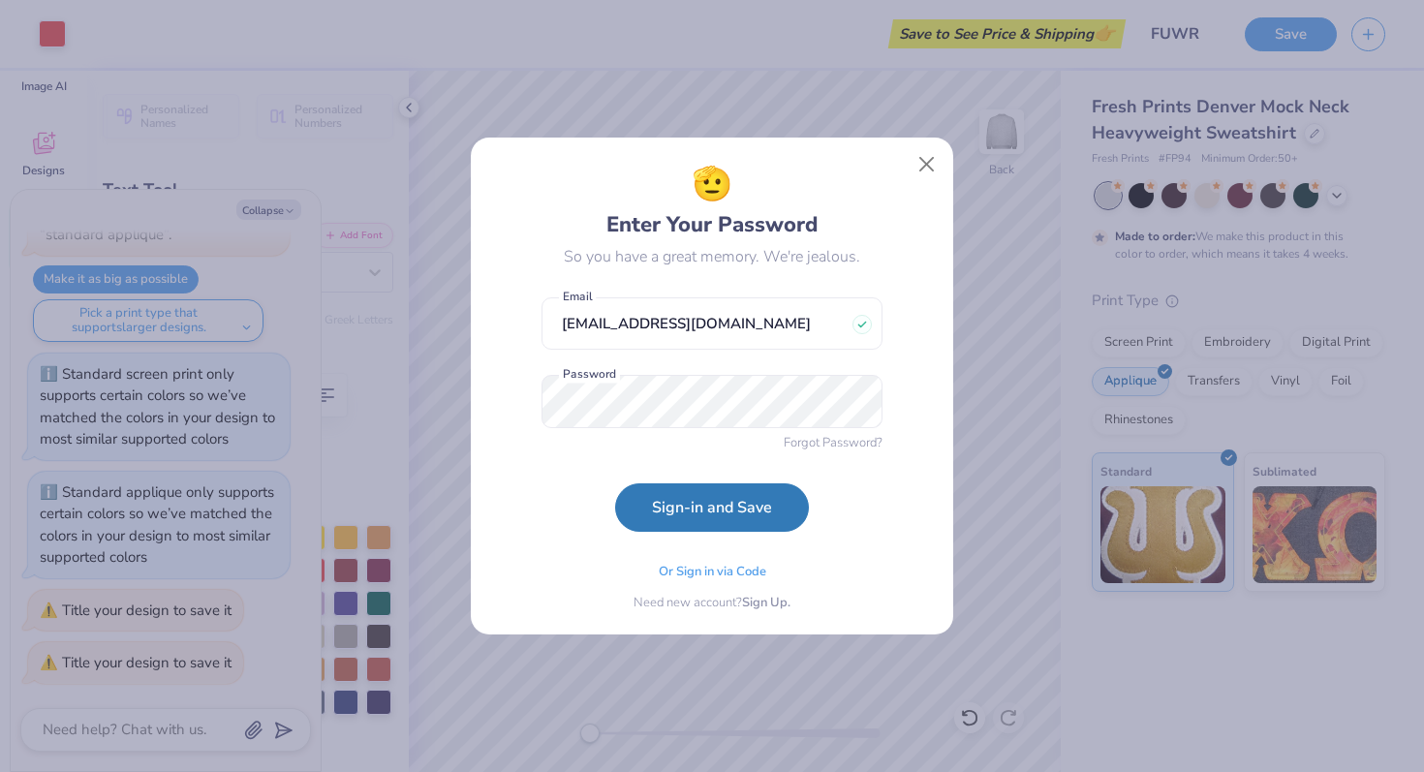
click at [685, 536] on div "🫡 Enter Your Password So you have a great memory. We're jealous. [EMAIL_ADDRESS…" at bounding box center [711, 386] width 341 height 453
click at [687, 504] on button "Sign-in and Save" at bounding box center [712, 502] width 194 height 48
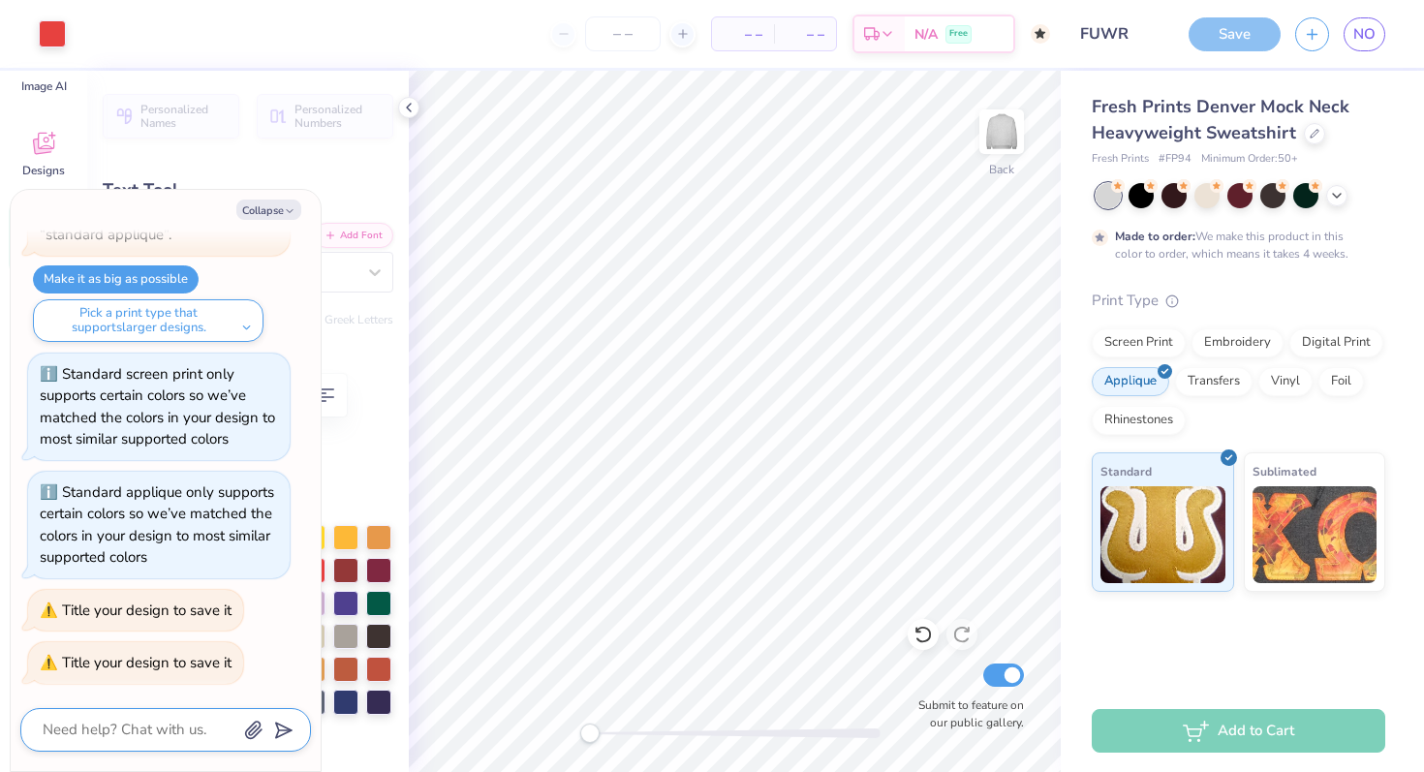
scroll to position [1350, 0]
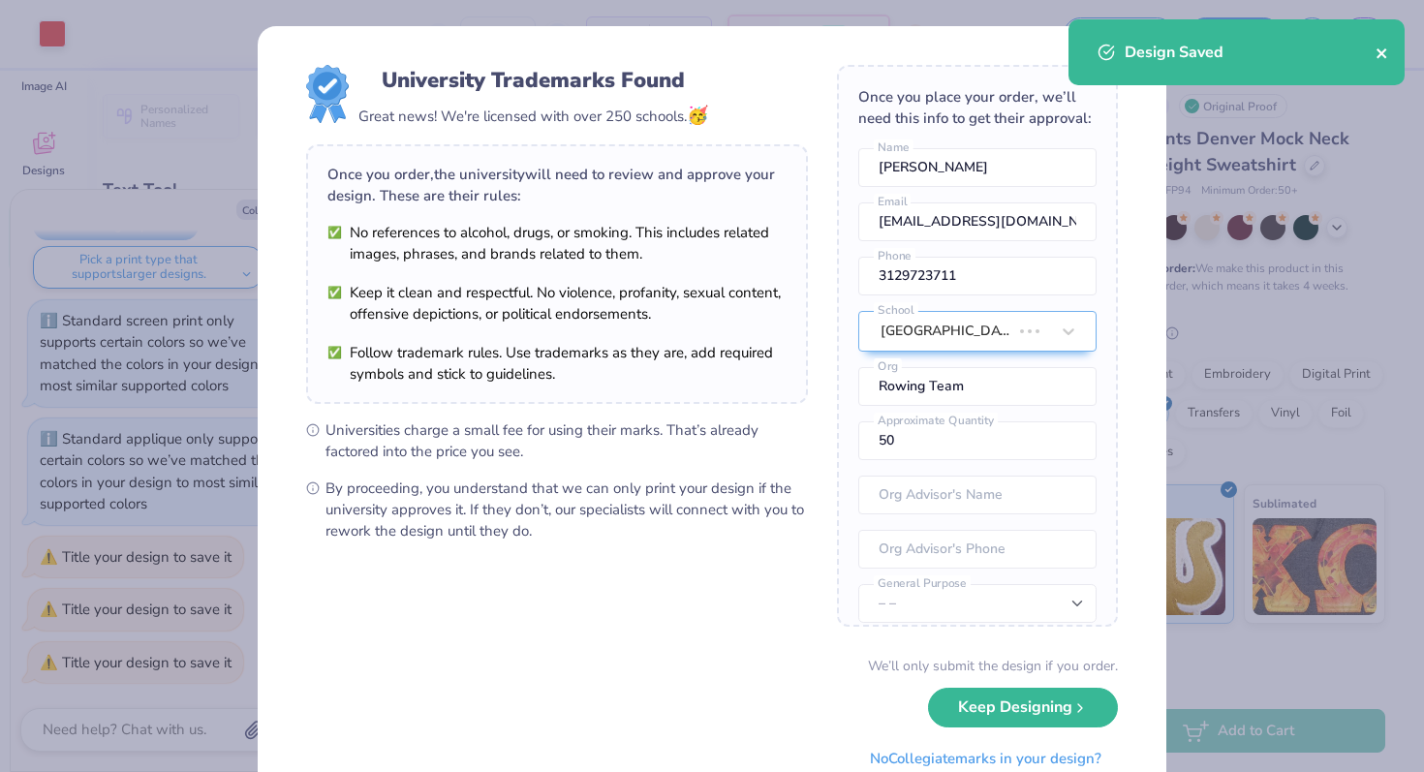
click at [1384, 48] on icon "close" at bounding box center [1382, 53] width 14 height 15
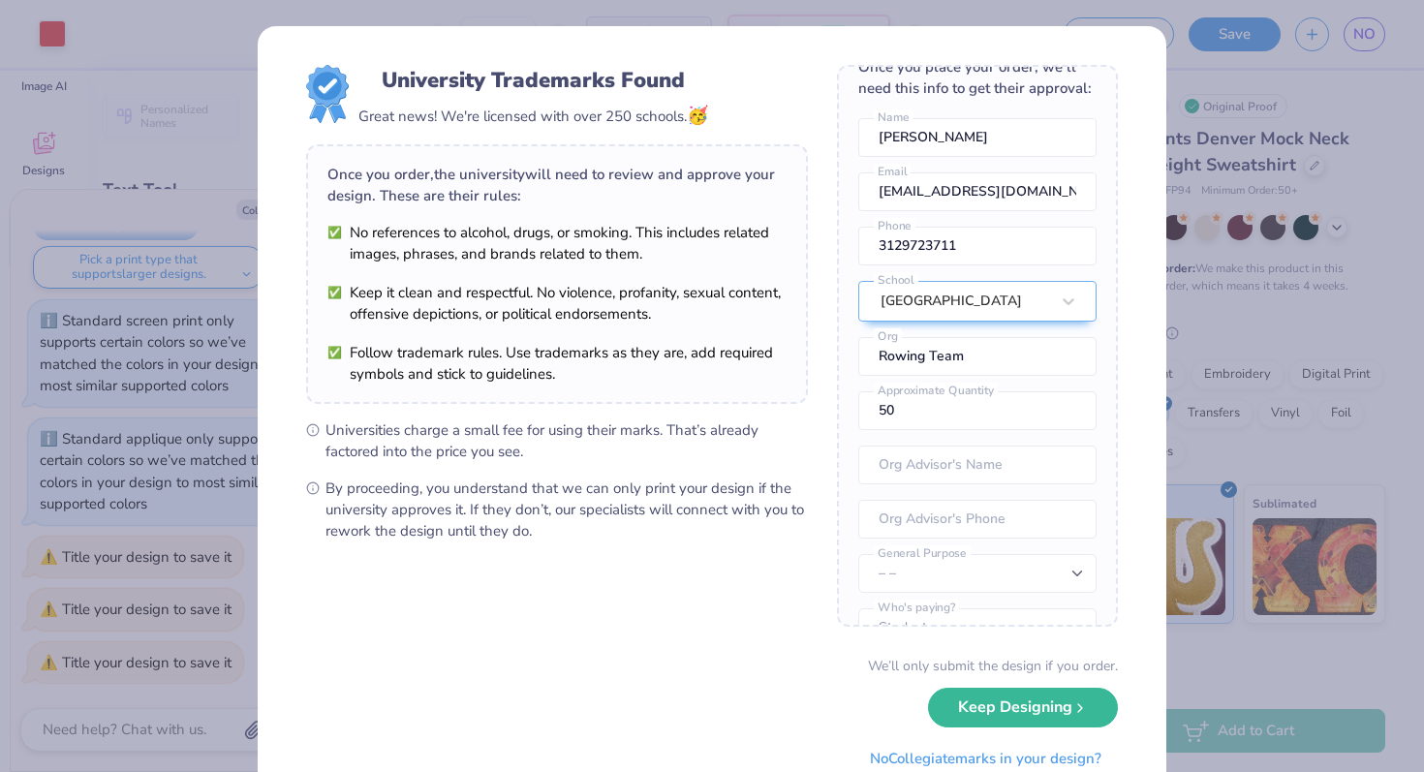
scroll to position [72, 0]
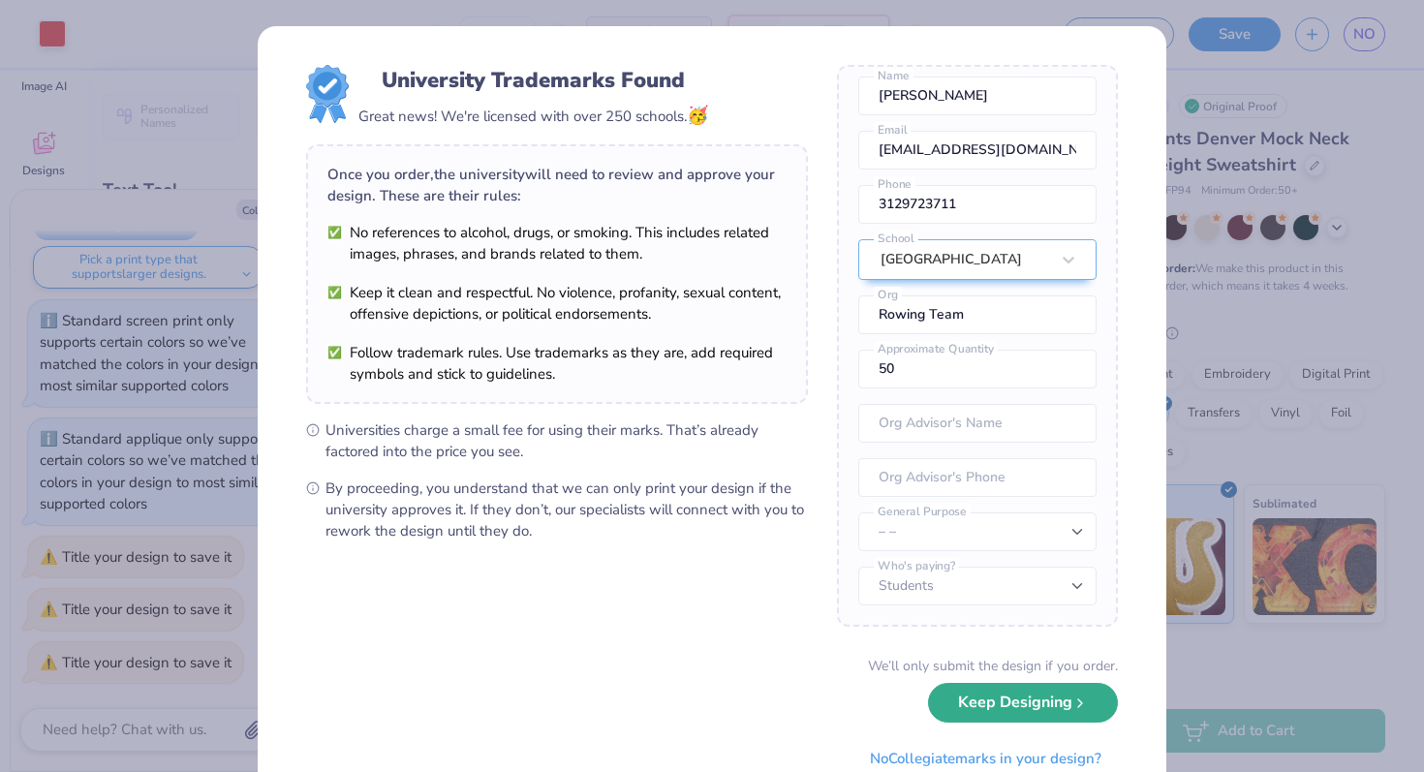
click at [991, 705] on button "Keep Designing" at bounding box center [1023, 703] width 190 height 40
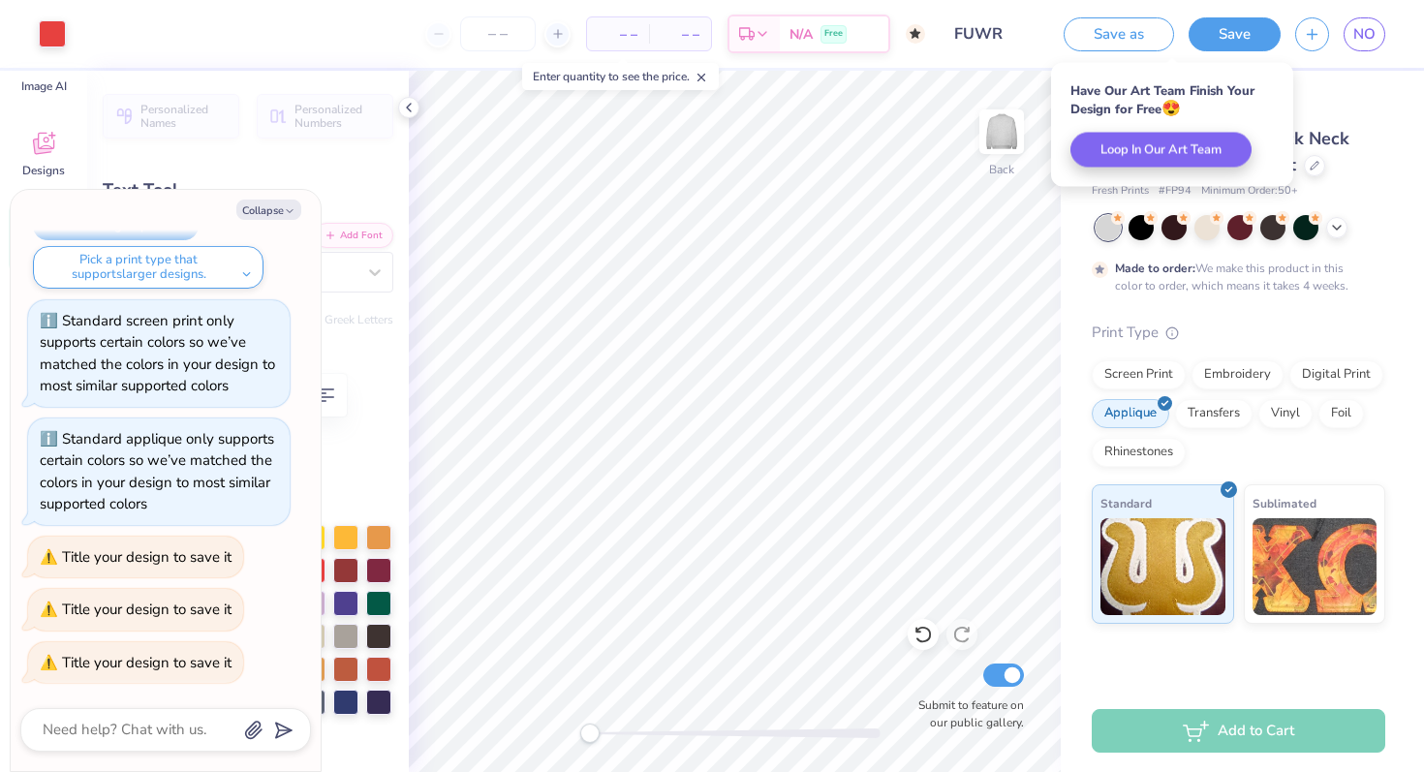
type textarea "x"
click at [622, 30] on span "– –" at bounding box center [617, 34] width 39 height 20
click at [616, 40] on span "– –" at bounding box center [617, 34] width 39 height 20
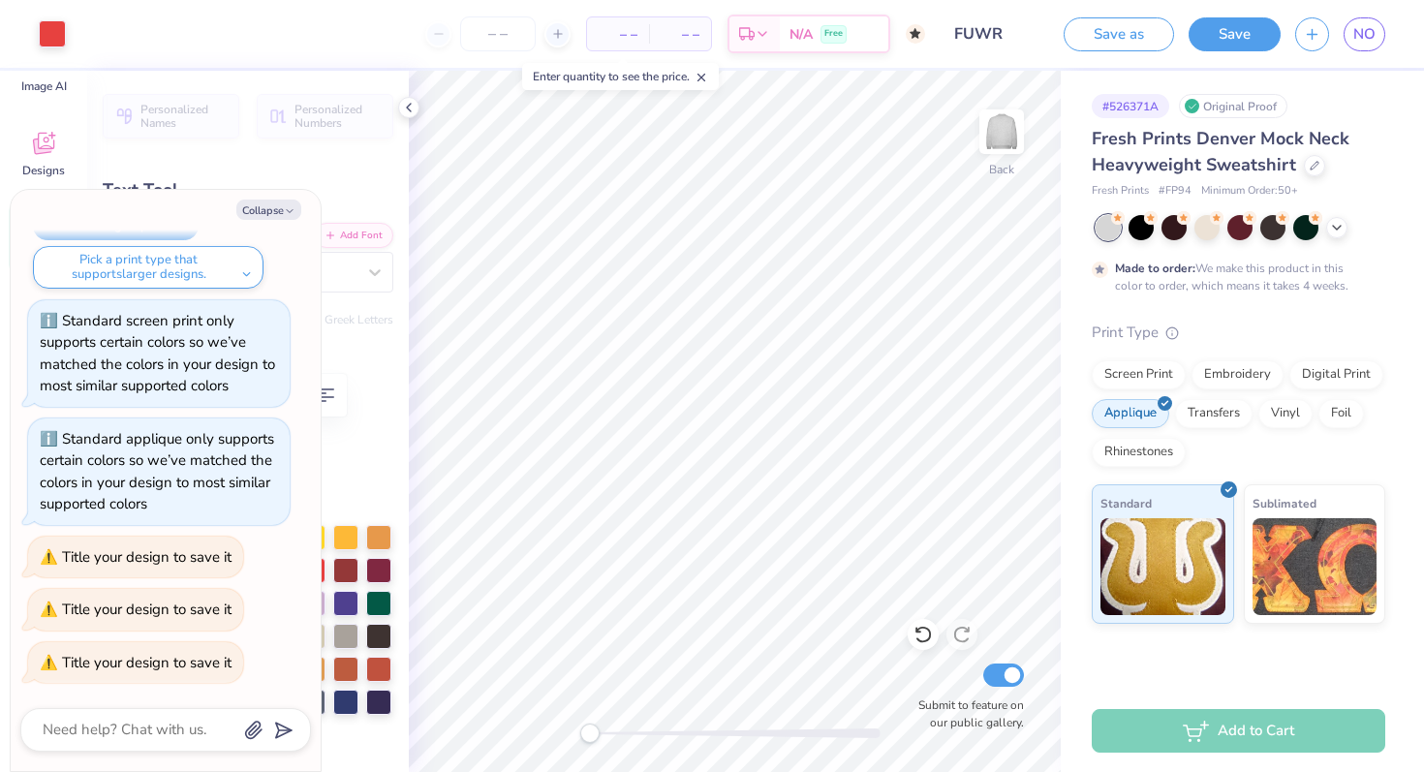
click at [671, 69] on div "Enter quantity to see the price." at bounding box center [620, 76] width 197 height 27
click at [502, 38] on input "number" at bounding box center [498, 33] width 76 height 35
type input "20"
type textarea "x"
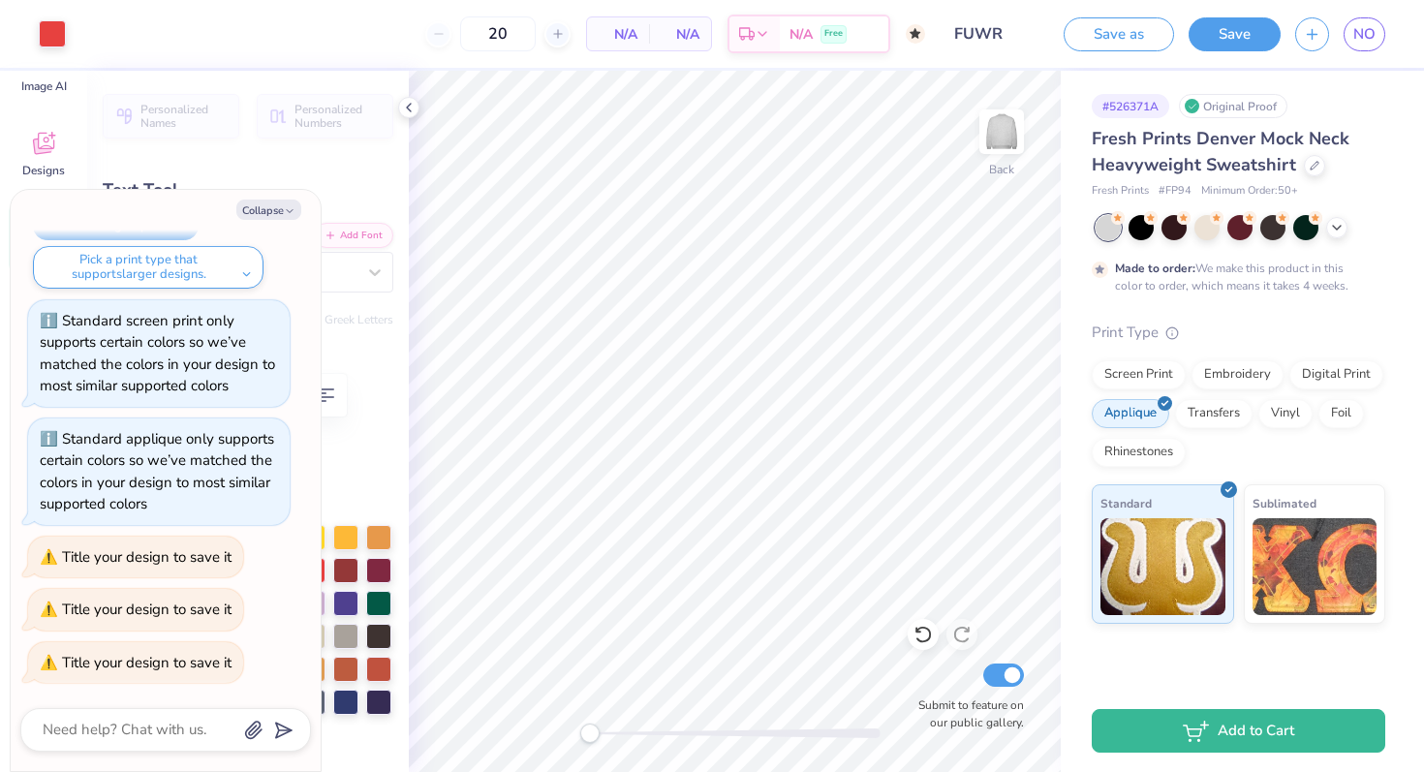
type input "50"
drag, startPoint x: 467, startPoint y: 31, endPoint x: 432, endPoint y: 30, distance: 34.9
click at [432, 30] on input "50" at bounding box center [424, 33] width 76 height 35
click at [330, 34] on div "50 $67.29 Per Item $3,364.50 Total Est. Delivery [DATE] - [DATE] Free" at bounding box center [502, 34] width 844 height 68
click at [1135, 378] on div "Screen Print" at bounding box center [1138, 371] width 94 height 29
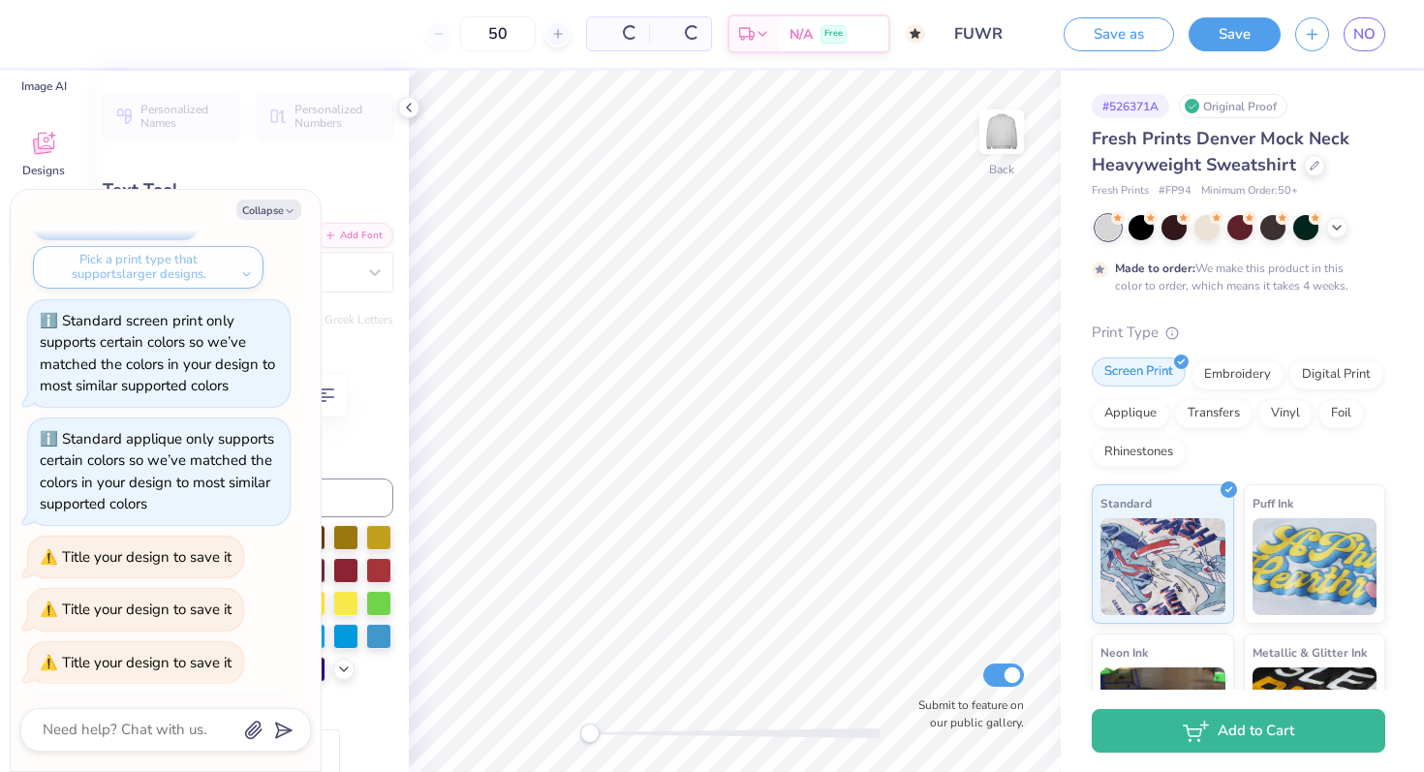
scroll to position [1468, 0]
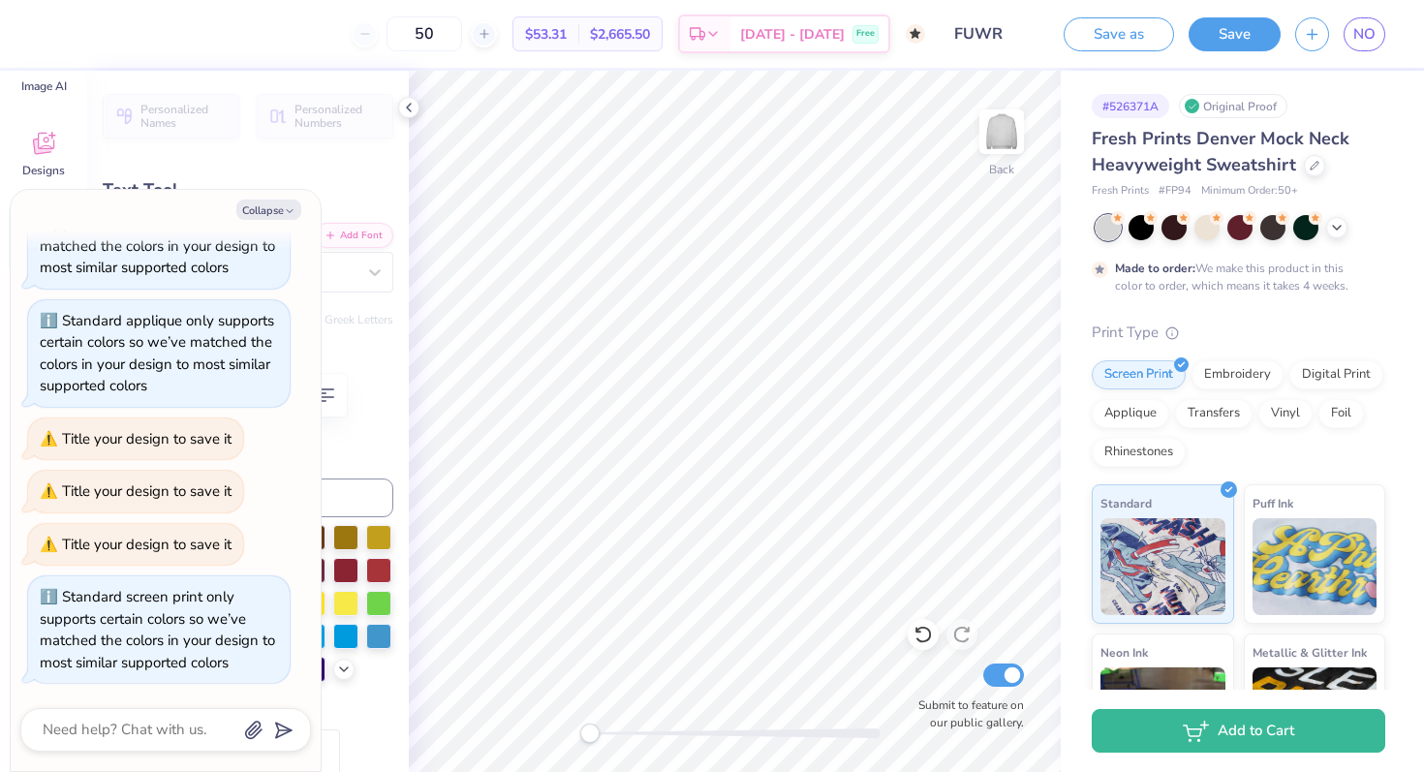
type textarea "x"
type input "12.56"
type input "5.63"
type input "2.44"
click at [271, 214] on button "Collapse" at bounding box center [268, 209] width 65 height 20
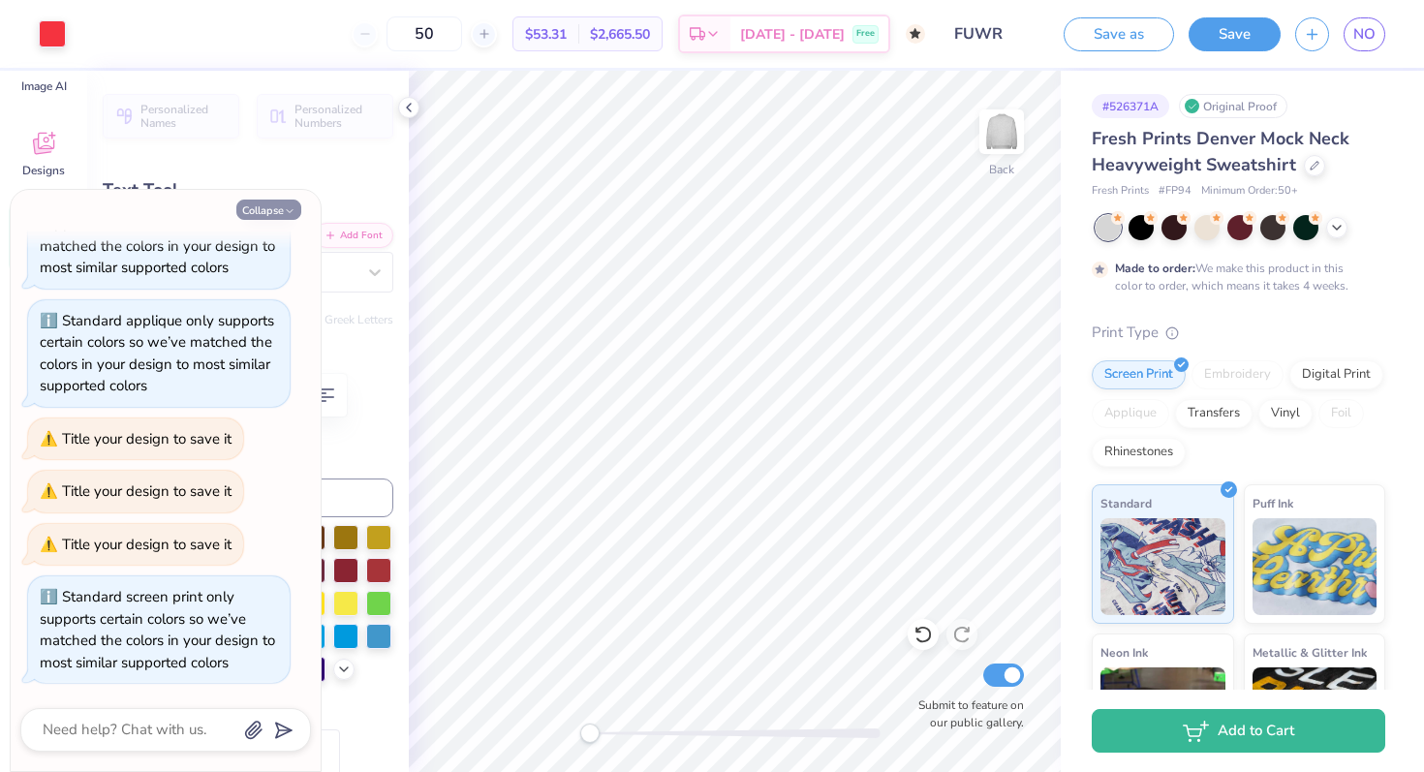
type textarea "x"
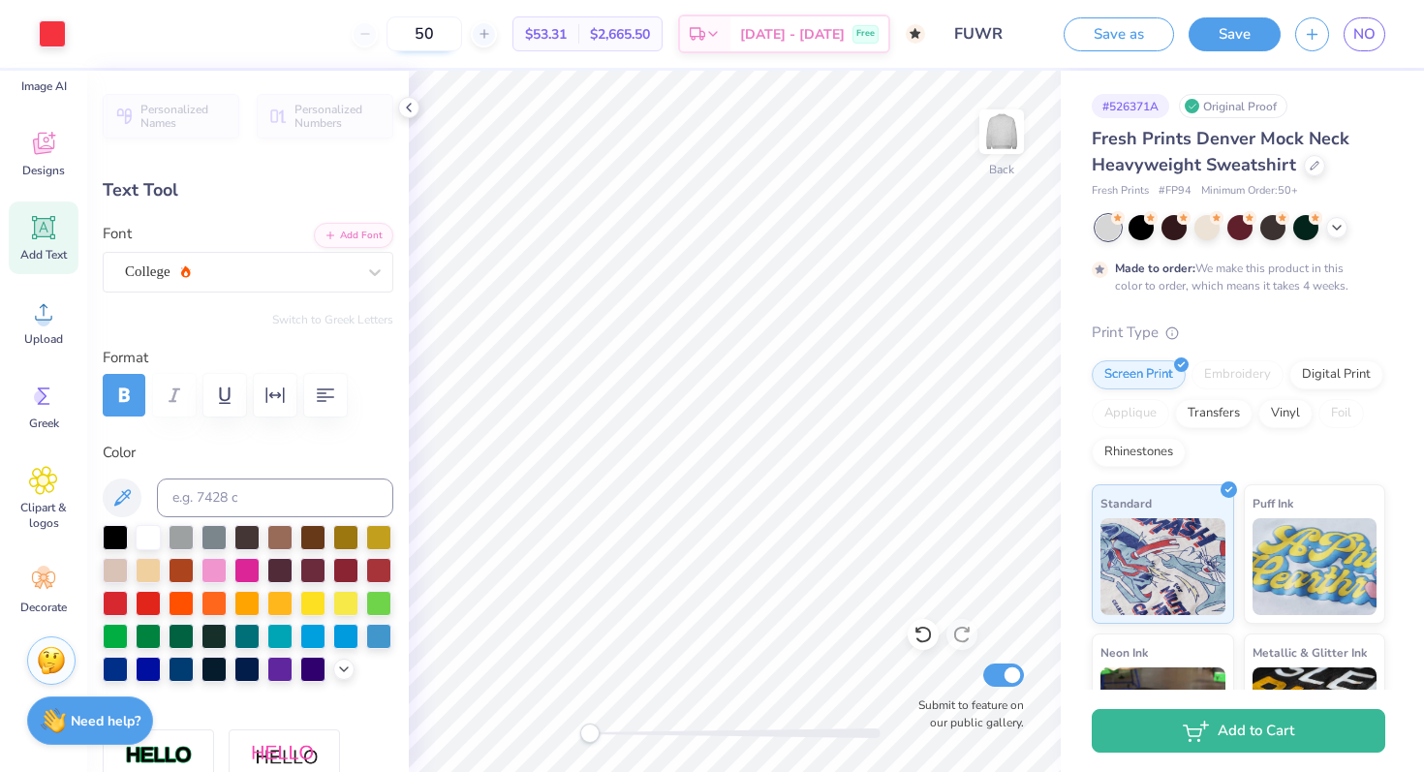
click at [462, 36] on input "50" at bounding box center [424, 33] width 76 height 35
type input "5"
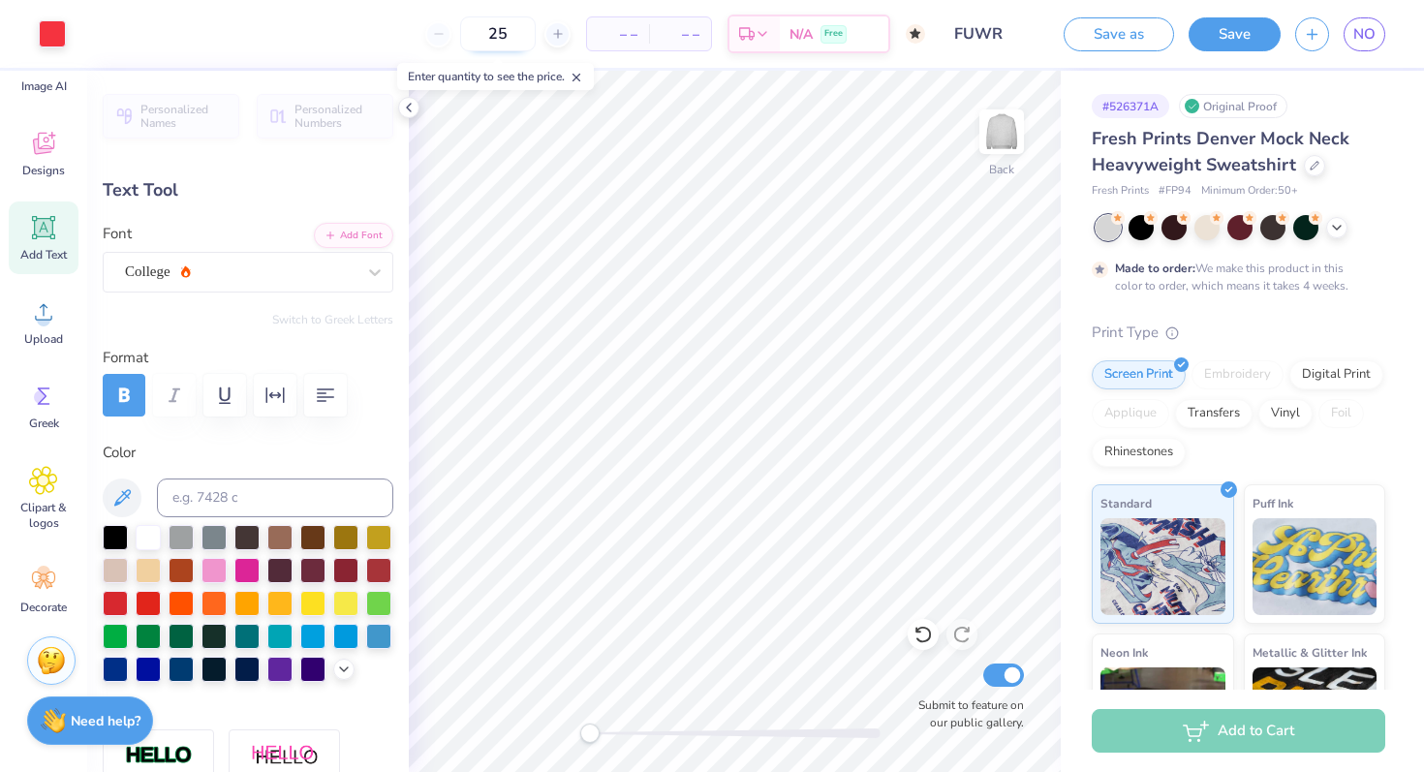
type input "50"
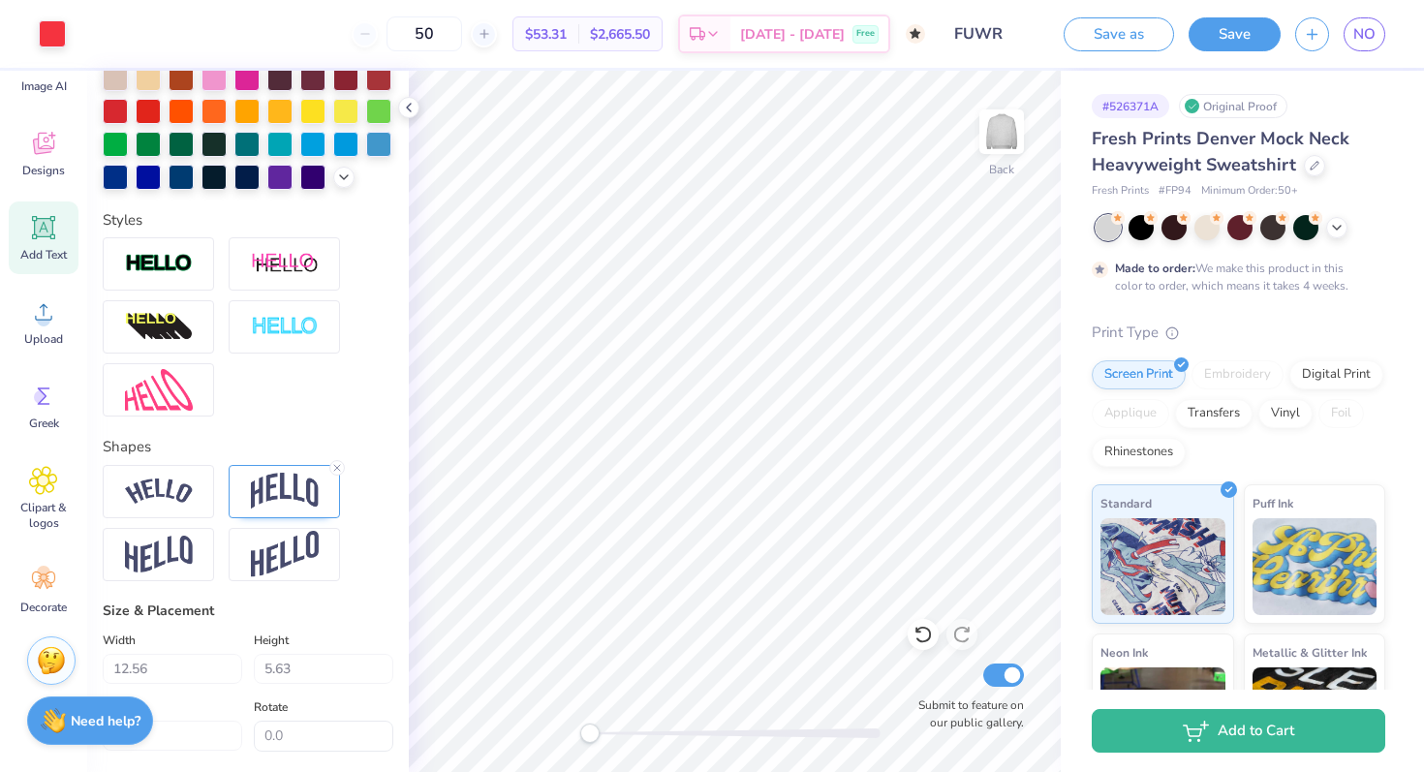
scroll to position [493, 0]
click at [42, 169] on span "Designs" at bounding box center [43, 170] width 43 height 15
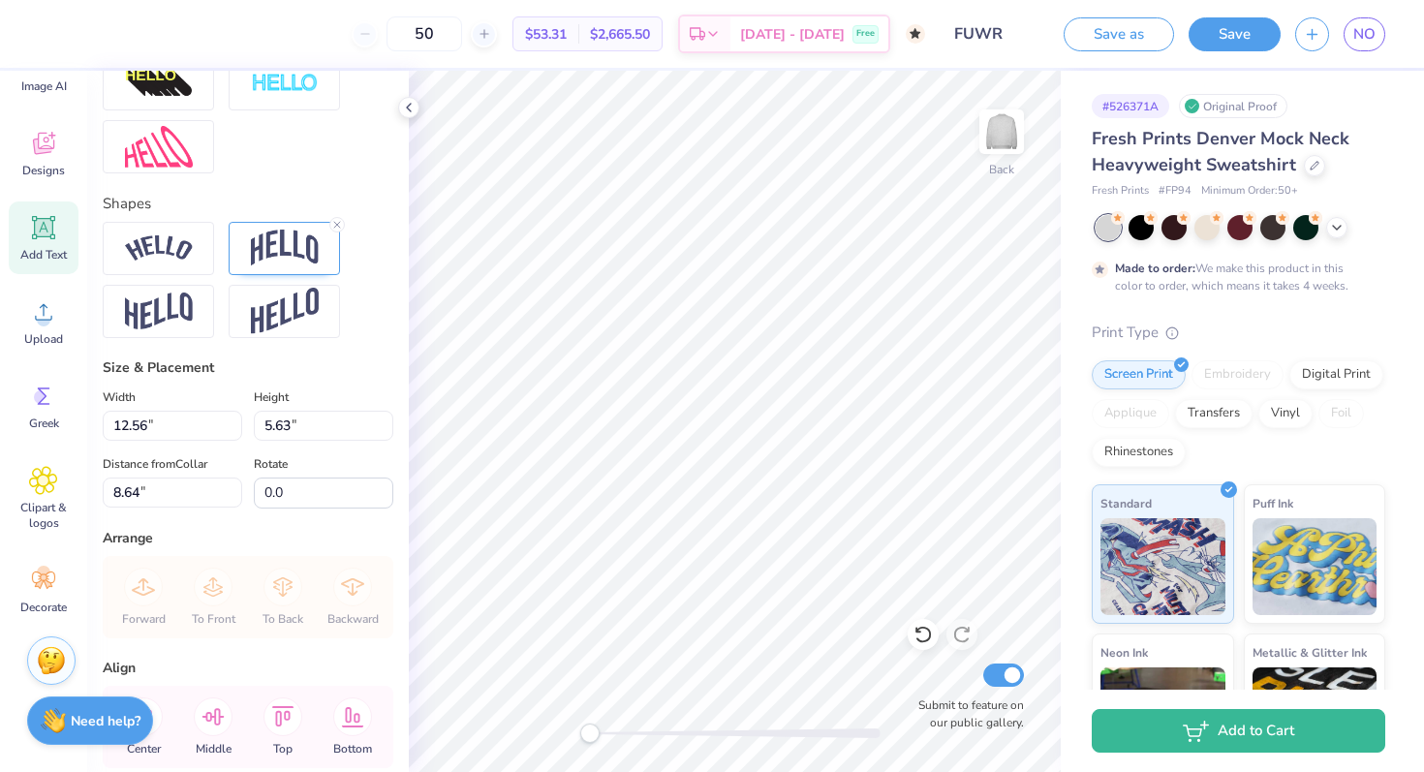
scroll to position [827, 0]
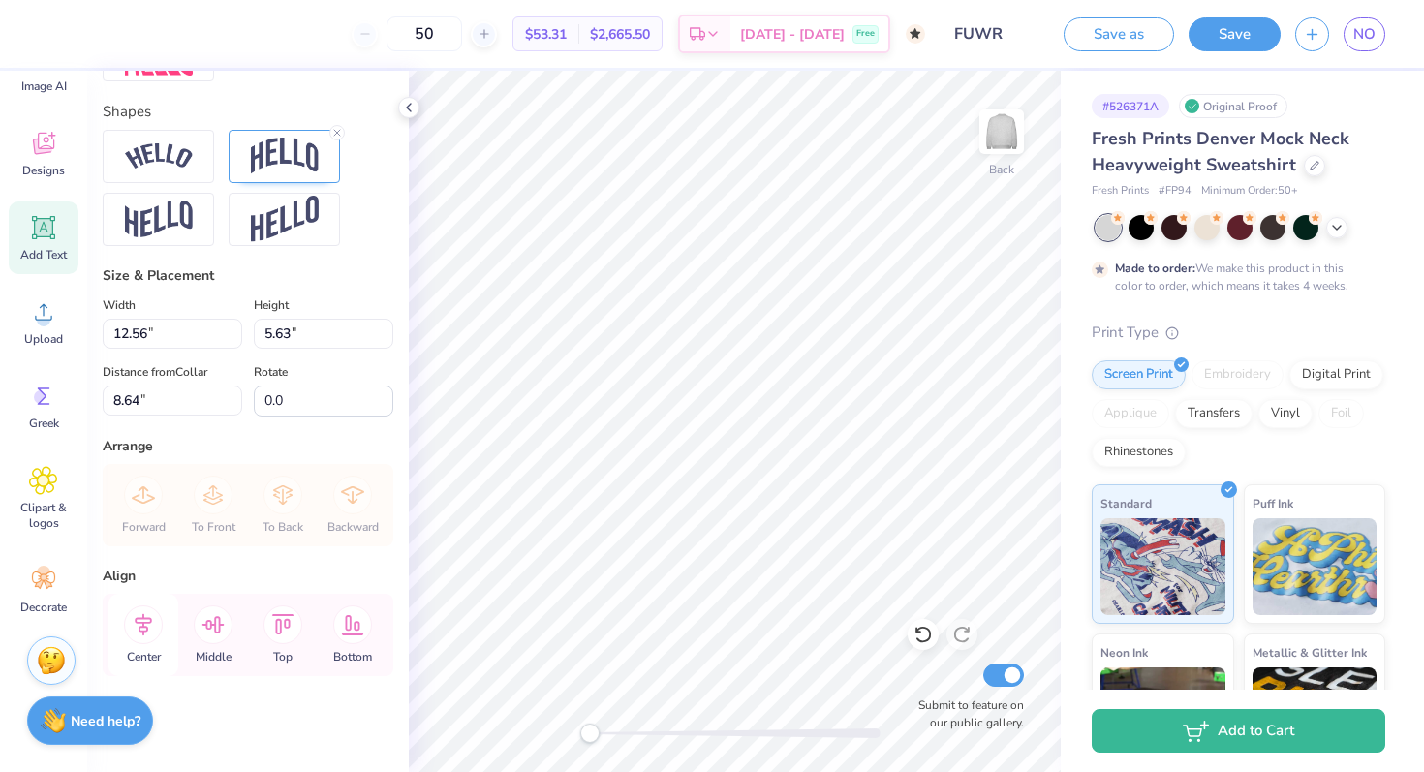
click at [140, 623] on icon at bounding box center [143, 624] width 39 height 39
click at [295, 610] on icon at bounding box center [282, 624] width 39 height 39
click at [360, 626] on icon at bounding box center [352, 624] width 39 height 39
click at [154, 635] on icon at bounding box center [143, 624] width 39 height 39
click at [129, 634] on icon at bounding box center [143, 624] width 39 height 39
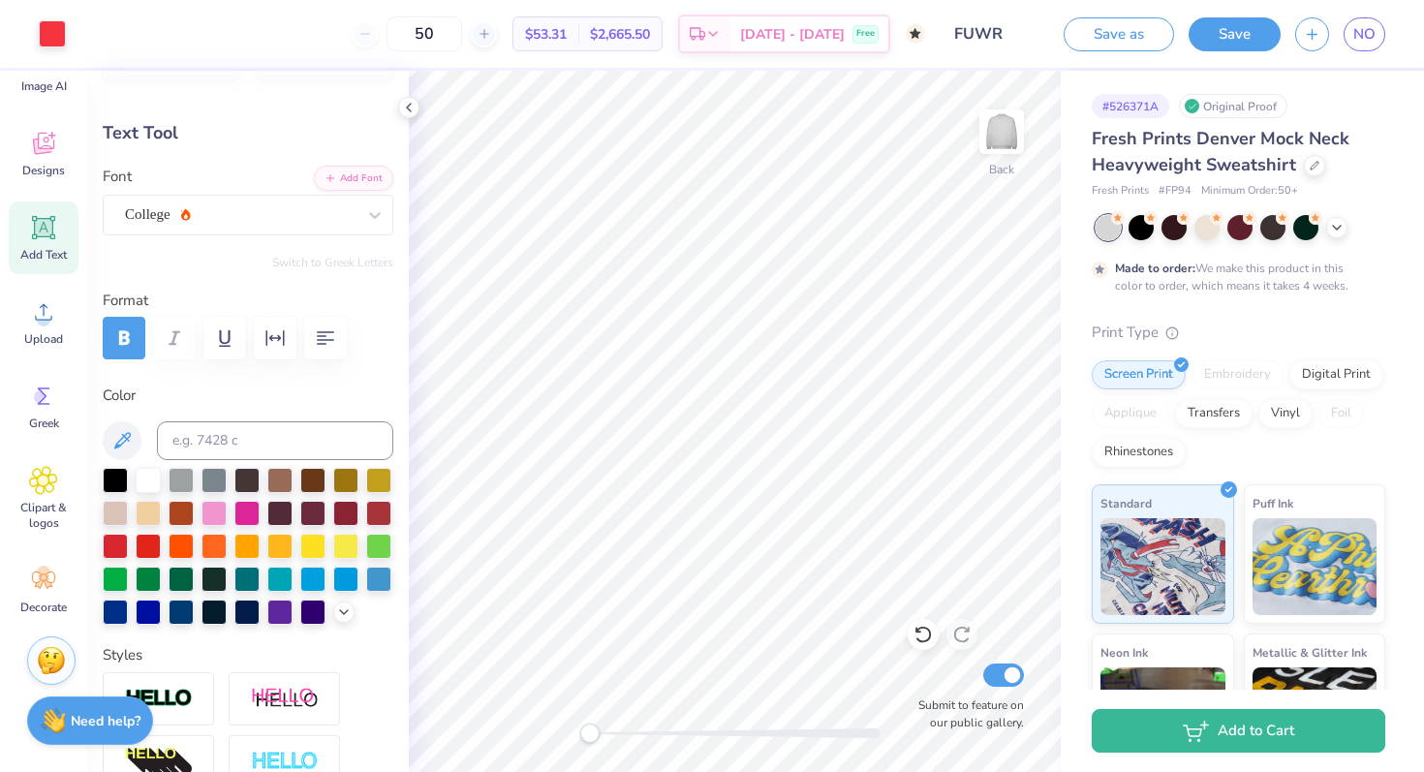
scroll to position [0, 0]
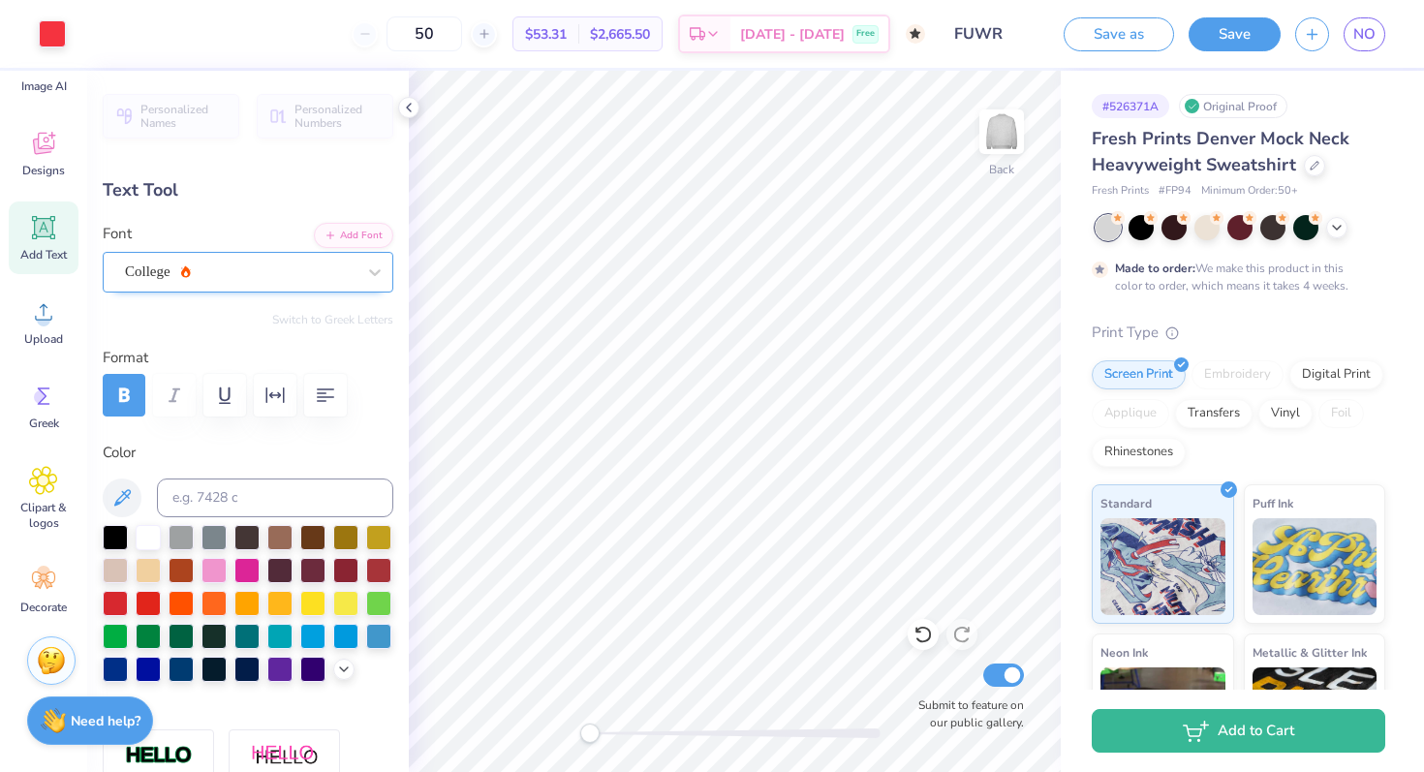
click at [315, 274] on div "College" at bounding box center [240, 272] width 234 height 30
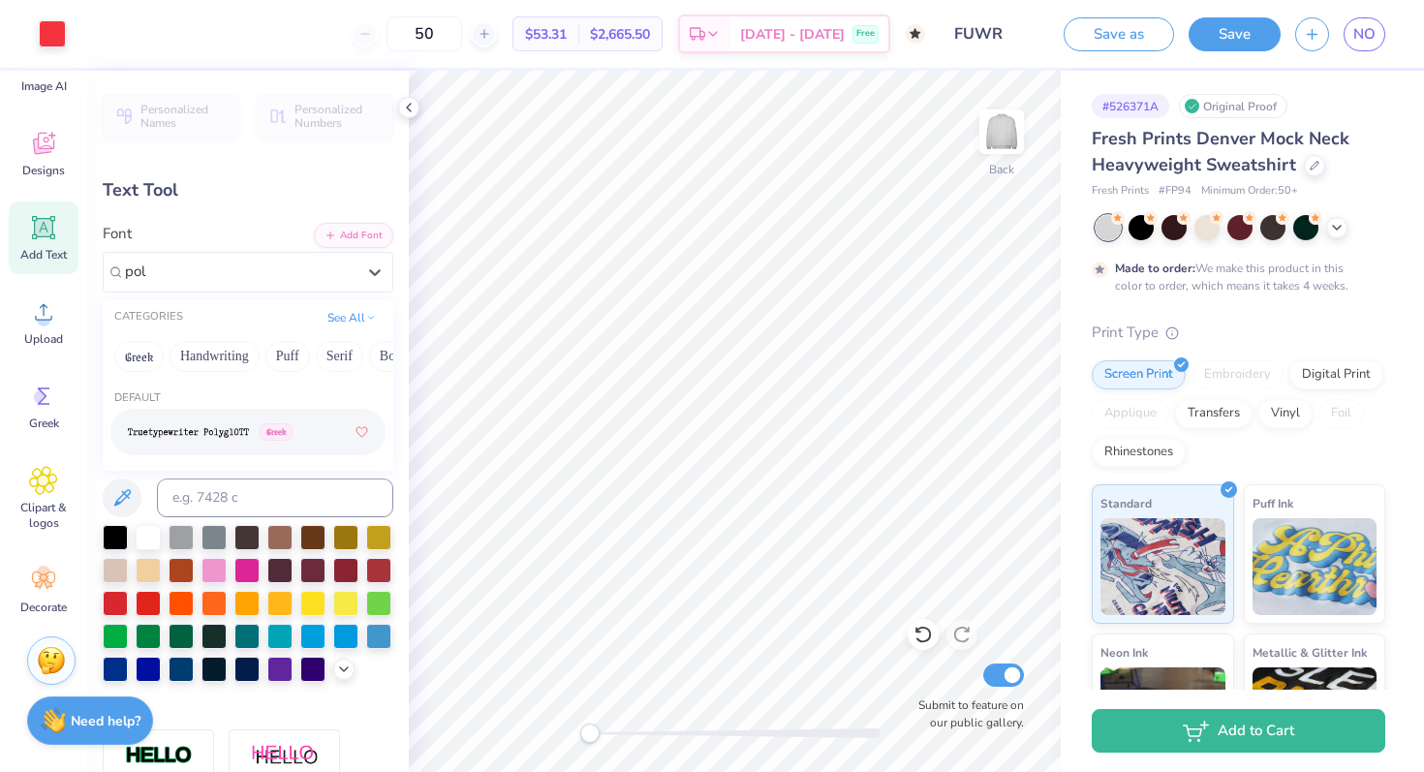
type input "polk"
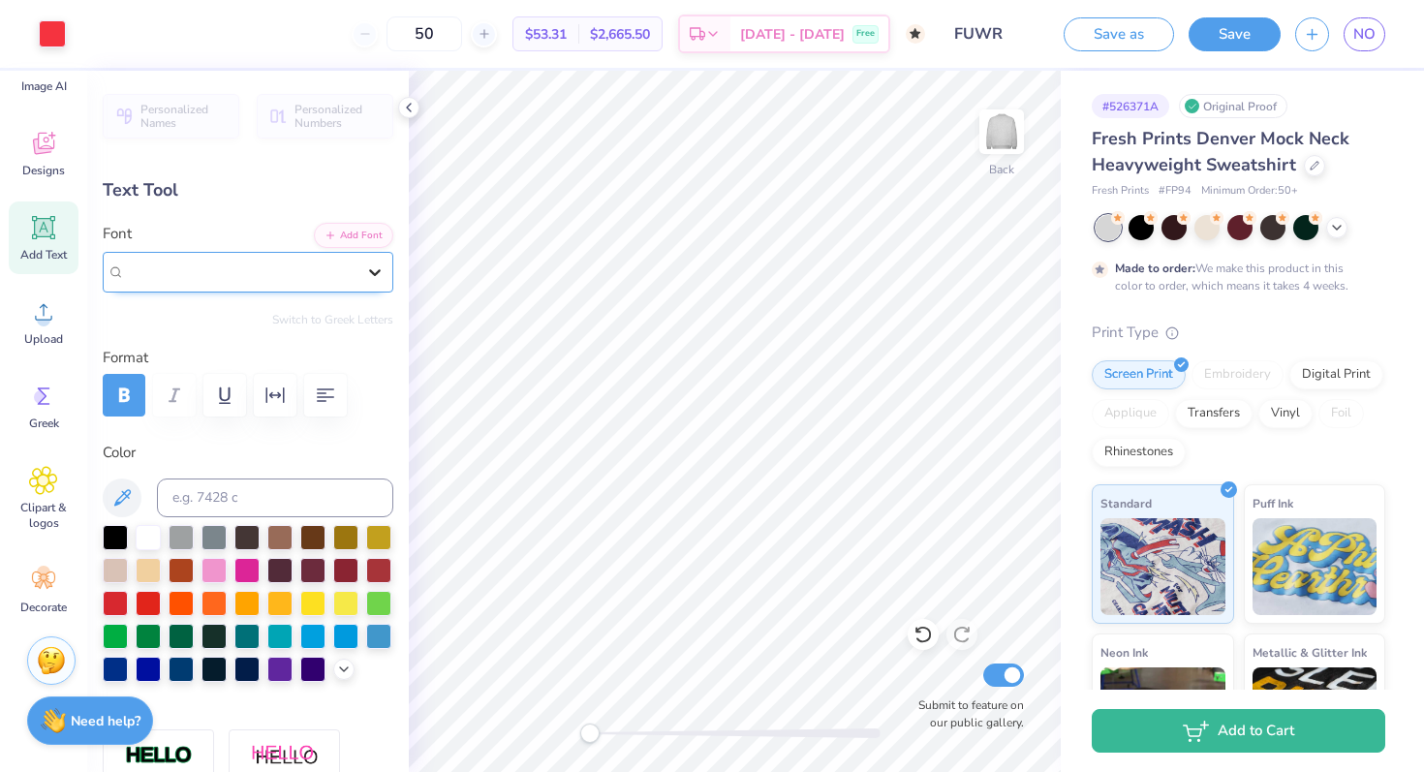
click at [379, 275] on icon at bounding box center [374, 271] width 19 height 19
click at [47, 159] on div "Designs" at bounding box center [44, 153] width 70 height 73
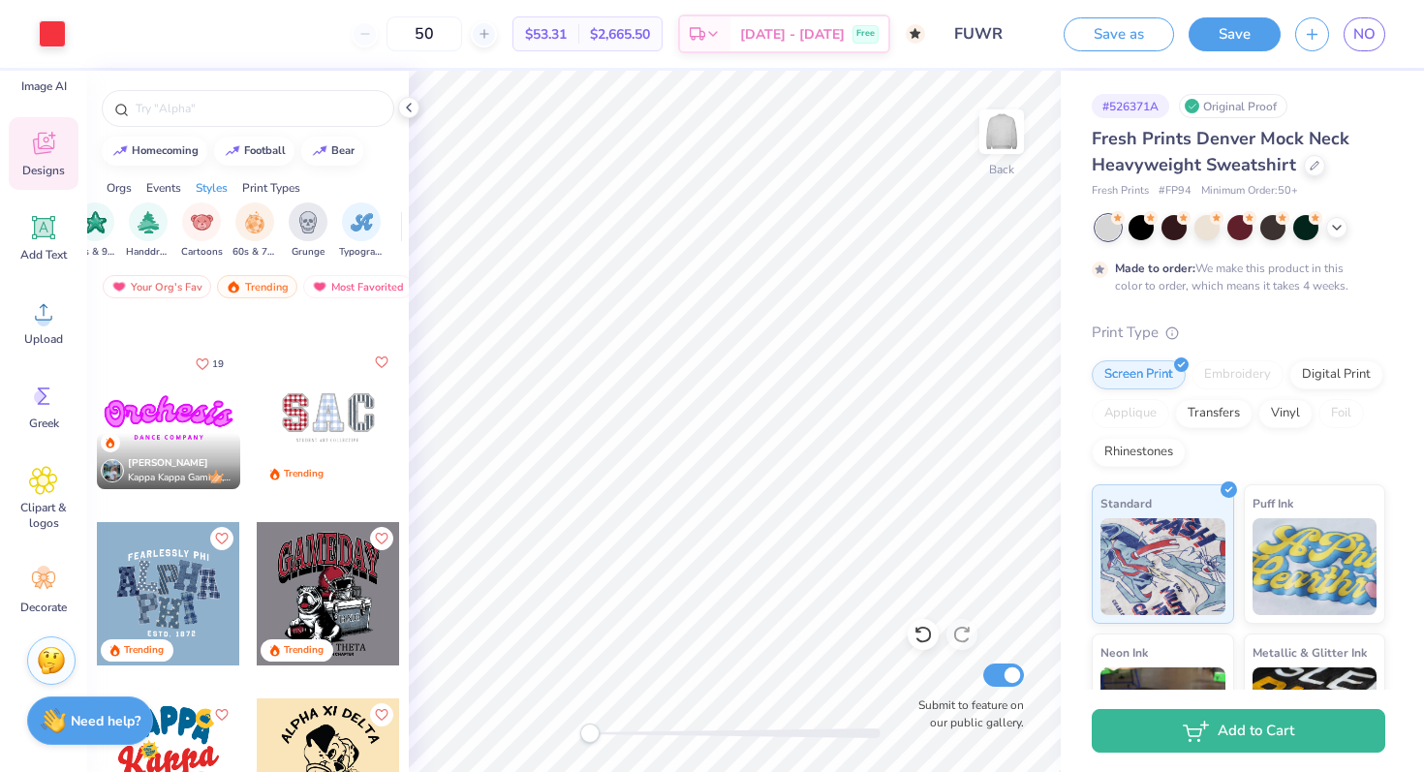
scroll to position [2992, 0]
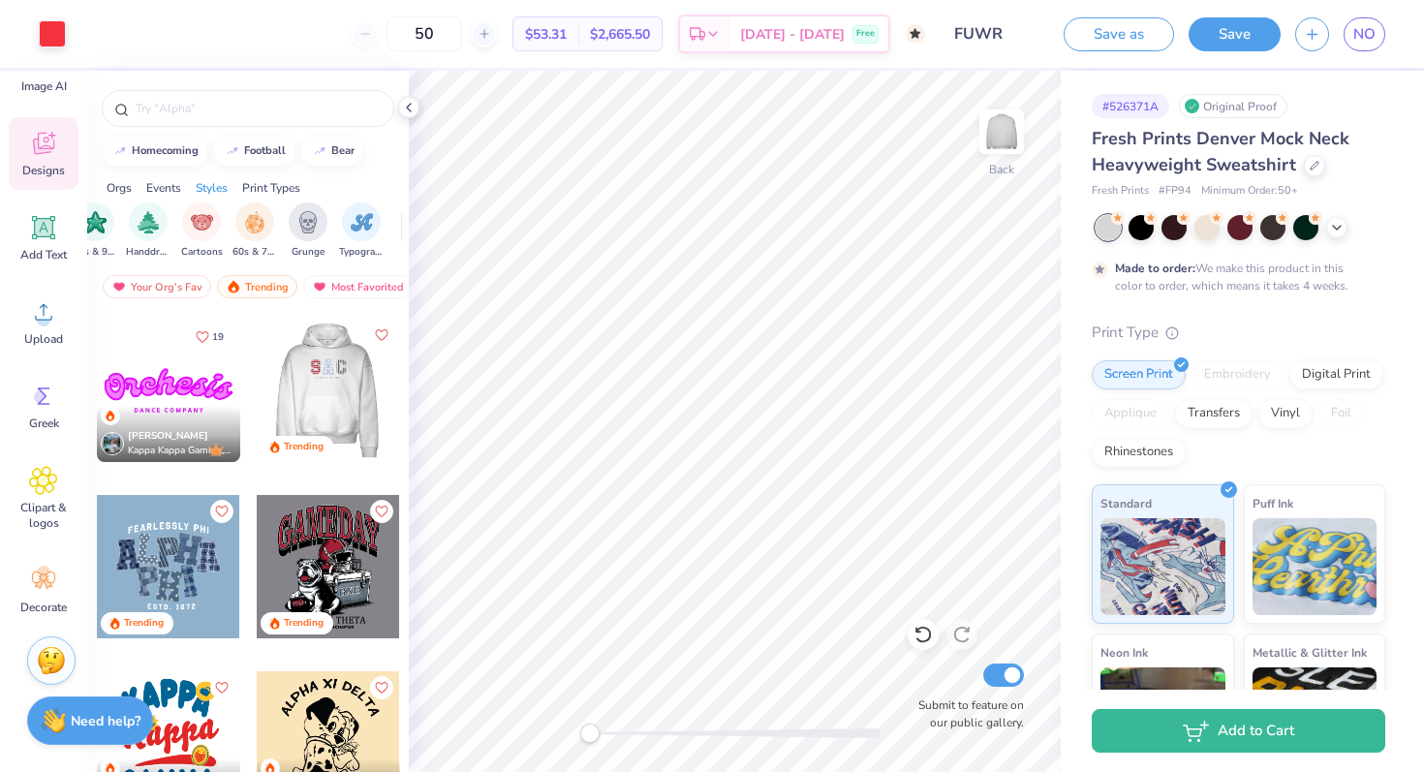
click at [257, 380] on div at bounding box center [184, 390] width 143 height 143
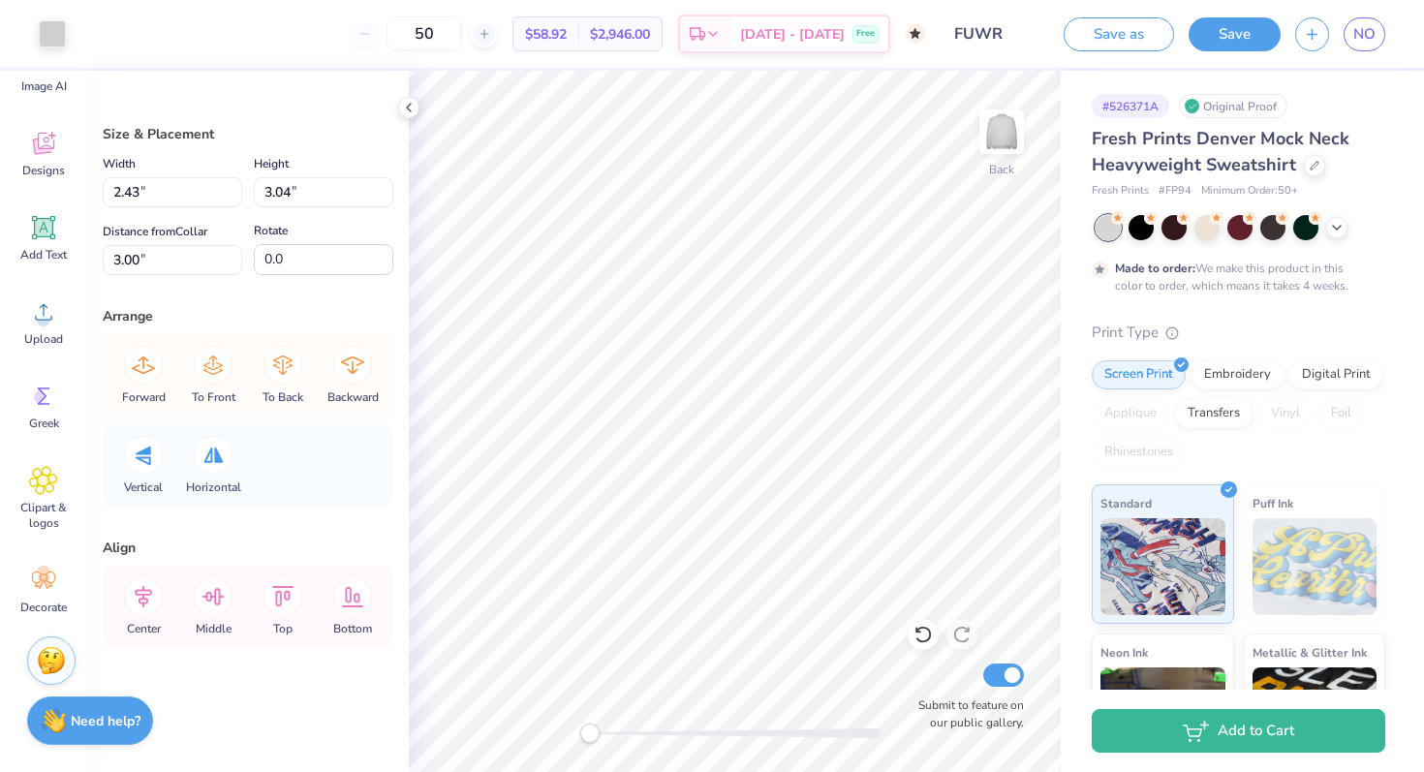
type input "2.24"
type input "3.30"
type input "3.01"
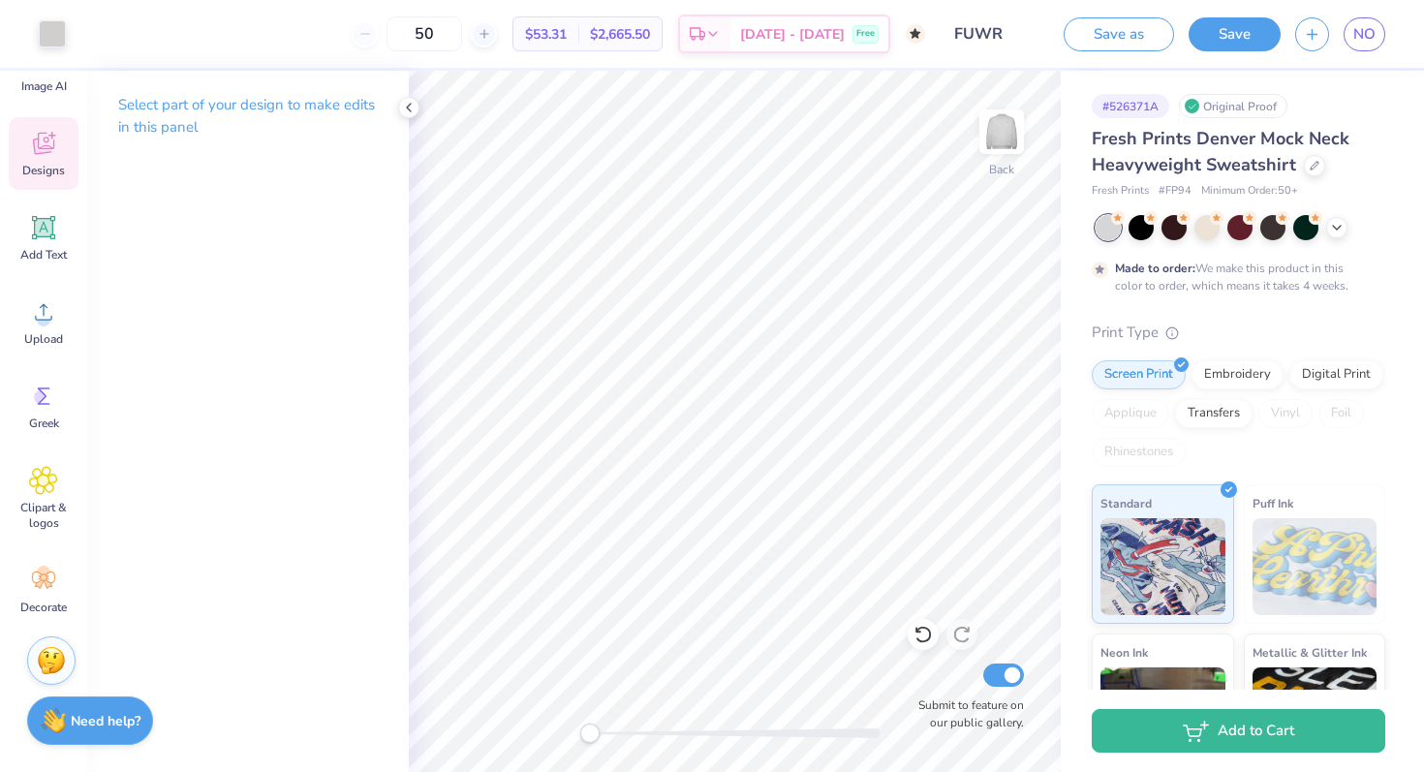
click at [50, 138] on icon at bounding box center [43, 143] width 29 height 29
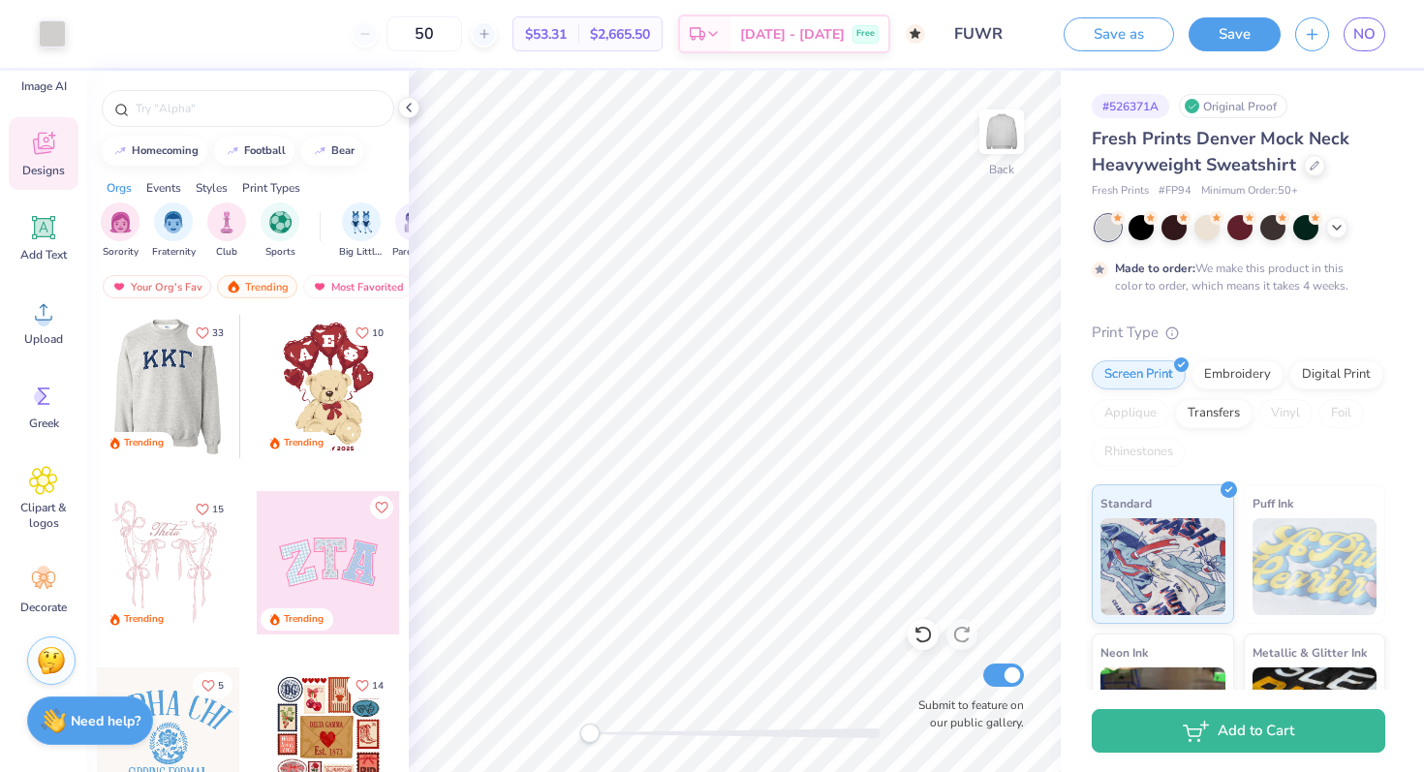
click at [187, 390] on div at bounding box center [169, 386] width 430 height 143
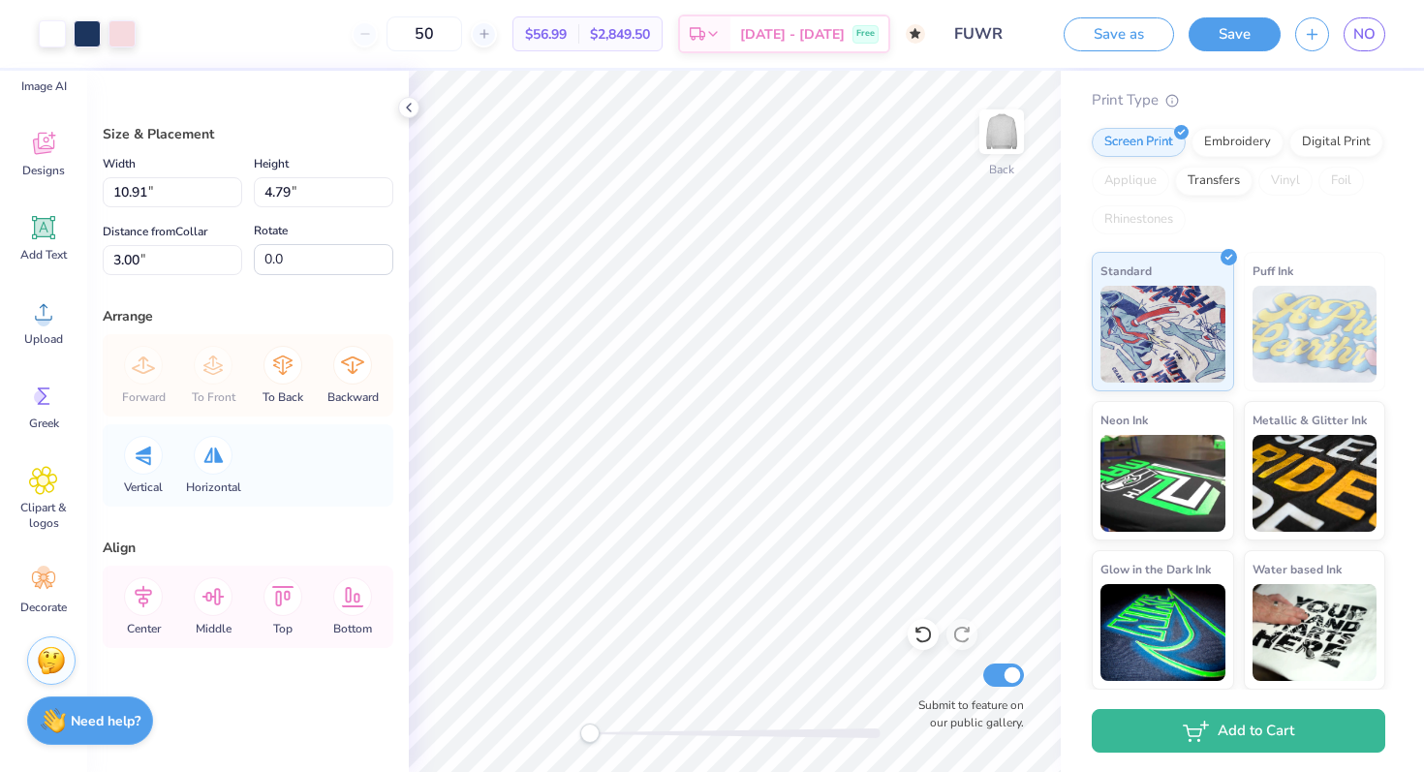
scroll to position [0, 0]
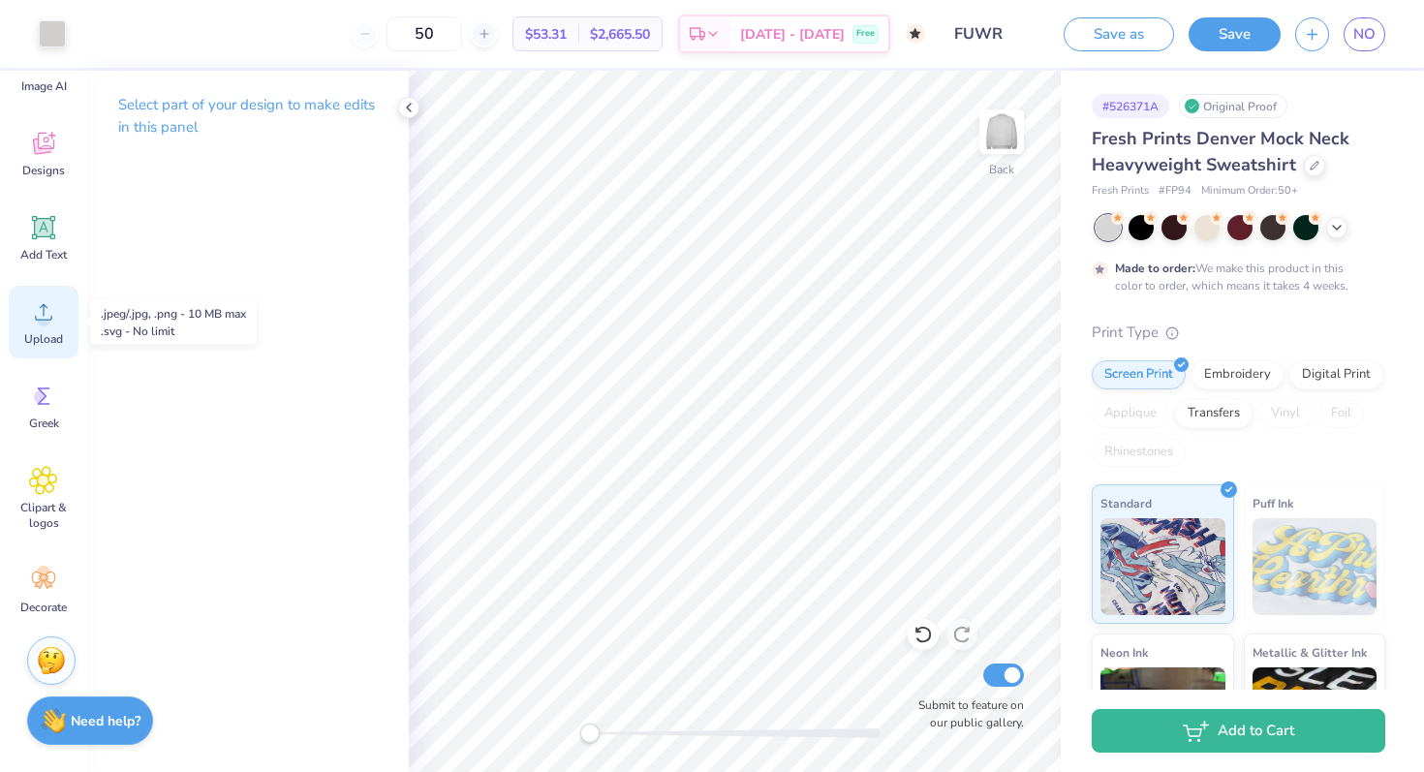
click at [41, 314] on circle at bounding box center [44, 320] width 14 height 14
click at [26, 230] on div "Add Text" at bounding box center [44, 237] width 70 height 73
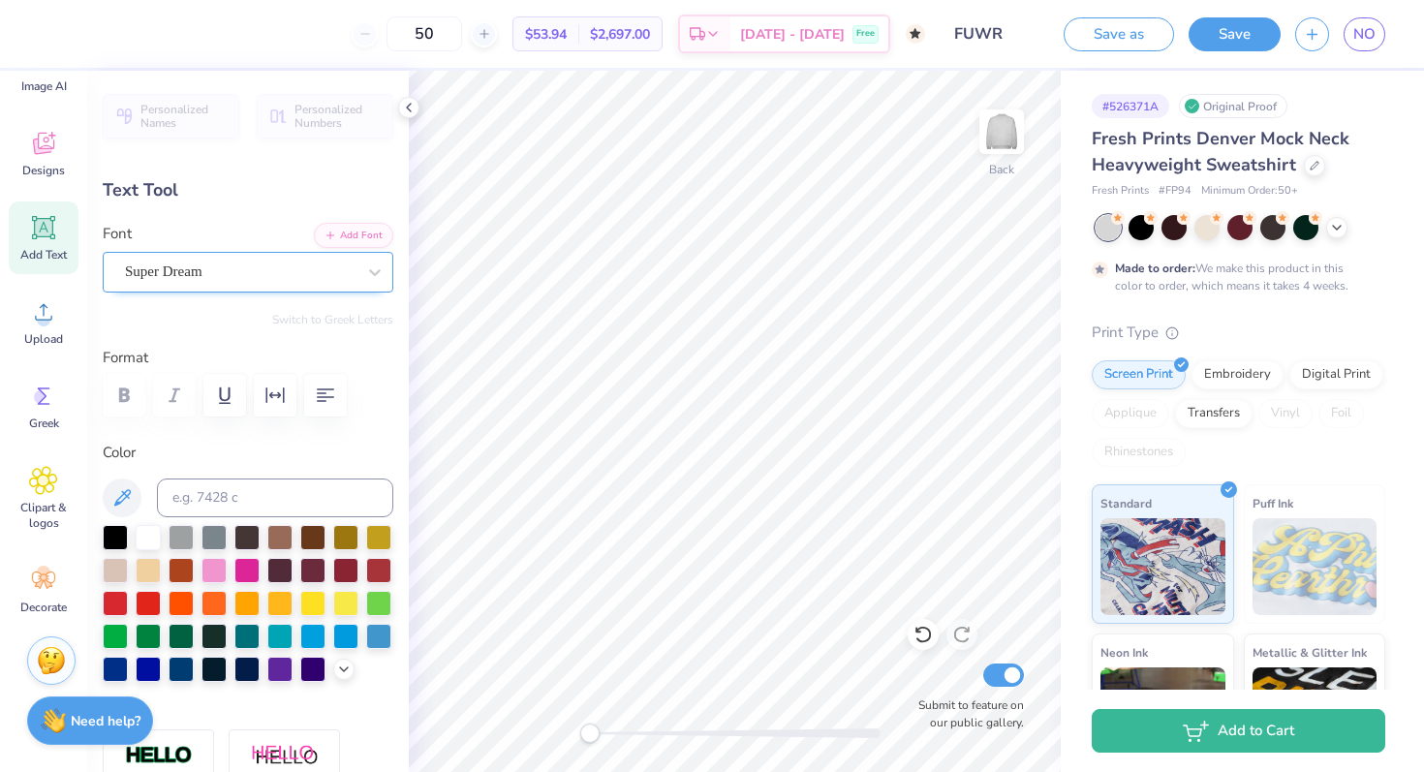
click at [258, 262] on div "Super Dream" at bounding box center [240, 272] width 234 height 30
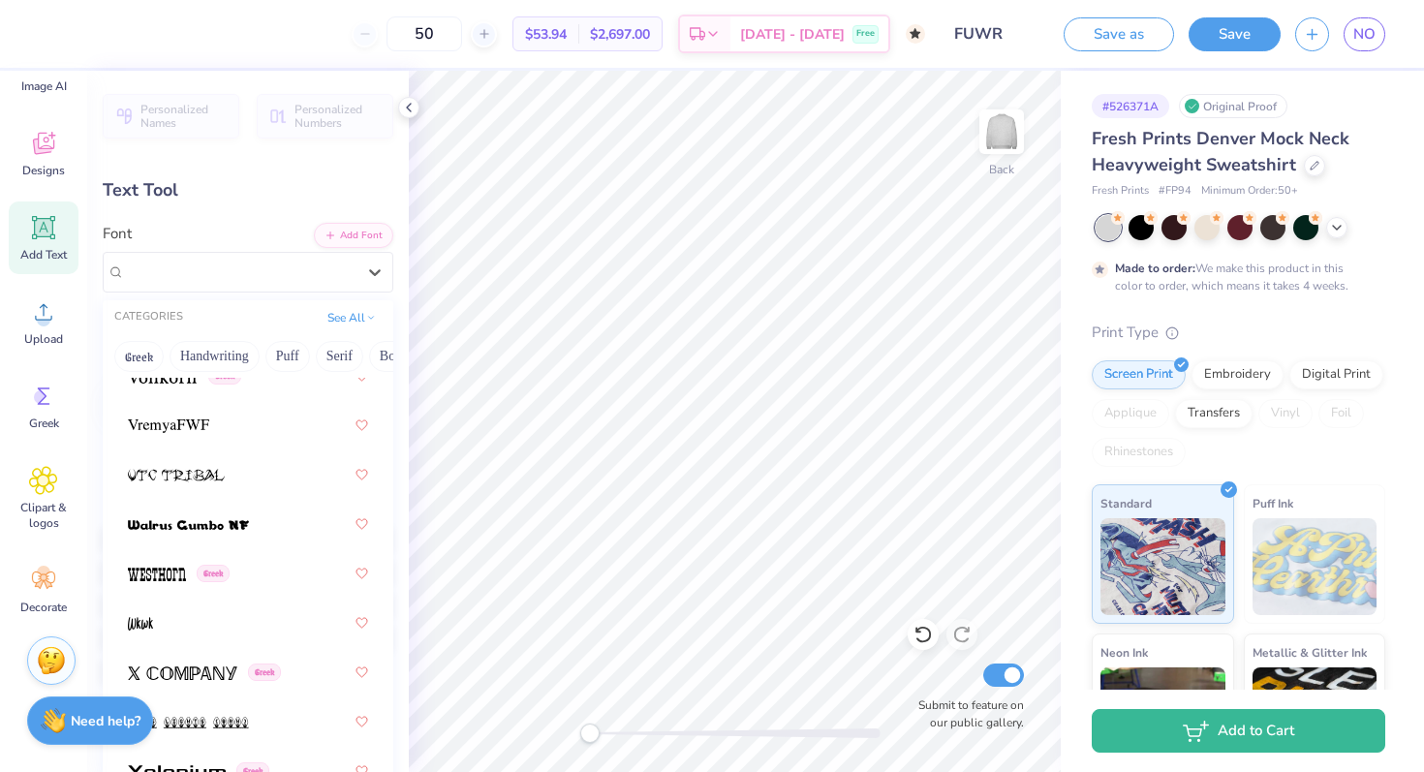
scroll to position [827, 0]
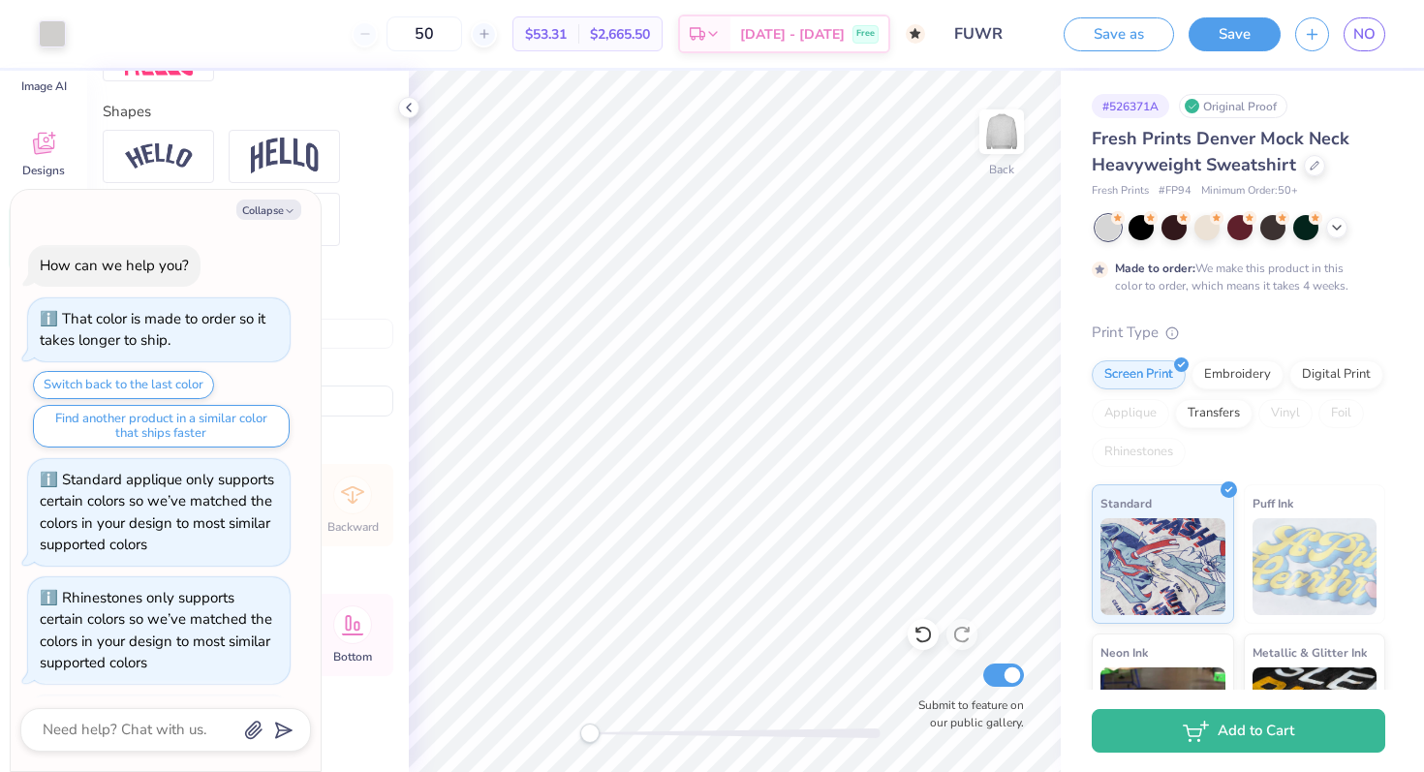
type textarea "x"
